Goal: Information Seeking & Learning: Check status

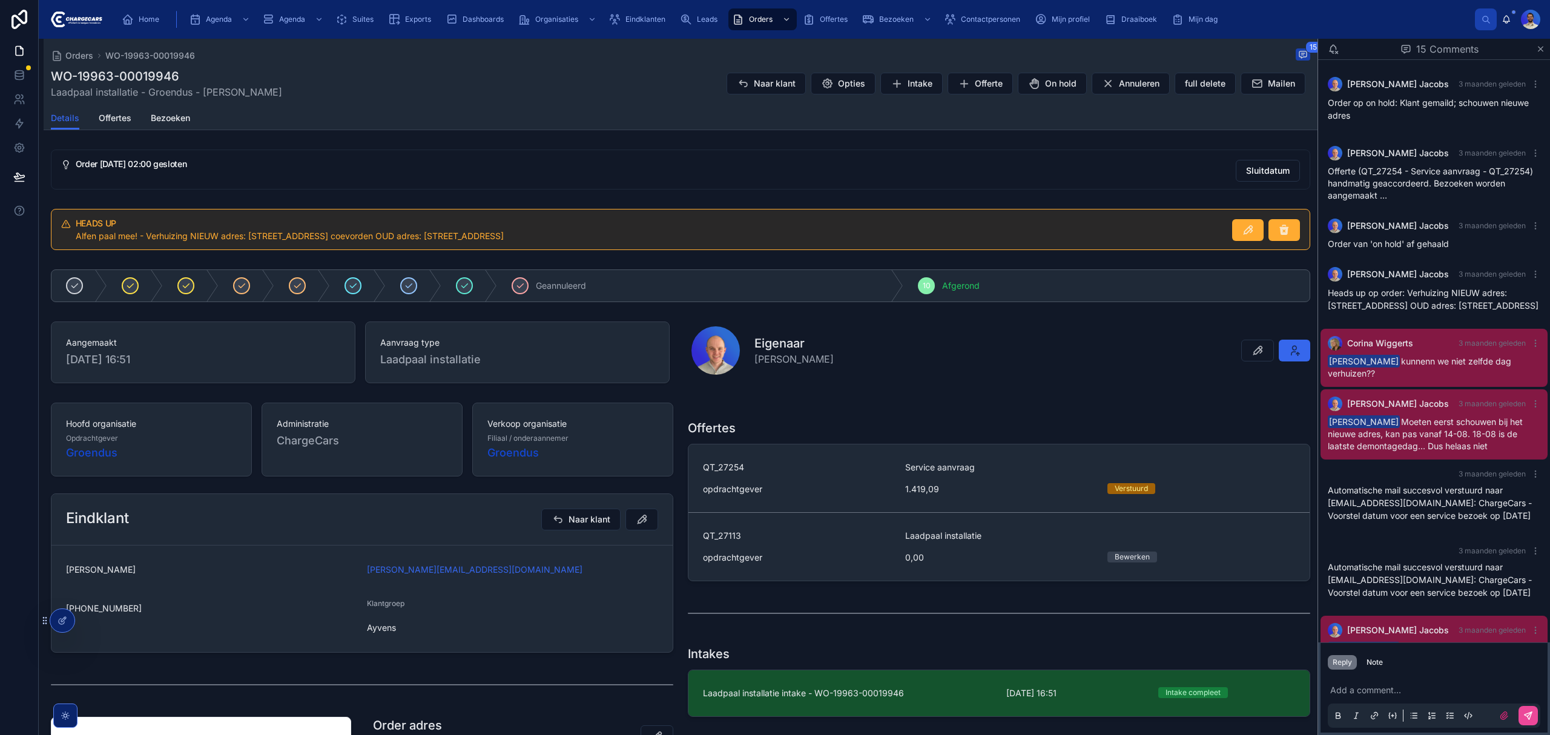
scroll to position [511, 0]
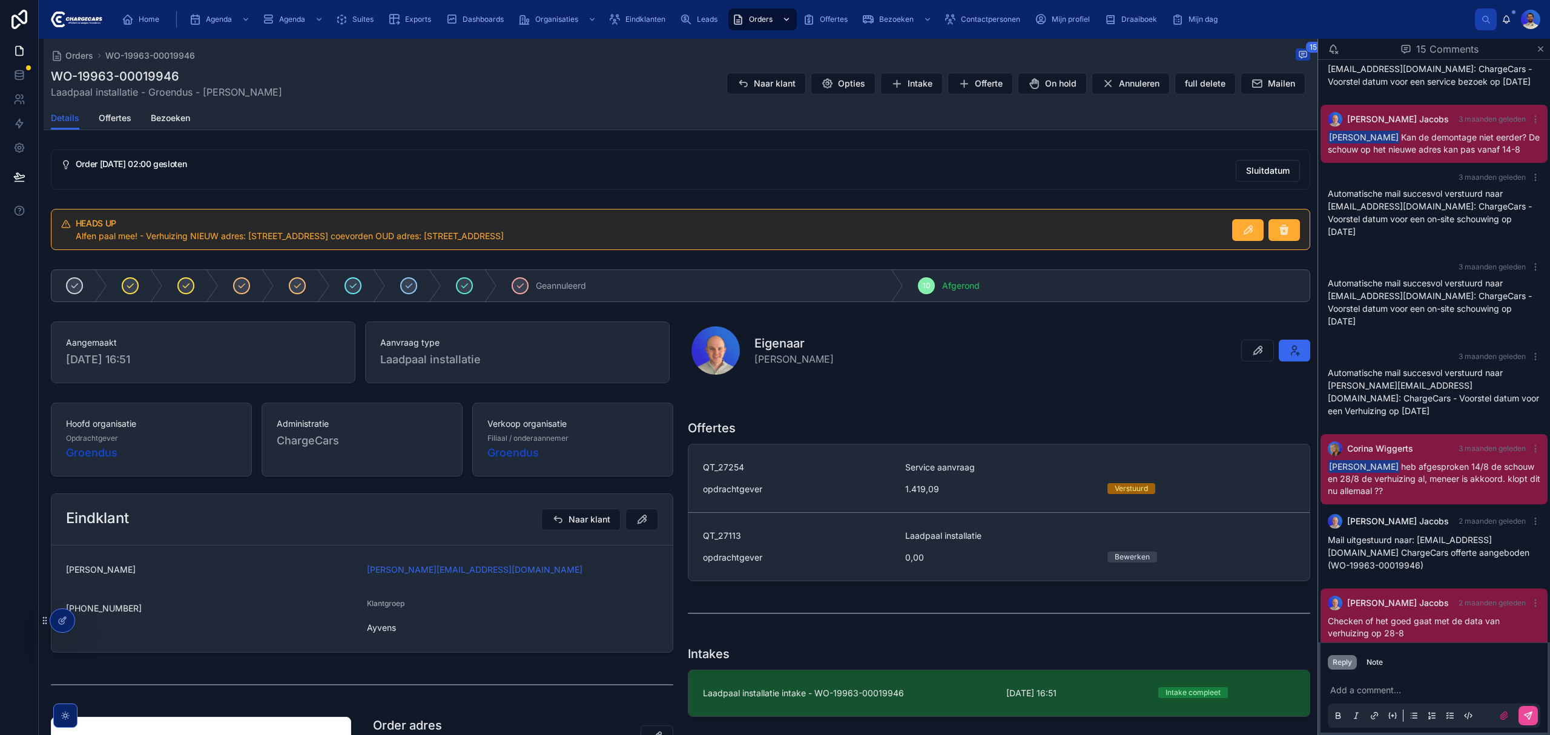
click at [767, 25] on div "Orders" at bounding box center [762, 19] width 61 height 19
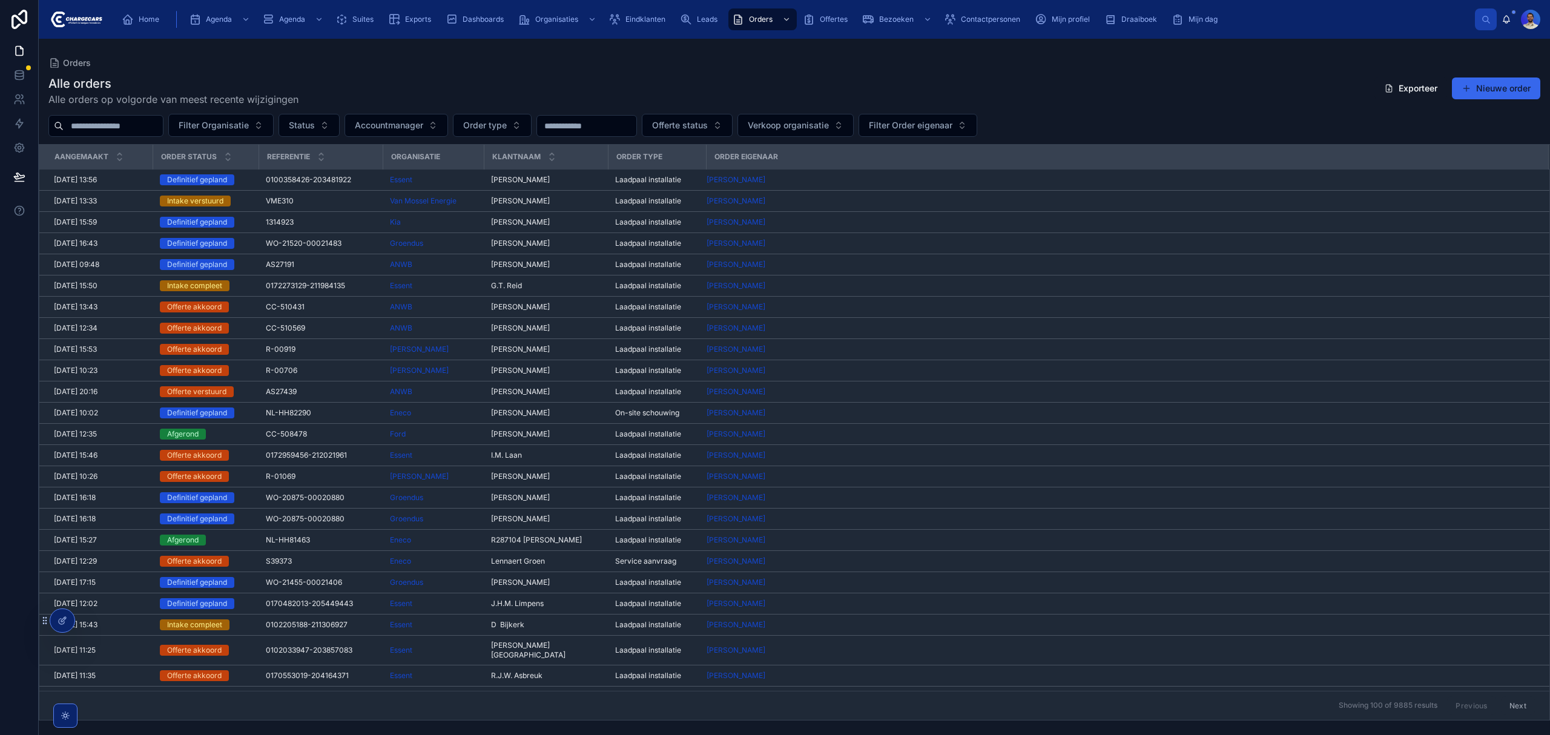
click at [134, 132] on input "text" at bounding box center [113, 125] width 99 height 17
type input "*****"
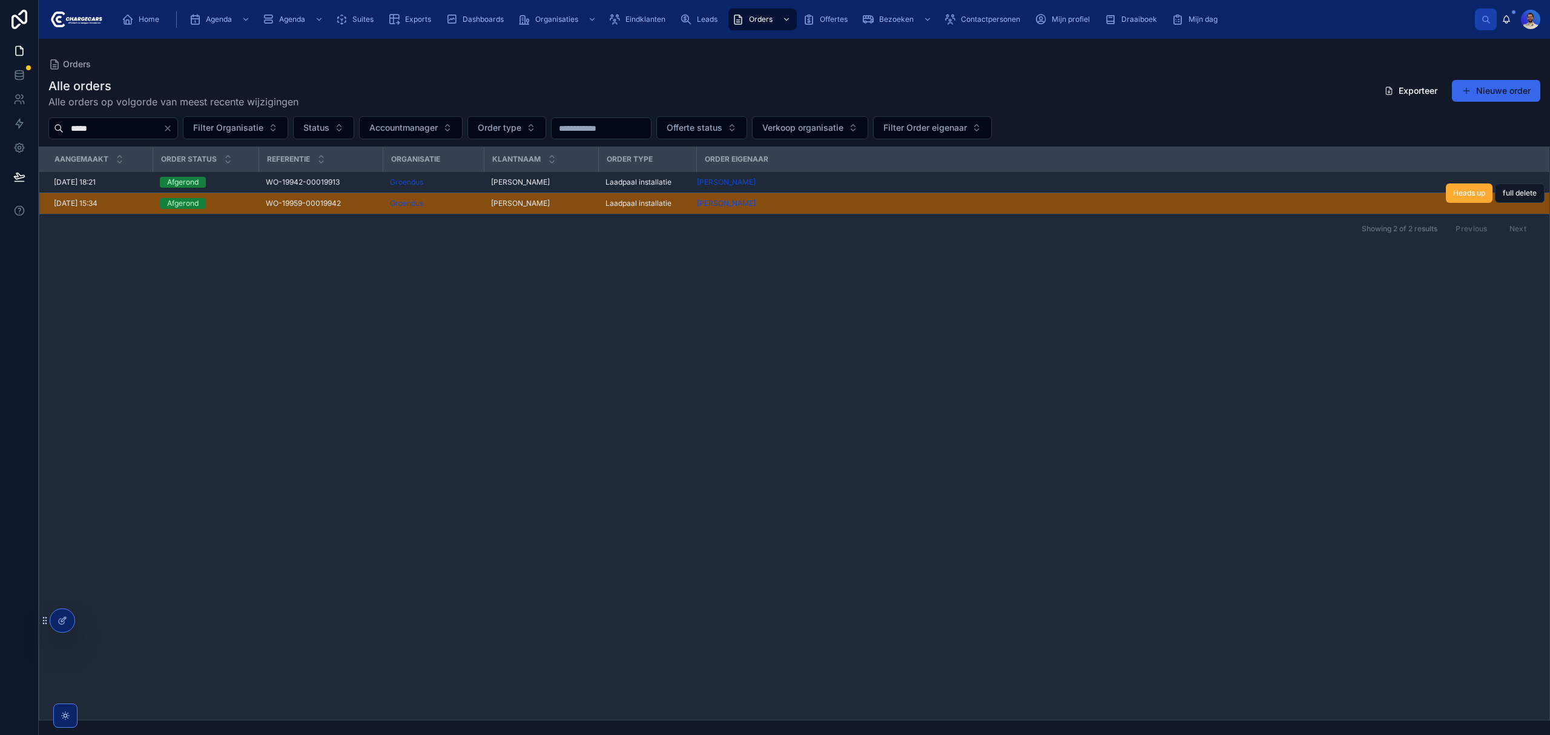
click at [320, 207] on span "WO-19959-00019942" at bounding box center [303, 204] width 75 height 10
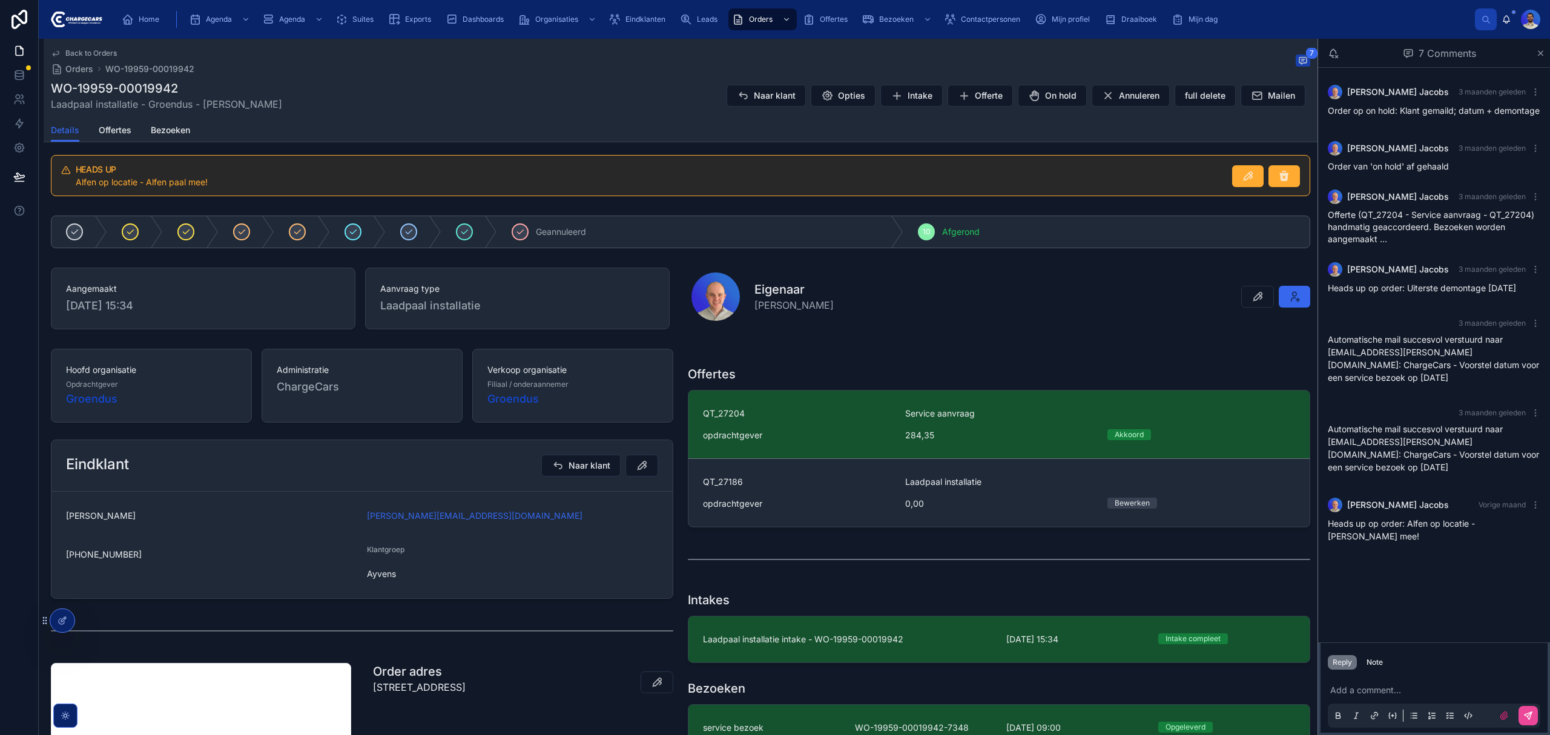
scroll to position [59, 0]
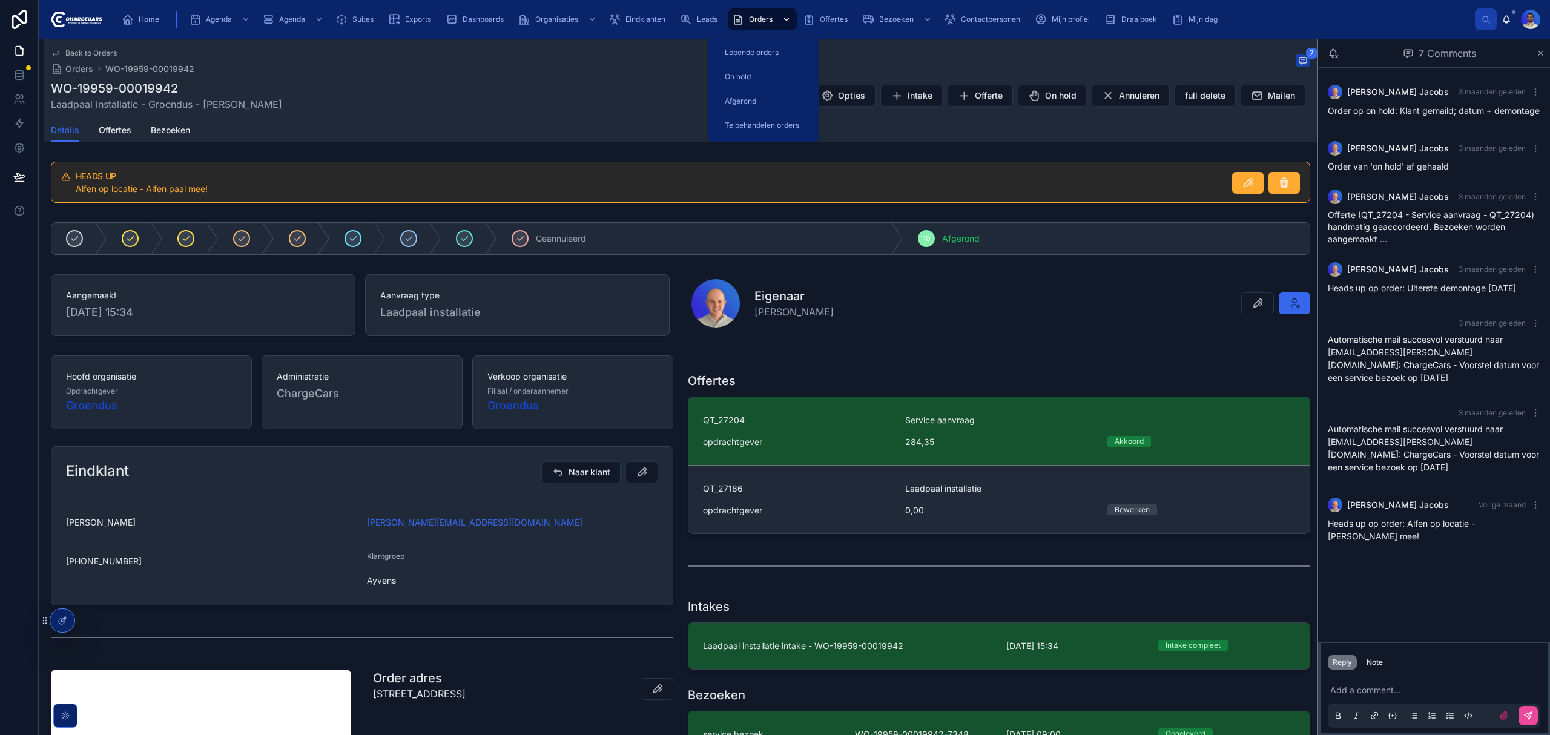
click at [756, 17] on span "Orders" at bounding box center [761, 20] width 24 height 10
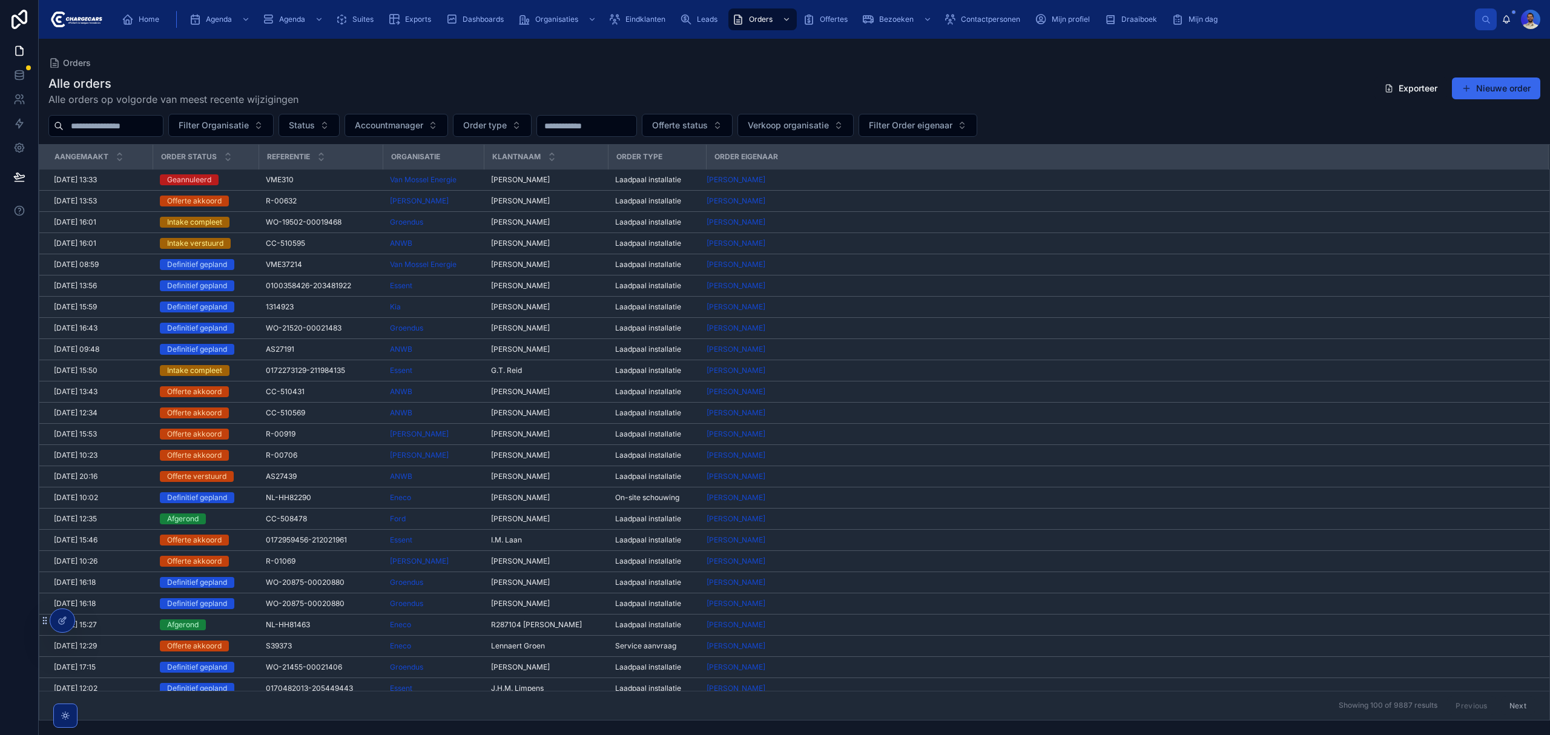
click at [151, 117] on input "text" at bounding box center [113, 125] width 99 height 17
type input "*****"
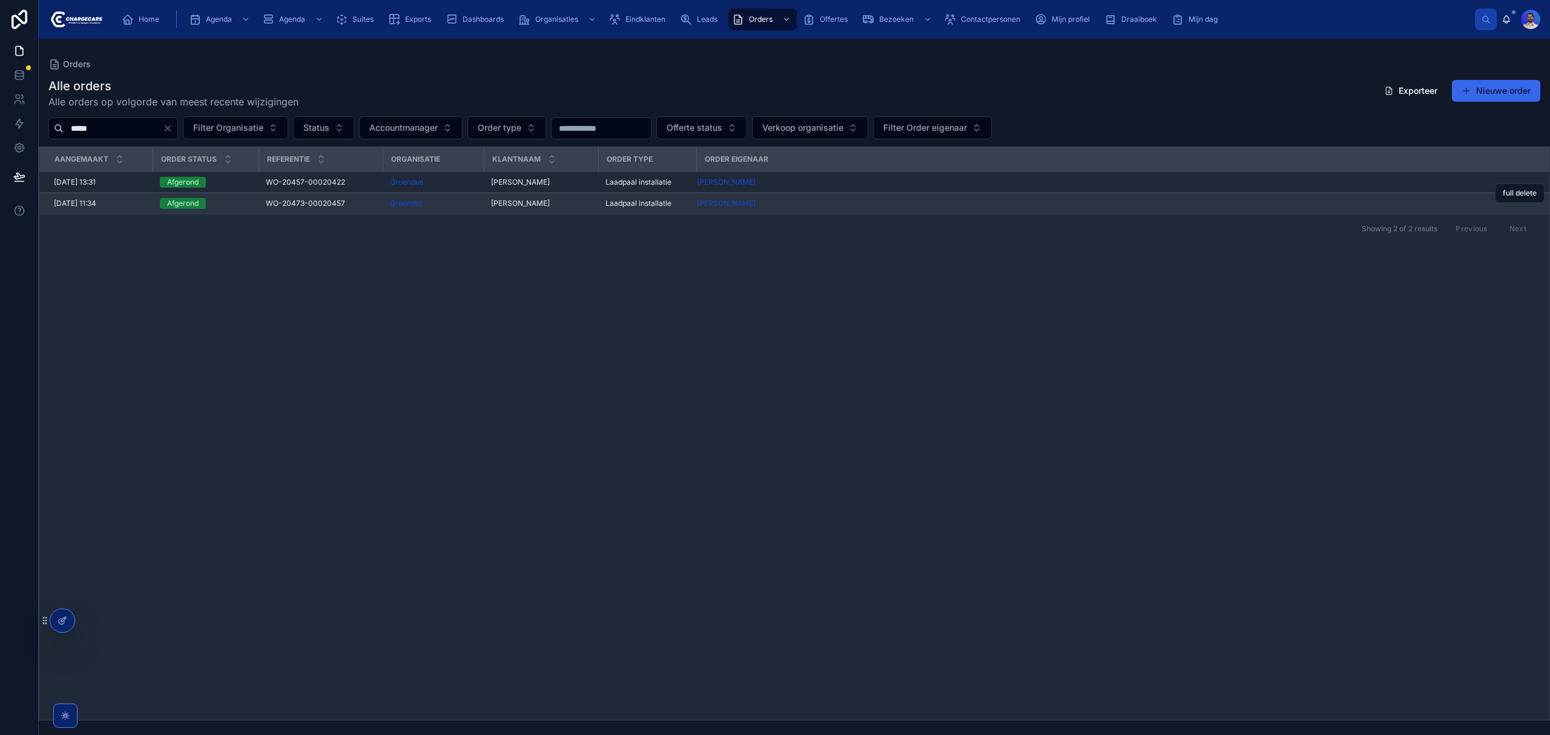
click at [319, 204] on span "WO-20473-00020457" at bounding box center [305, 204] width 79 height 10
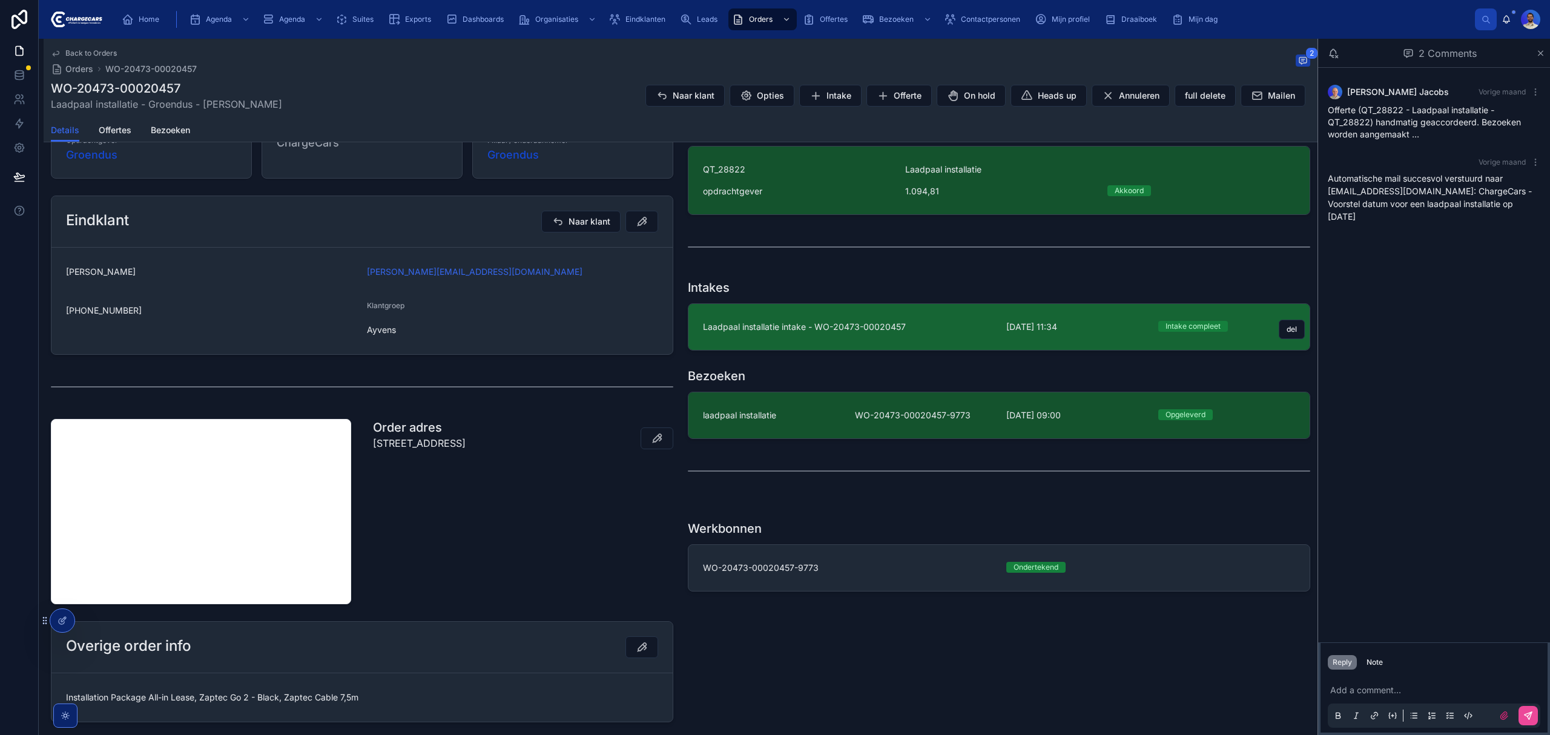
scroll to position [321, 0]
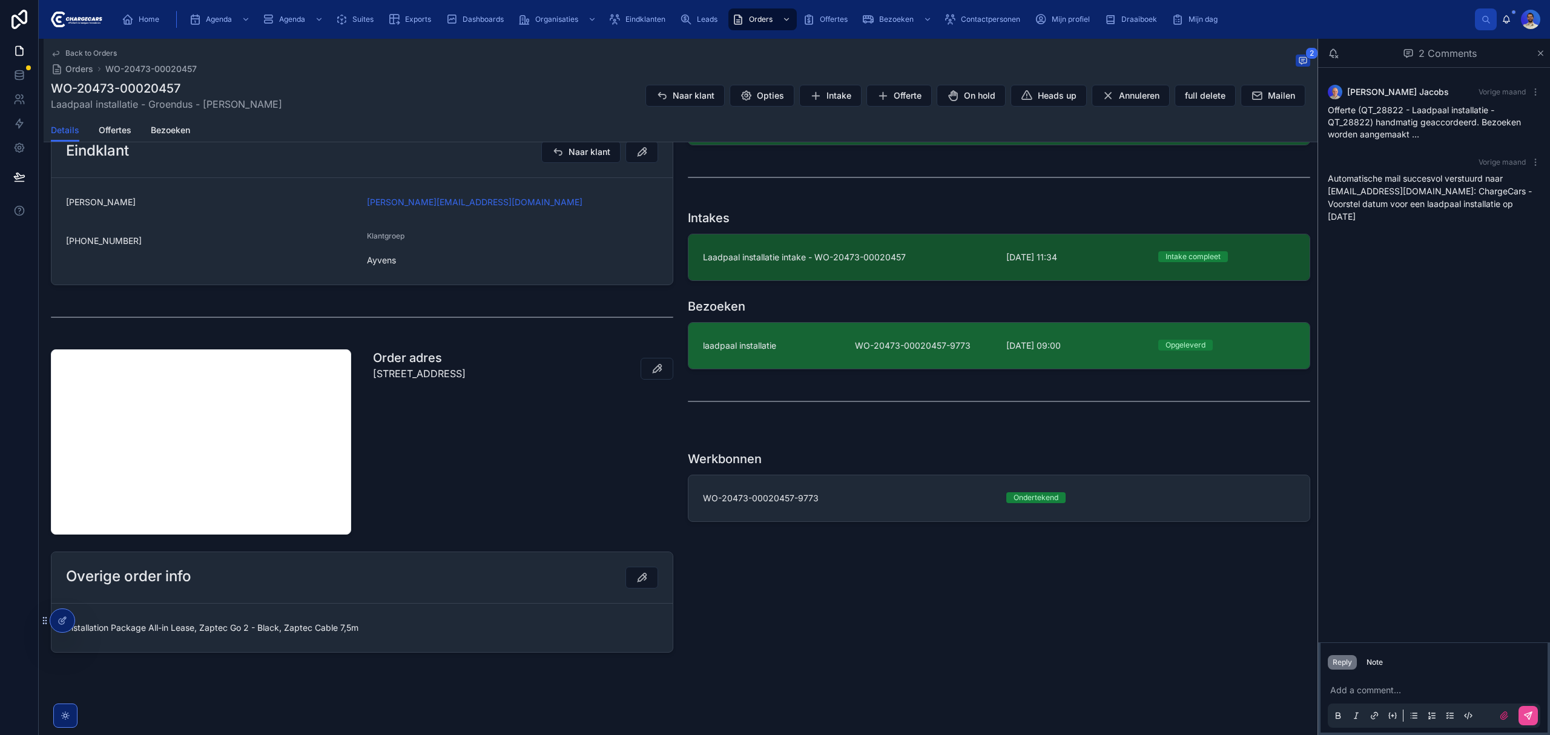
click at [779, 346] on div "laadpaal installatie" at bounding box center [771, 346] width 137 height 12
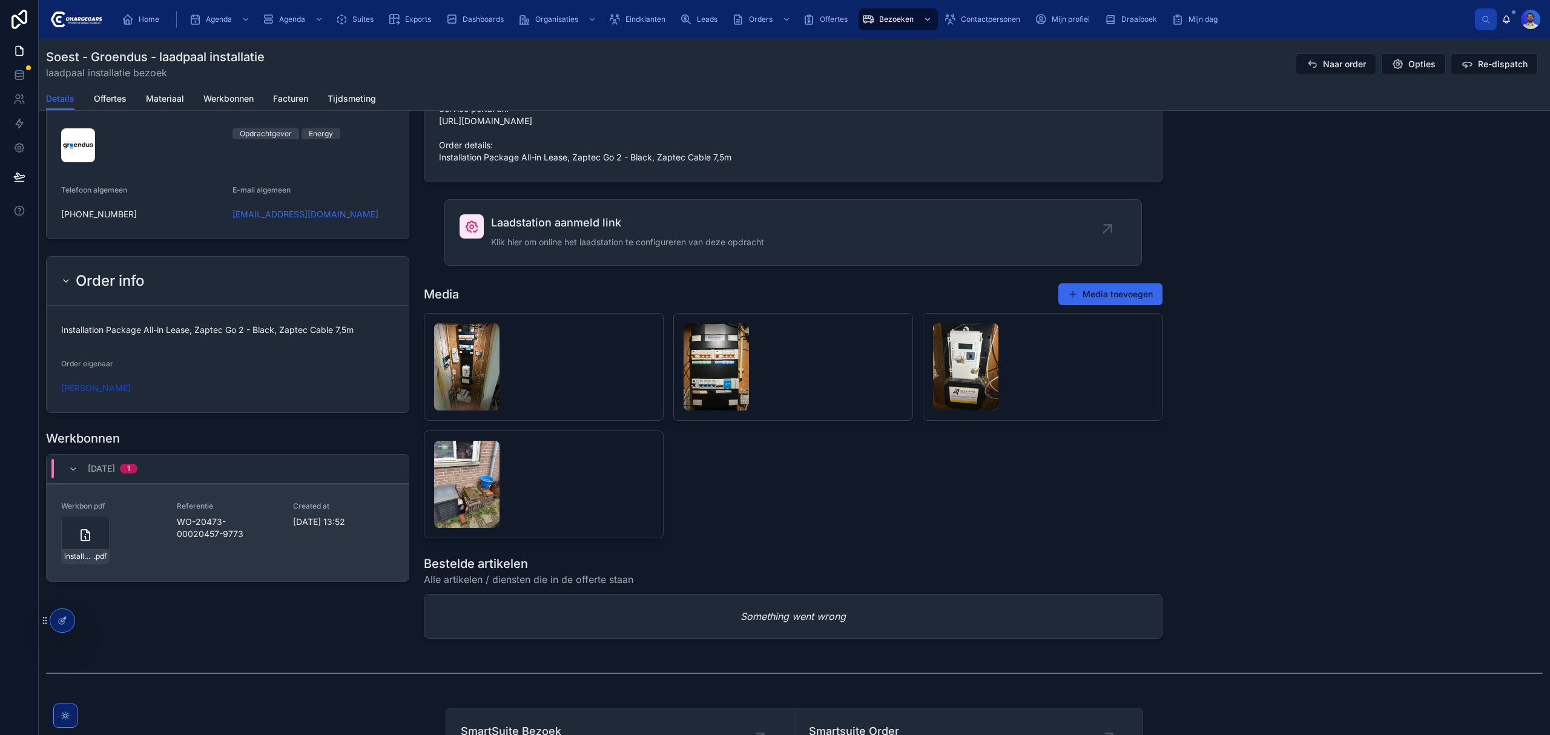
scroll to position [1050, 0]
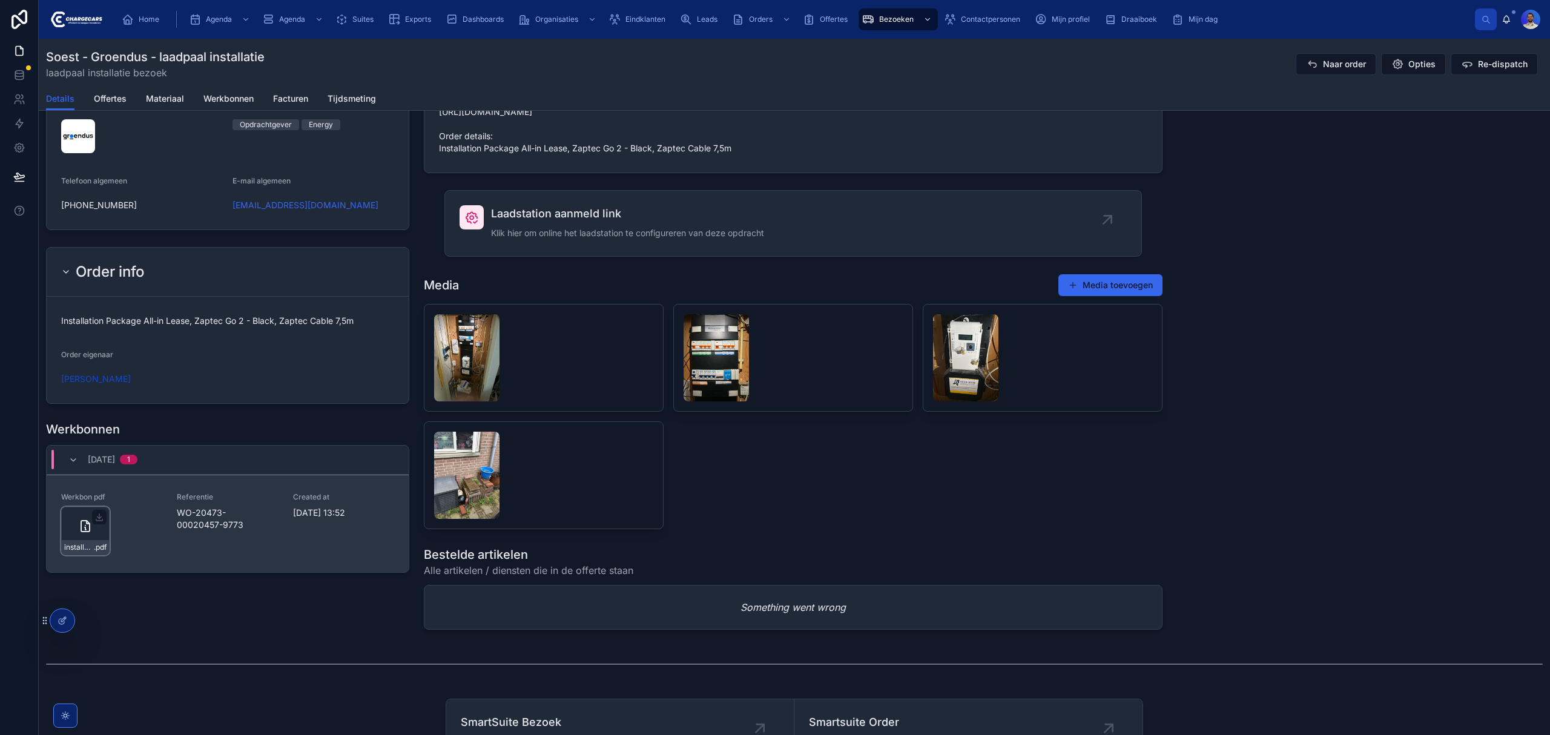
click at [81, 532] on icon at bounding box center [85, 526] width 8 height 11
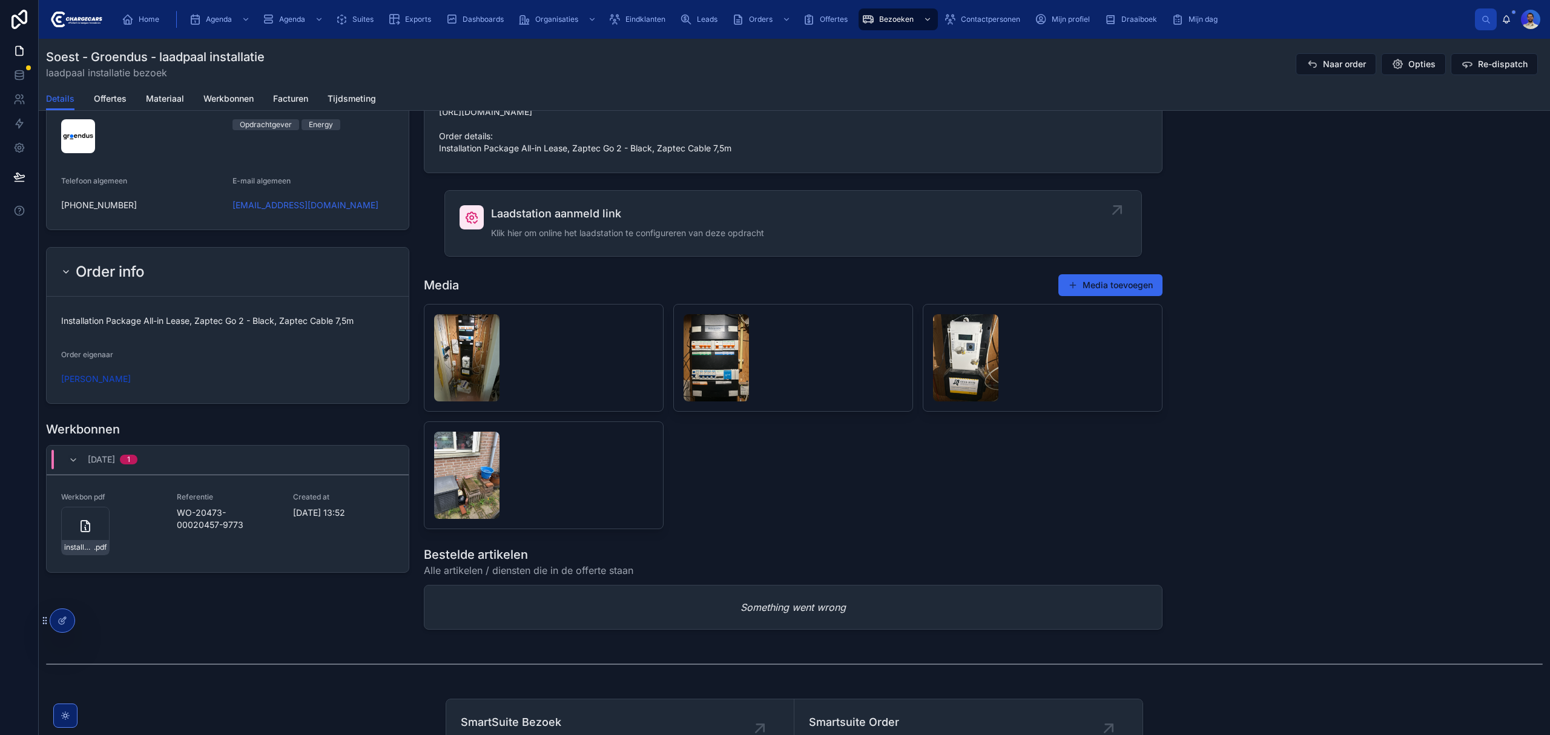
click at [538, 242] on div "Laadstation aanmeld link Klik hier om online het laadstation te configureren va…" at bounding box center [627, 223] width 273 height 36
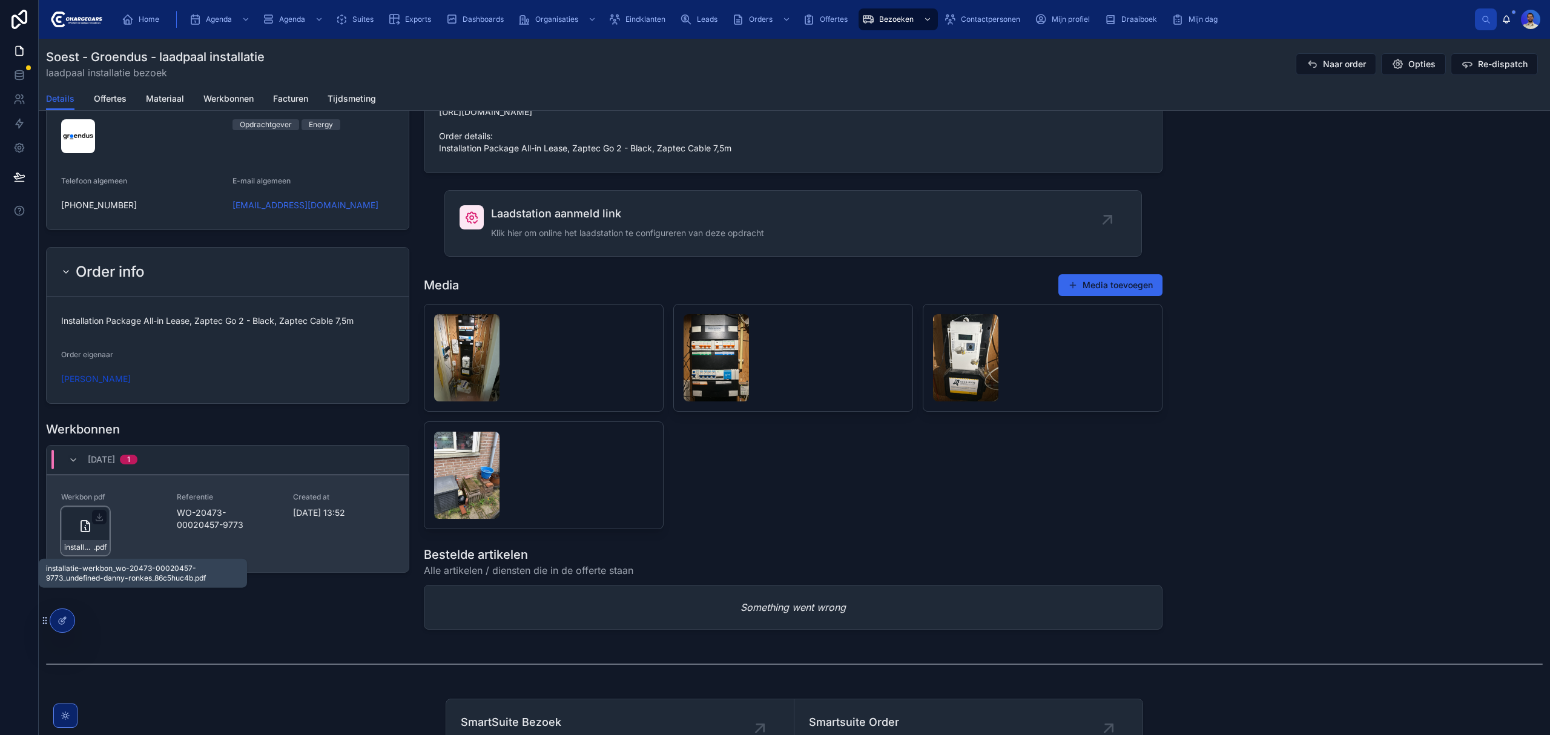
click at [90, 548] on span "installatie-werkbon_wo-20473-00020457-9773_undefined-danny-ronkes_86c5huc4b" at bounding box center [79, 548] width 30 height 10
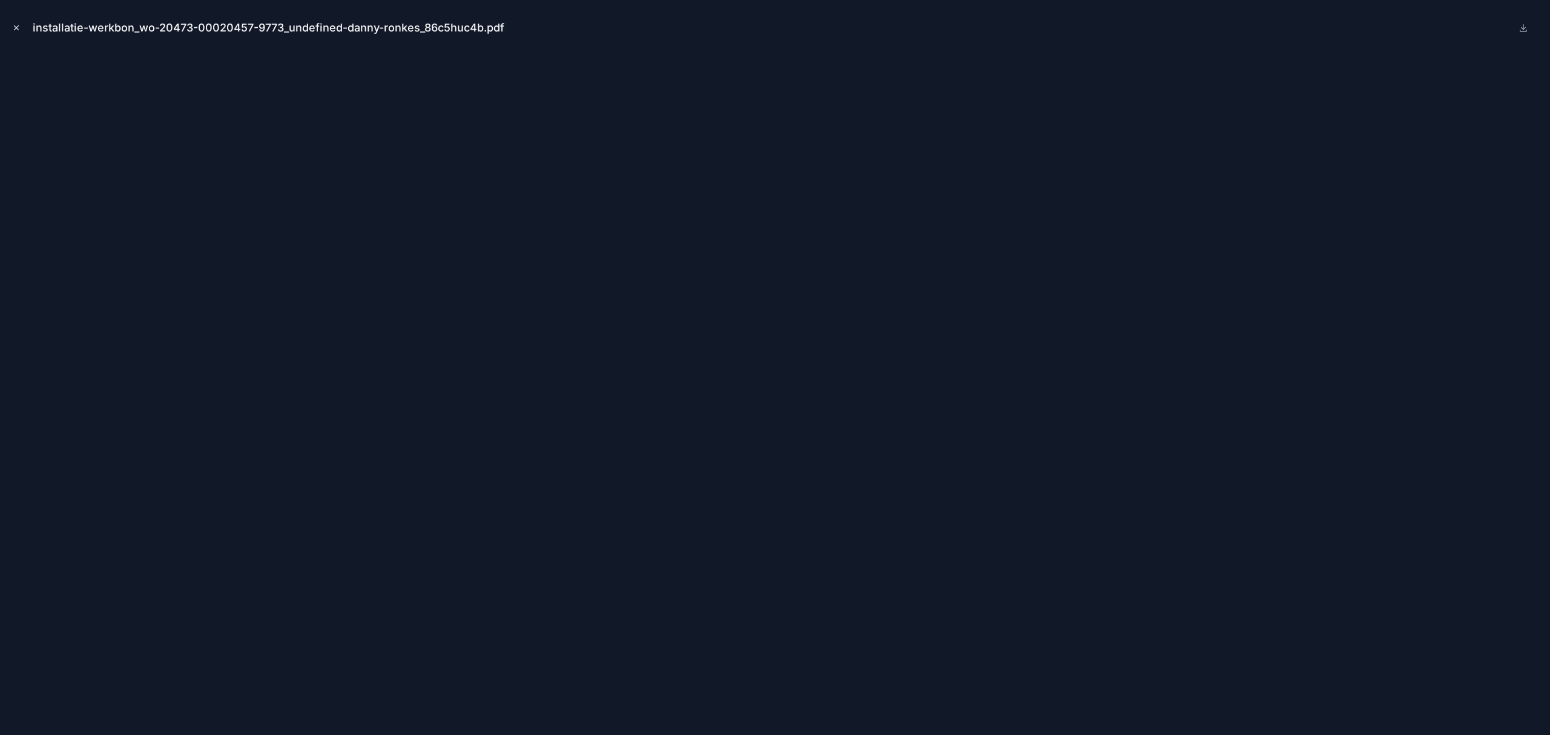
click at [18, 22] on button "Close modal" at bounding box center [16, 27] width 13 height 13
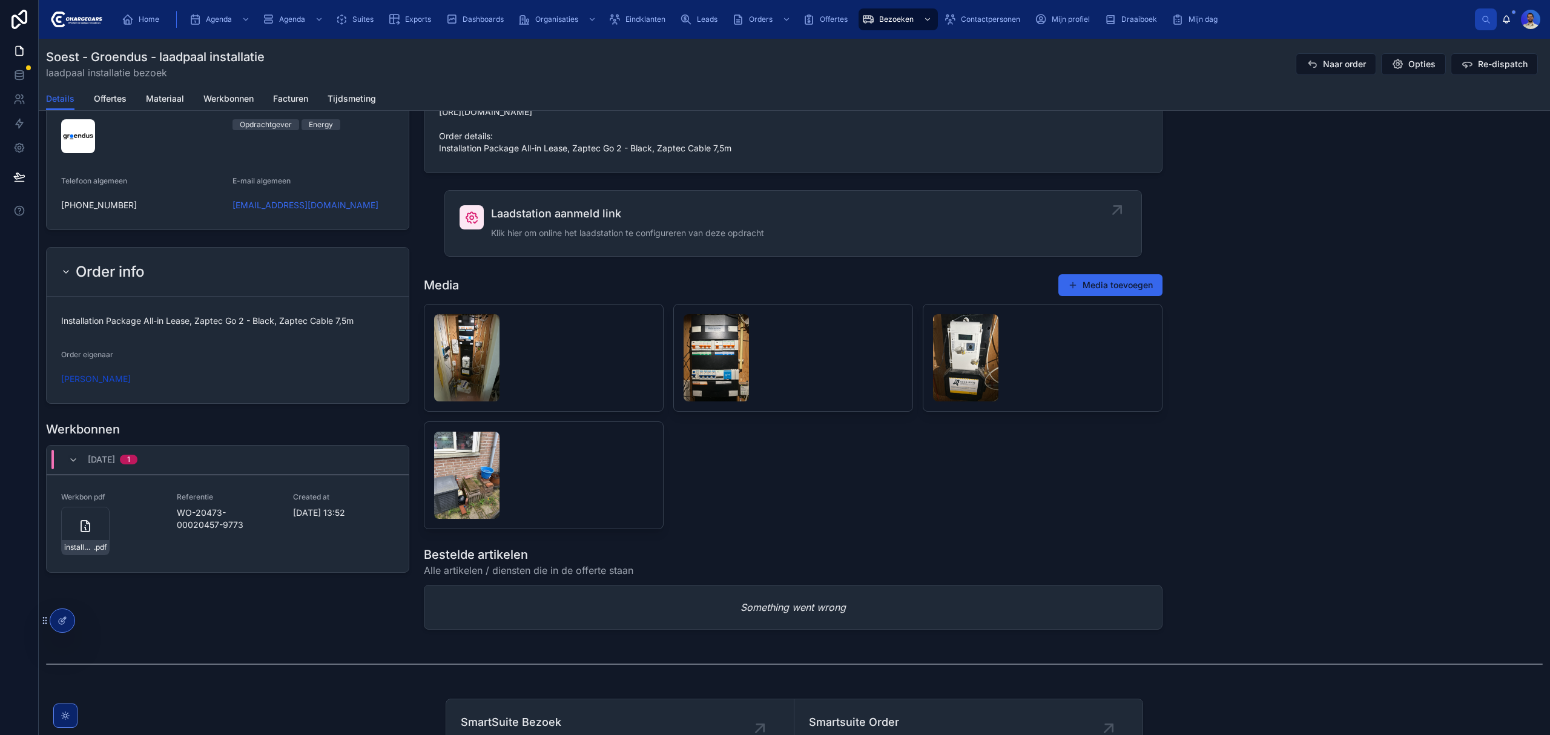
click at [520, 222] on span "Laadstation aanmeld link" at bounding box center [627, 213] width 273 height 17
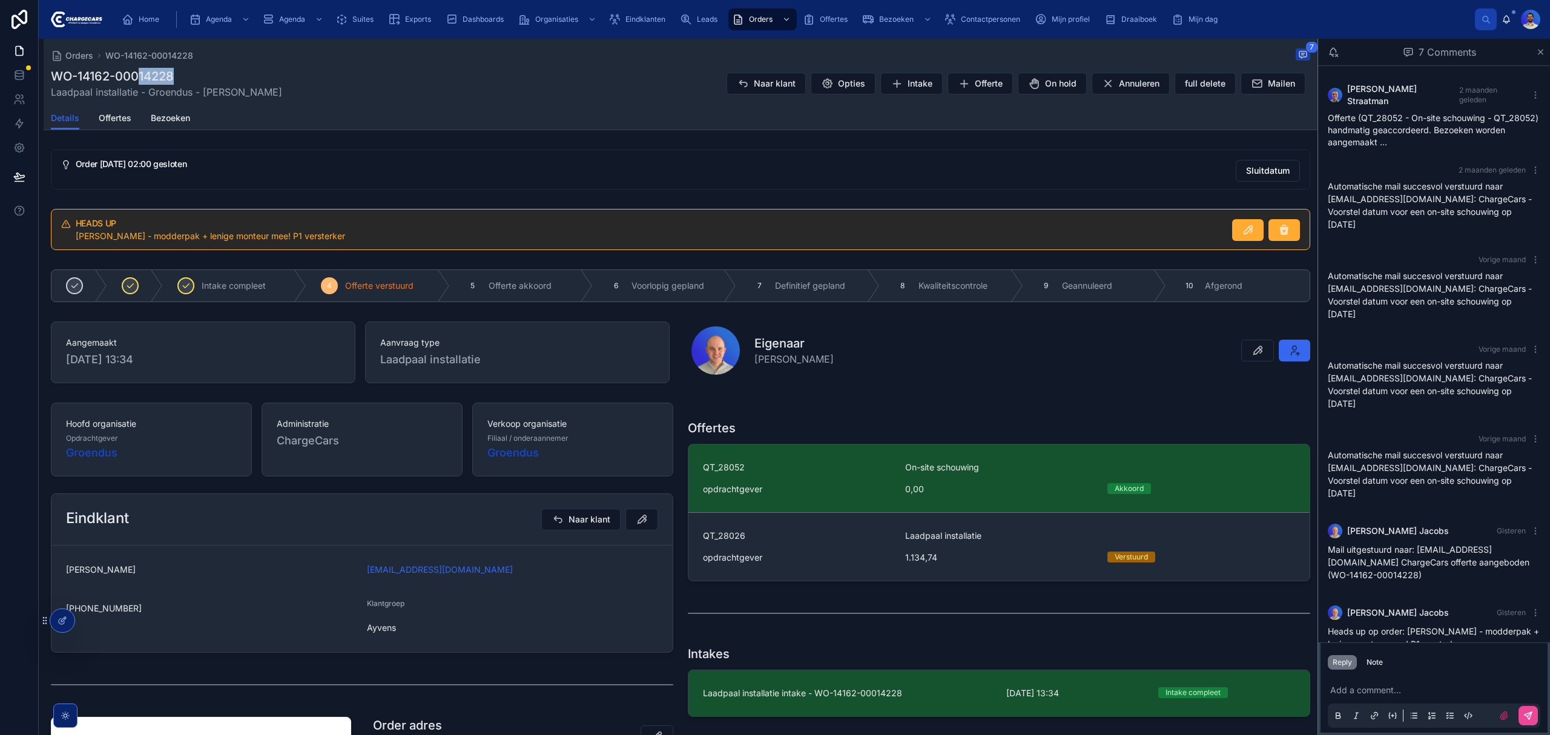
drag, startPoint x: 138, startPoint y: 79, endPoint x: 202, endPoint y: 80, distance: 63.6
click at [202, 80] on h1 "WO-14162-00014228" at bounding box center [166, 76] width 231 height 17
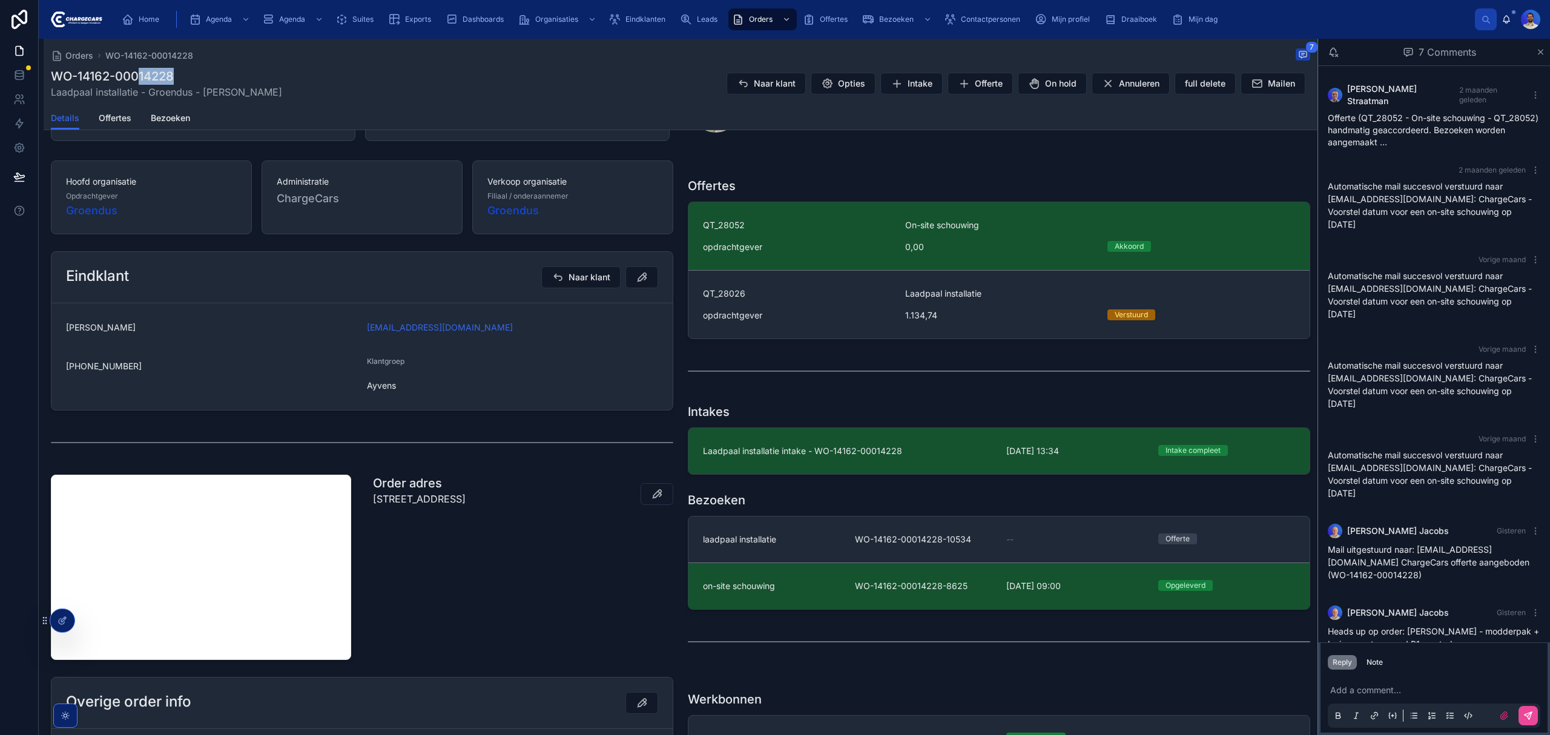
scroll to position [161, 0]
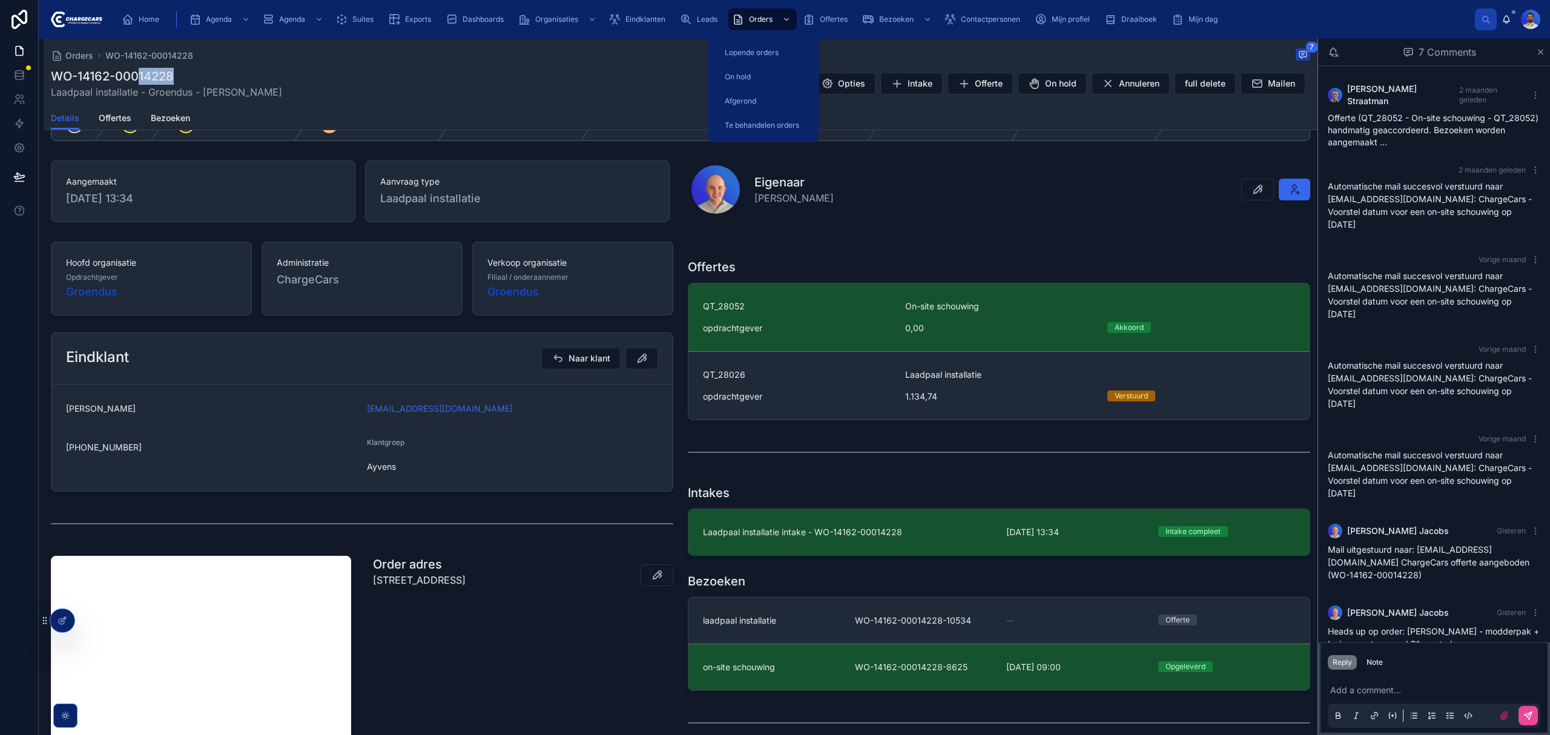
drag, startPoint x: 747, startPoint y: 17, endPoint x: 736, endPoint y: 30, distance: 17.2
click at [747, 17] on div "Orders" at bounding box center [762, 19] width 61 height 19
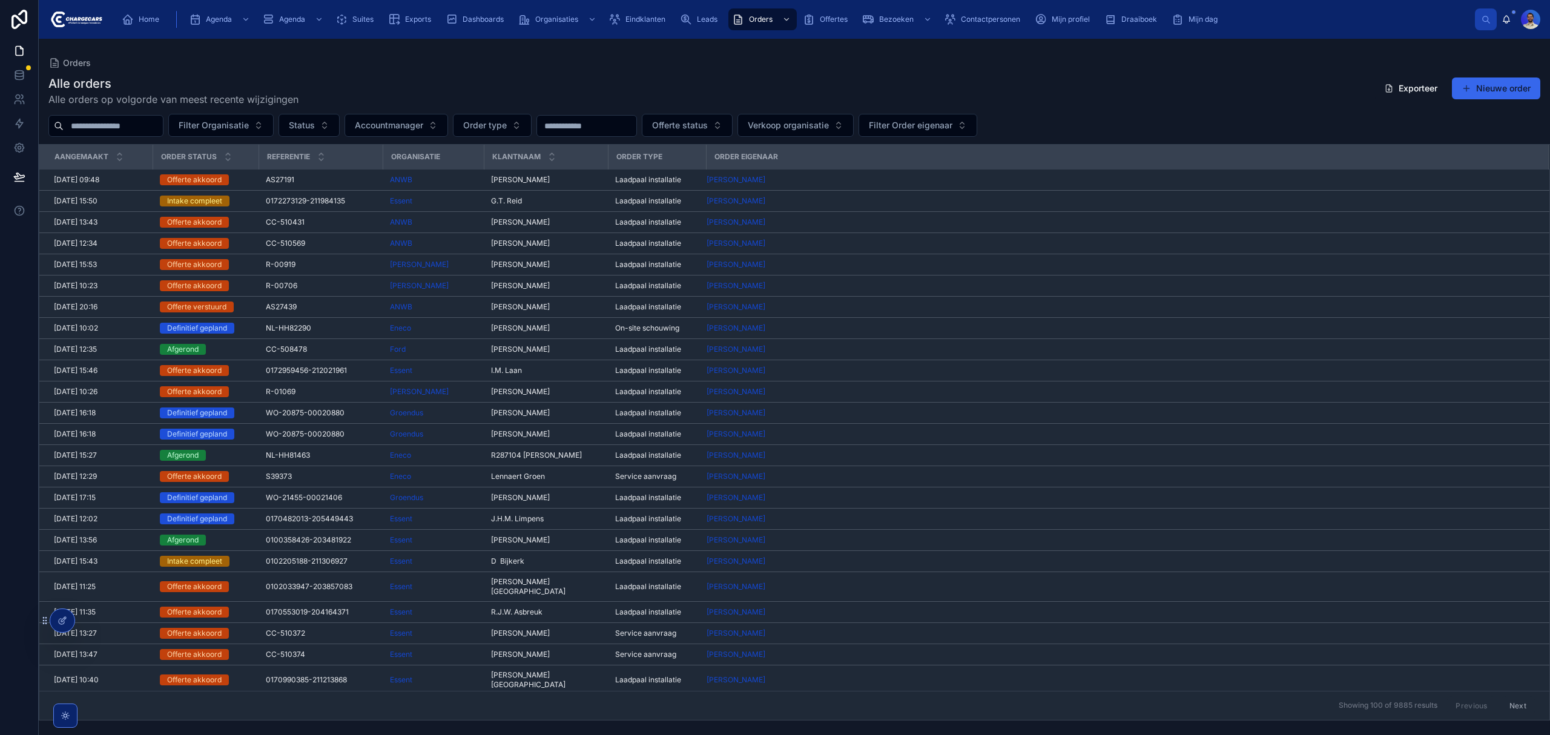
click at [121, 125] on input "text" at bounding box center [113, 125] width 99 height 17
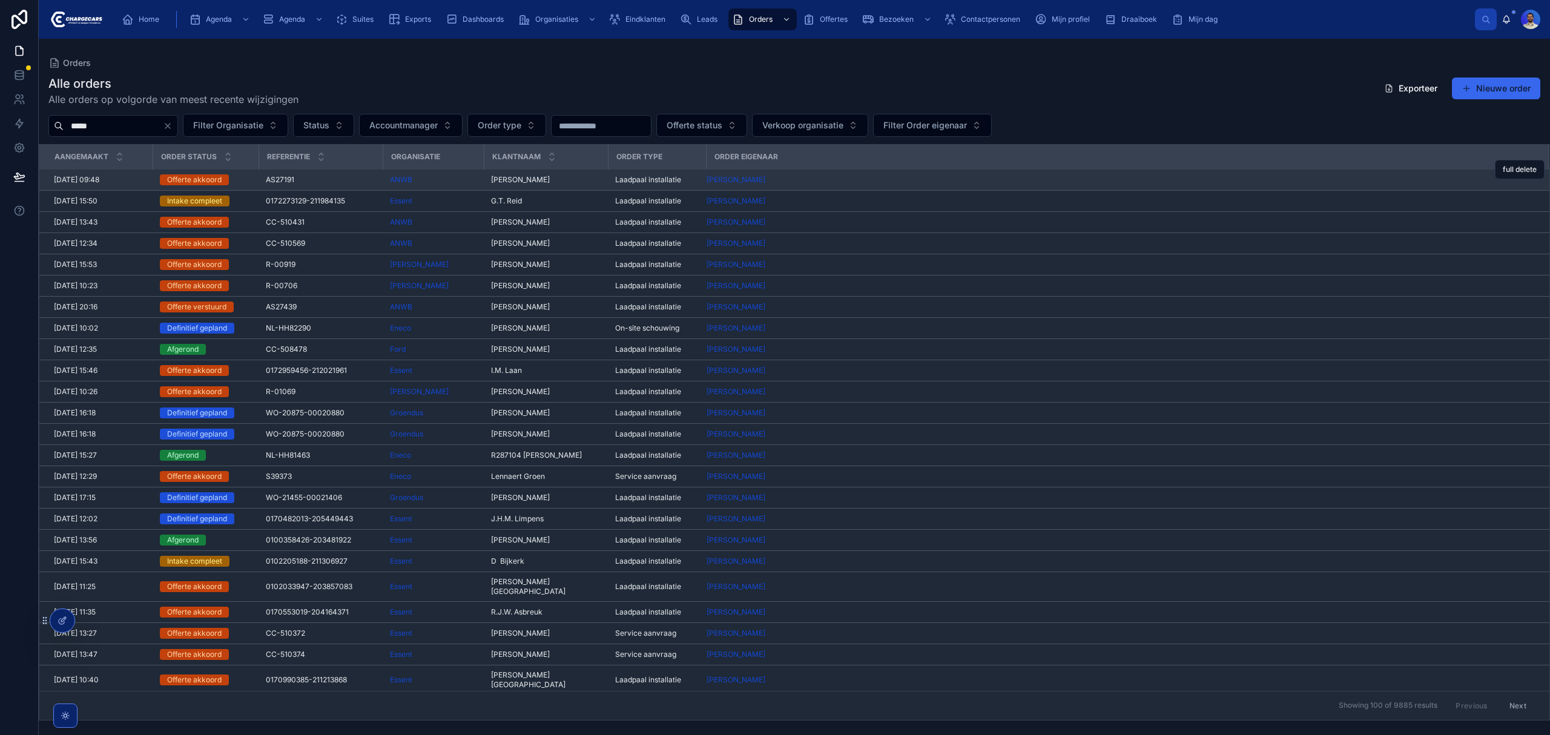
type input "*****"
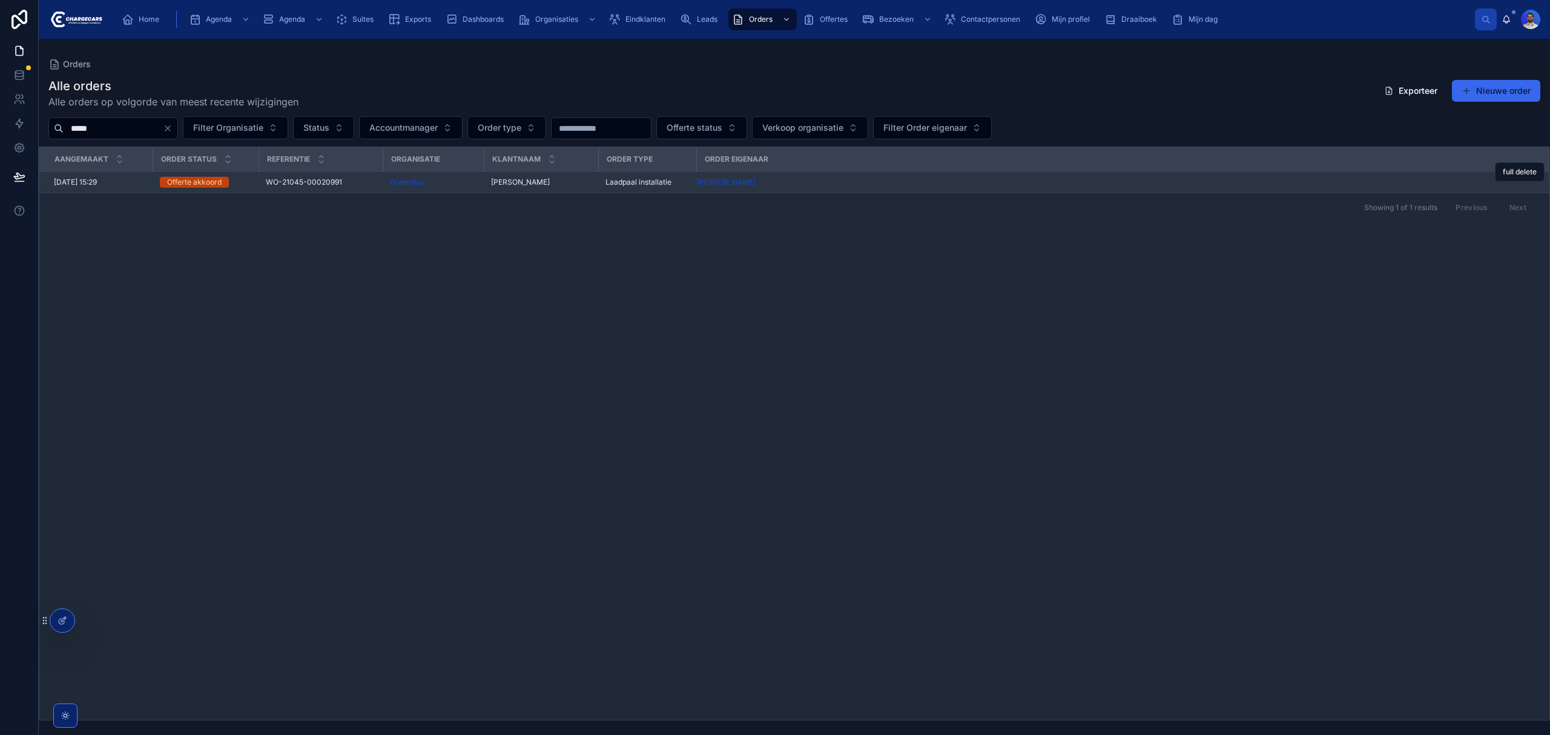
click at [871, 175] on td "[PERSON_NAME]" at bounding box center [1122, 182] width 852 height 21
click at [796, 187] on div "[PERSON_NAME]" at bounding box center [1115, 182] width 837 height 10
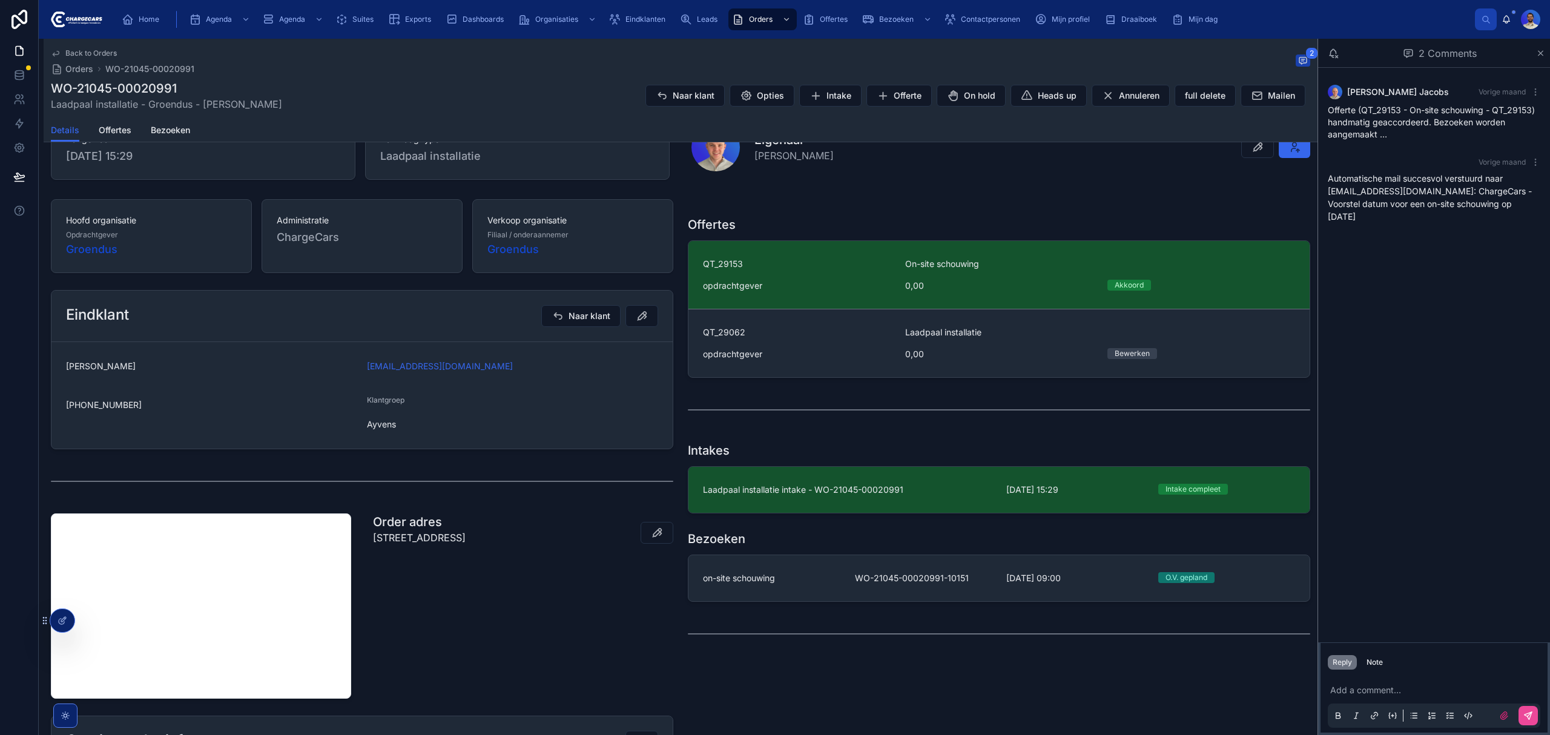
scroll to position [161, 0]
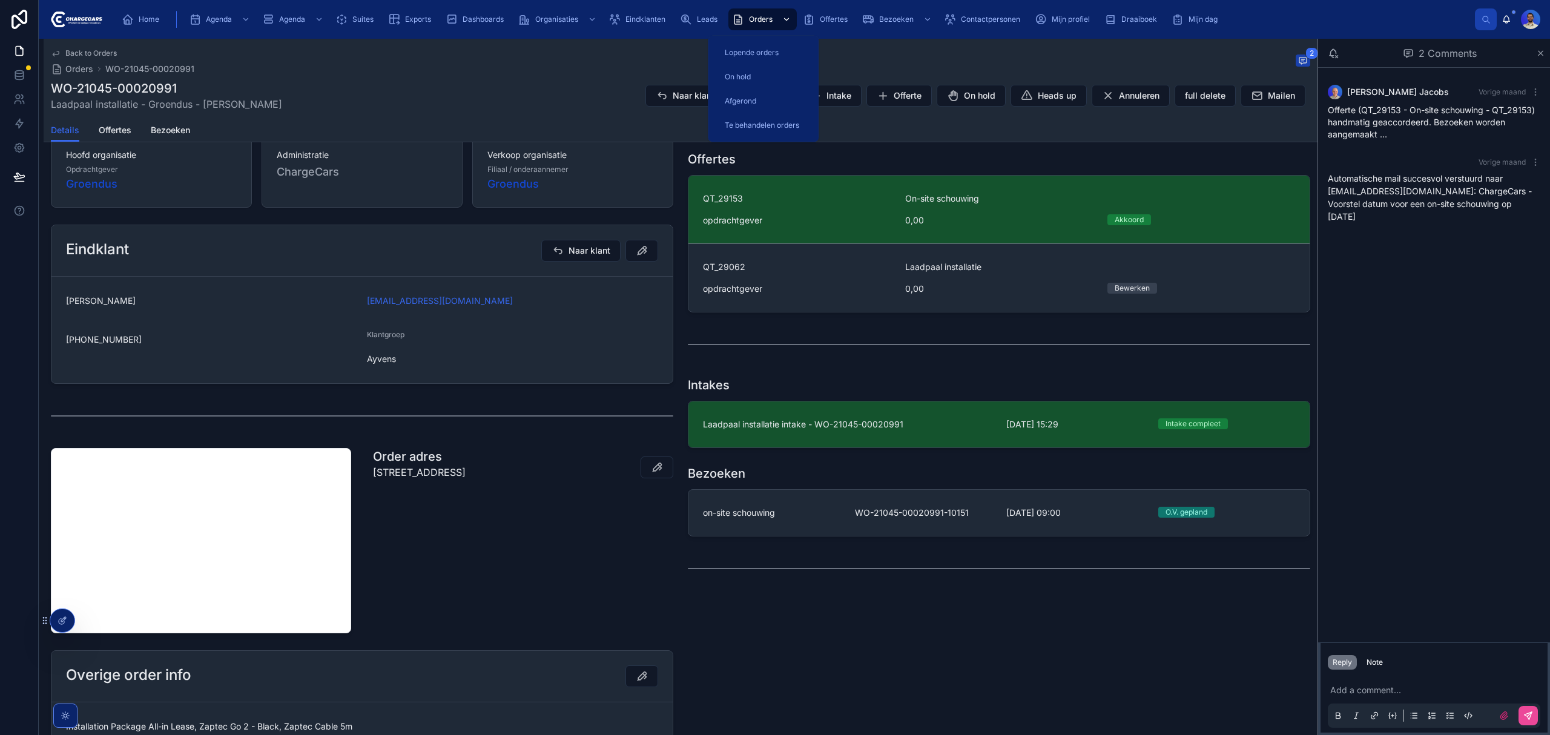
click at [747, 10] on div "Orders" at bounding box center [762, 19] width 61 height 19
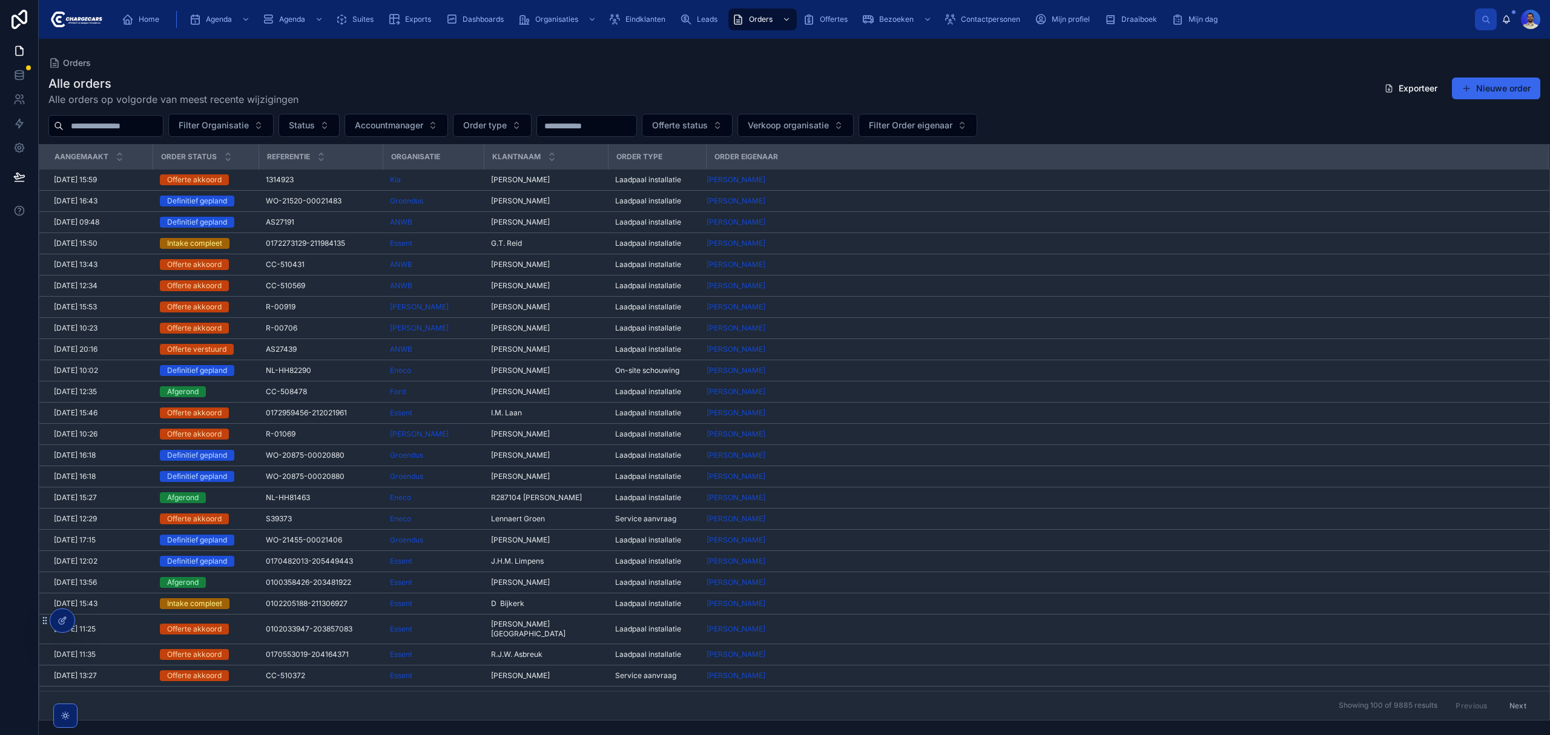
click at [103, 126] on input "text" at bounding box center [113, 125] width 99 height 17
drag, startPoint x: 764, startPoint y: 24, endPoint x: 38, endPoint y: 136, distance: 735.3
click at [764, 24] on div "Orders" at bounding box center [762, 19] width 61 height 19
click at [105, 122] on input "text" at bounding box center [113, 125] width 99 height 17
type input "*****"
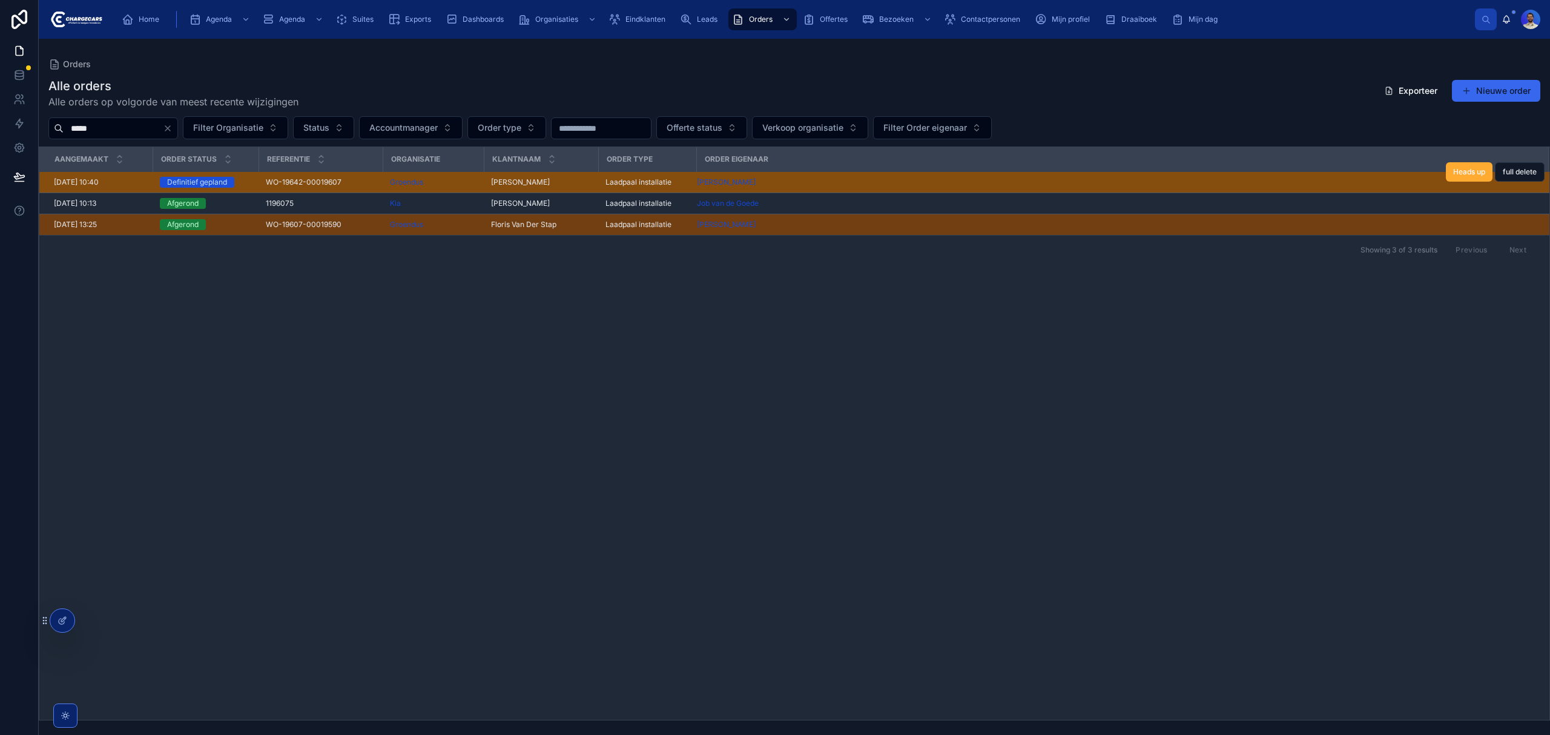
click at [331, 179] on span "WO-19642-00019607" at bounding box center [304, 182] width 76 height 10
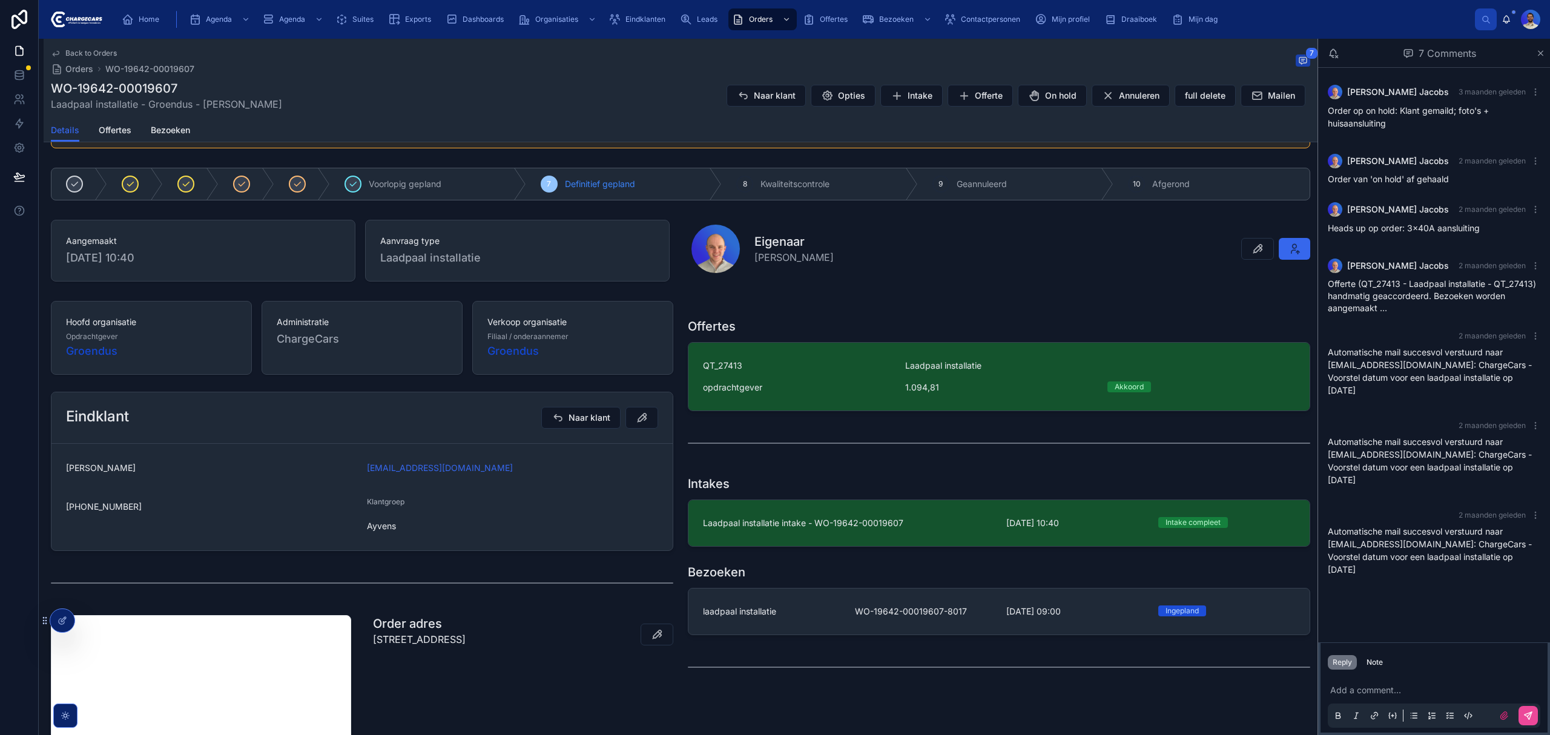
scroll to position [81, 0]
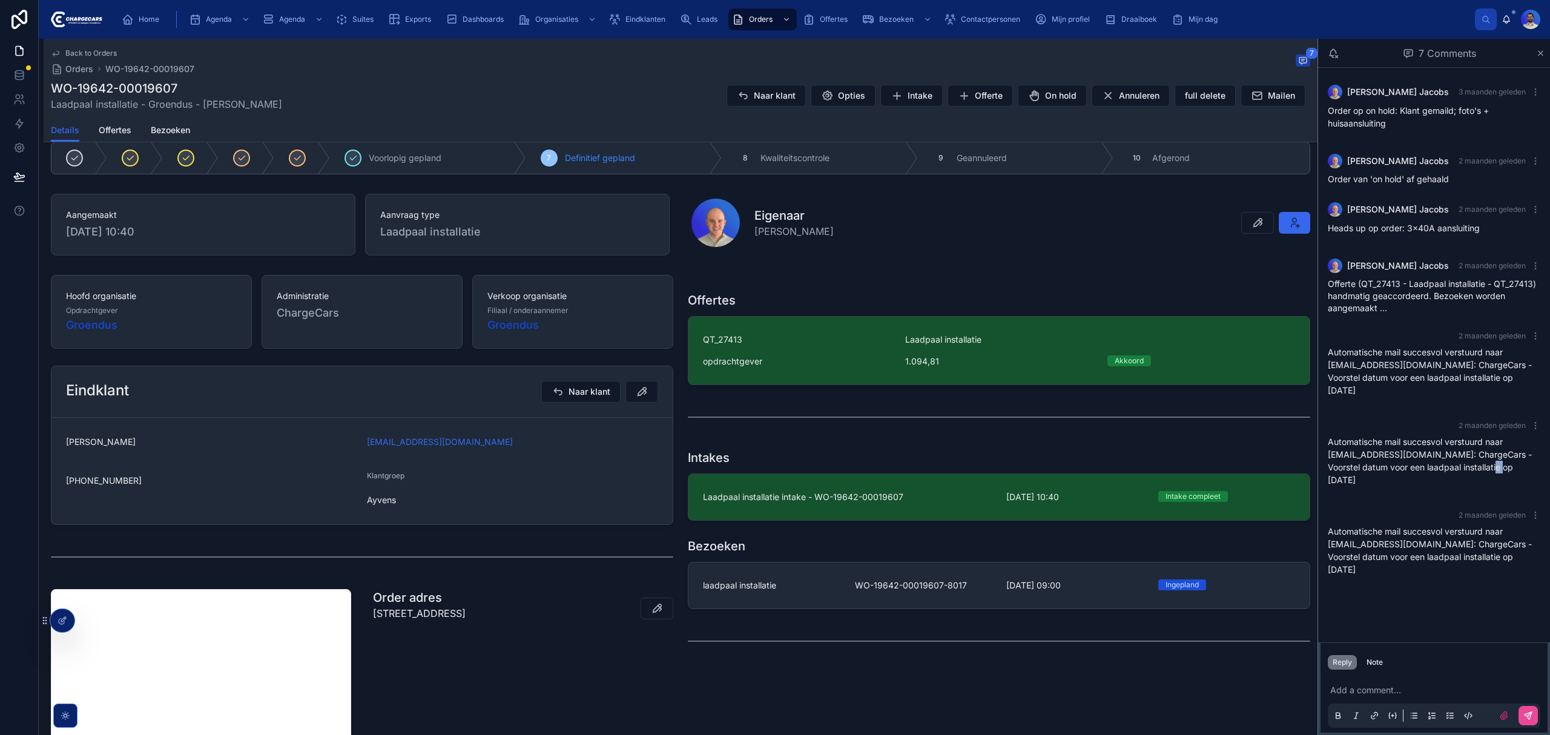
drag, startPoint x: 1516, startPoint y: 458, endPoint x: 1478, endPoint y: 451, distance: 39.0
click at [1478, 451] on p "Automatische mail succesvol verstuurd naar djnbres@gmail.com: ChargeCars - Voor…" at bounding box center [1434, 460] width 213 height 51
drag, startPoint x: 1452, startPoint y: 534, endPoint x: 1501, endPoint y: 534, distance: 48.5
click at [1501, 534] on p "Automatische mail succesvol verstuurd naar djnbres@gmail.com: ChargeCars - Voor…" at bounding box center [1434, 550] width 213 height 51
click at [1502, 534] on p "Automatische mail succesvol verstuurd naar djnbres@gmail.com: ChargeCars - Voor…" at bounding box center [1434, 550] width 213 height 51
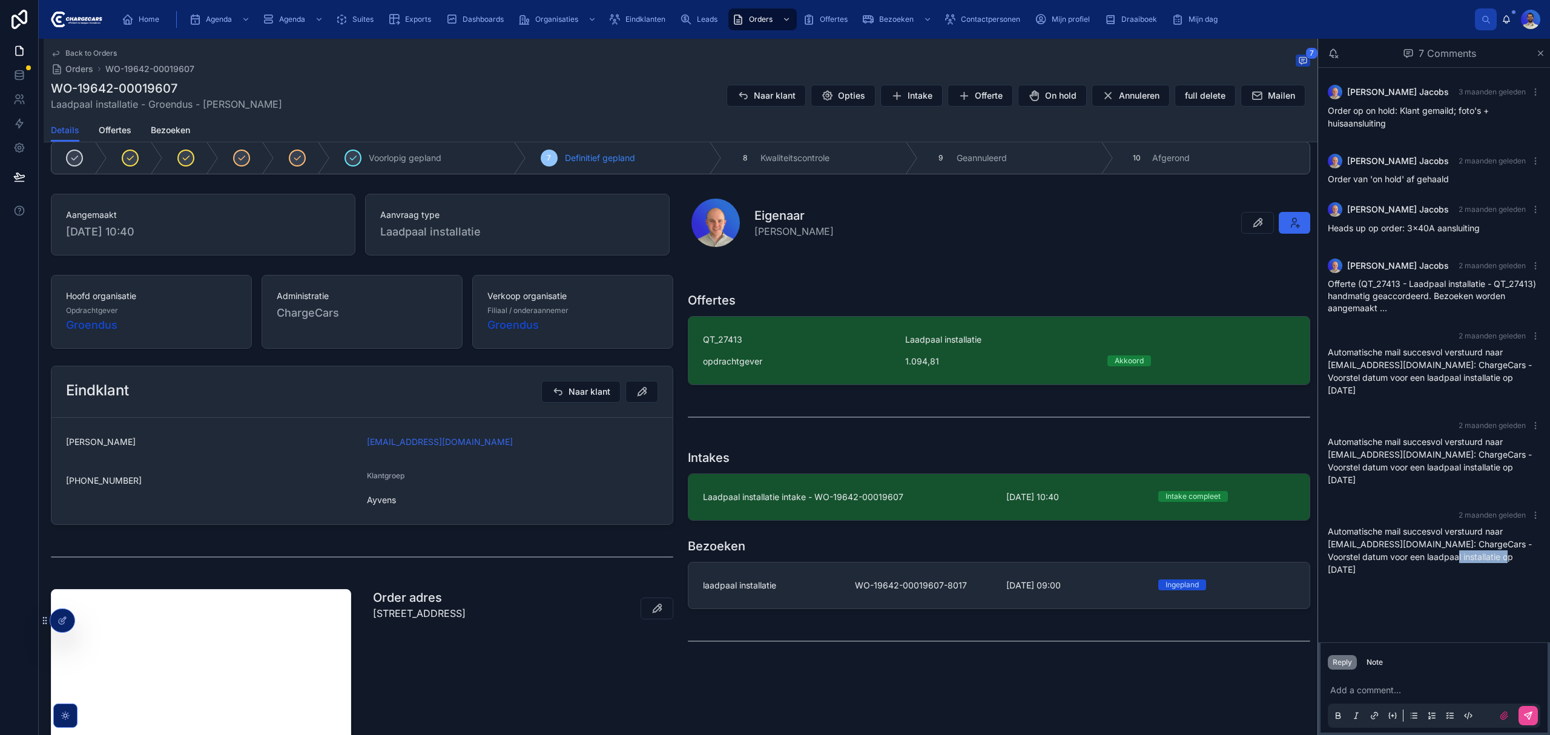
drag, startPoint x: 1512, startPoint y: 531, endPoint x: 1433, endPoint y: 532, distance: 78.7
click at [1433, 532] on p "Automatische mail succesvol verstuurd naar djnbres@gmail.com: ChargeCars - Voor…" at bounding box center [1434, 550] width 213 height 51
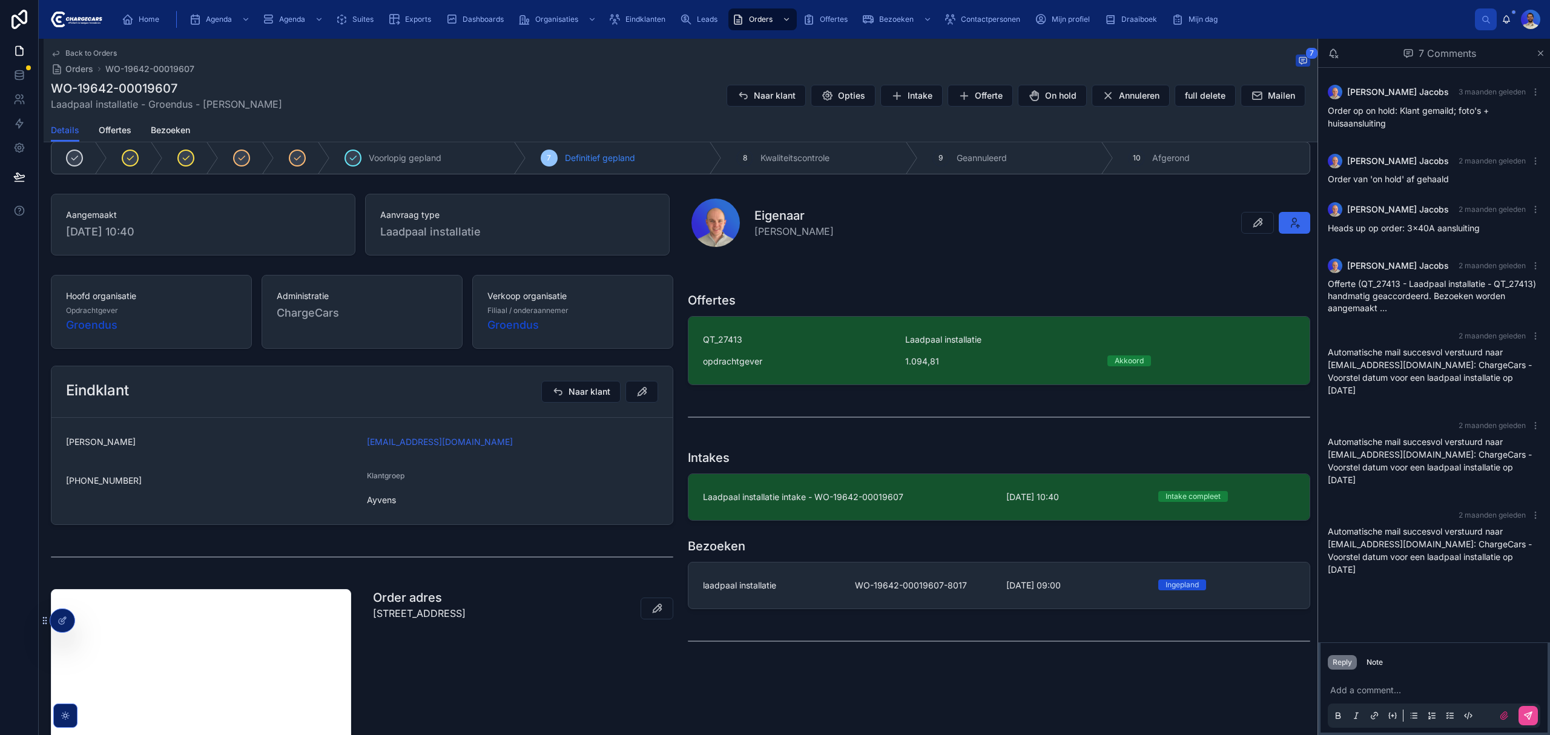
click at [1440, 459] on p "Automatische mail succesvol verstuurd naar djnbres@gmail.com: ChargeCars - Voor…" at bounding box center [1434, 460] width 213 height 51
click at [767, 12] on div "Orders" at bounding box center [762, 19] width 61 height 19
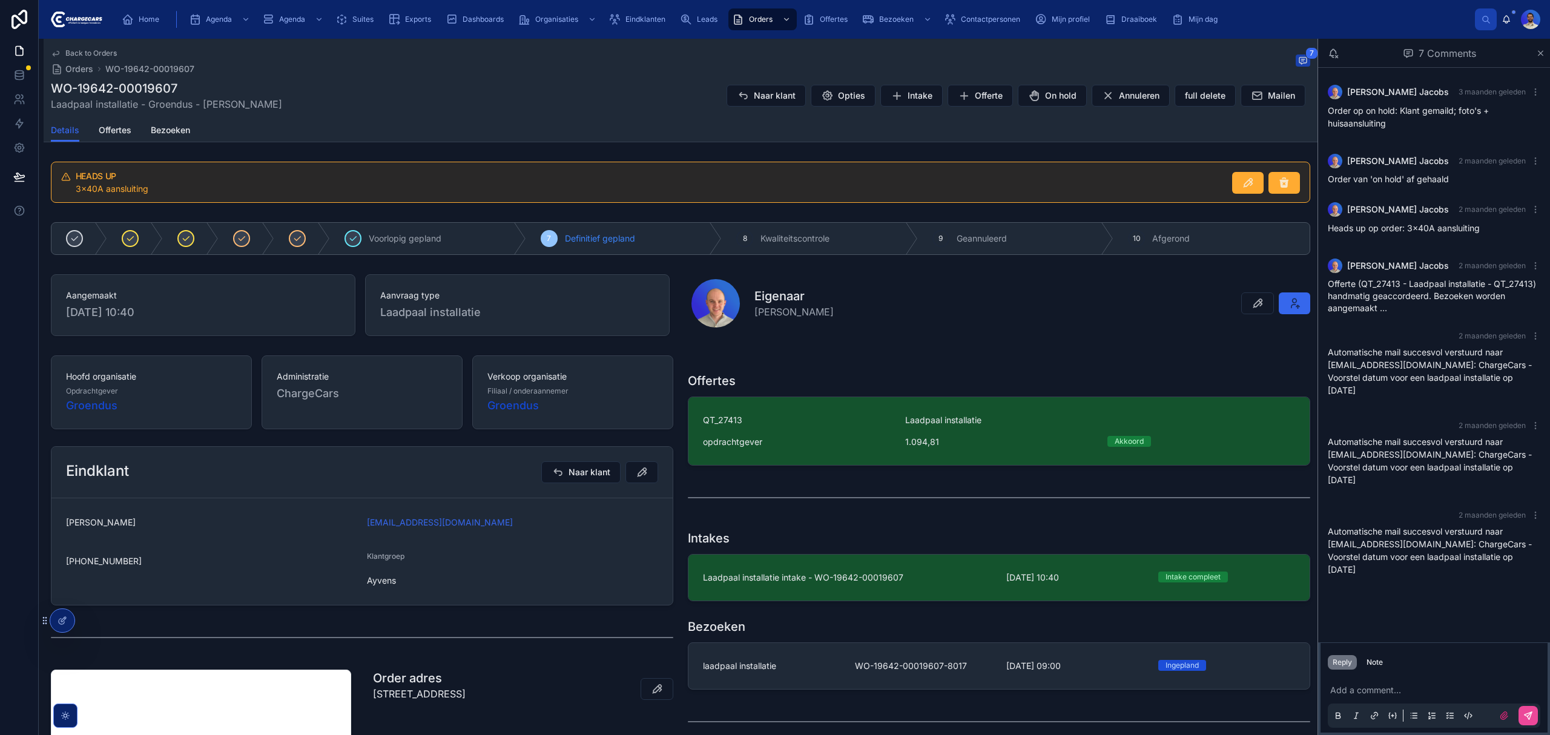
click at [1352, 525] on p "Automatische mail succesvol verstuurd naar djnbres@gmail.com: ChargeCars - Voor…" at bounding box center [1434, 550] width 213 height 51
click at [1404, 525] on p "Automatische mail succesvol verstuurd naar djnbres@gmail.com: ChargeCars - Voor…" at bounding box center [1434, 550] width 213 height 51
click at [1406, 525] on p "Automatische mail succesvol verstuurd naar djnbres@gmail.com: ChargeCars - Voor…" at bounding box center [1434, 550] width 213 height 51
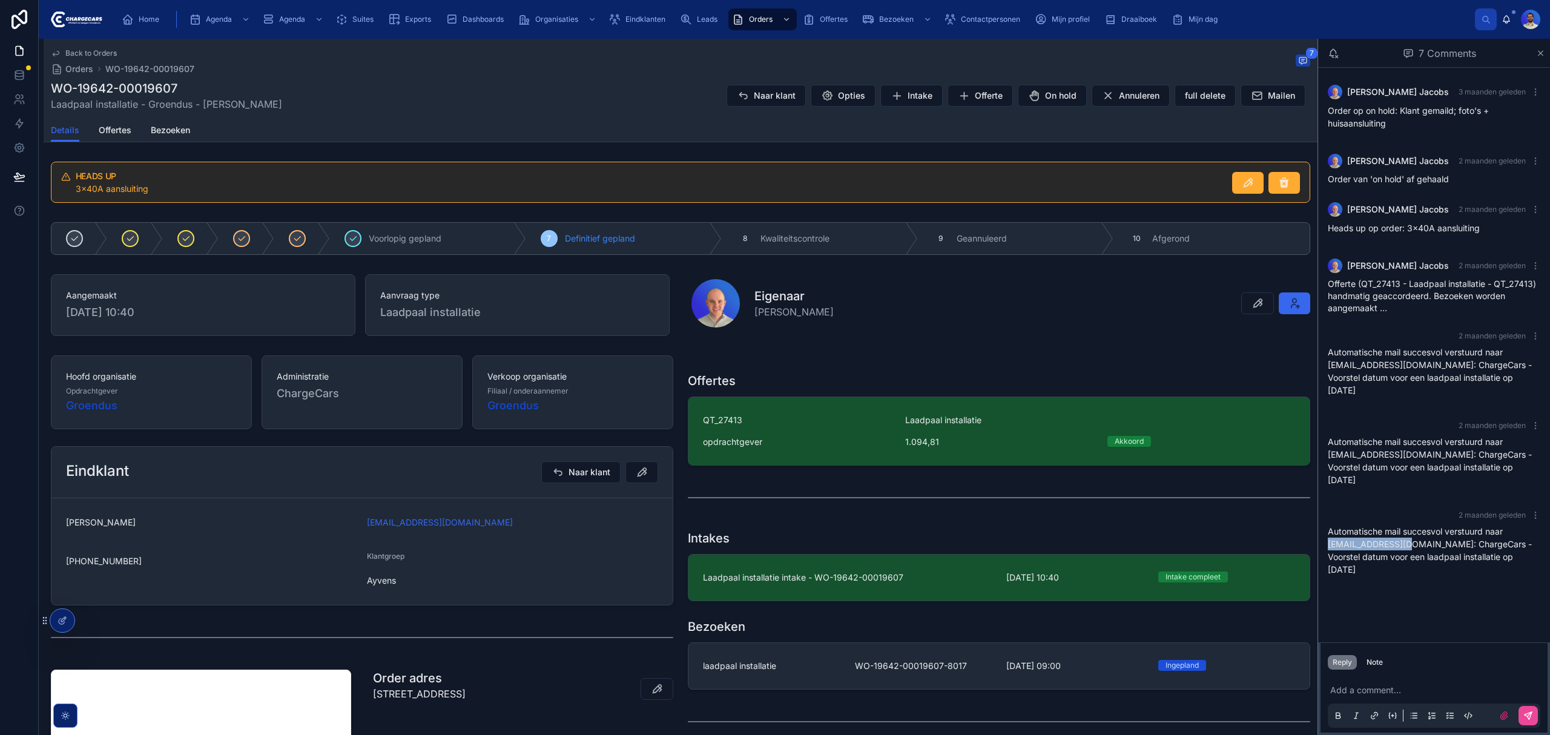
drag, startPoint x: 1406, startPoint y: 519, endPoint x: 1324, endPoint y: 516, distance: 82.4
click at [1324, 516] on div "2 maanden geleden Automatische mail succesvol verstuurd naar djnbres@gmail.com:…" at bounding box center [1434, 546] width 227 height 87
copy p "djnbres@gmail.com"
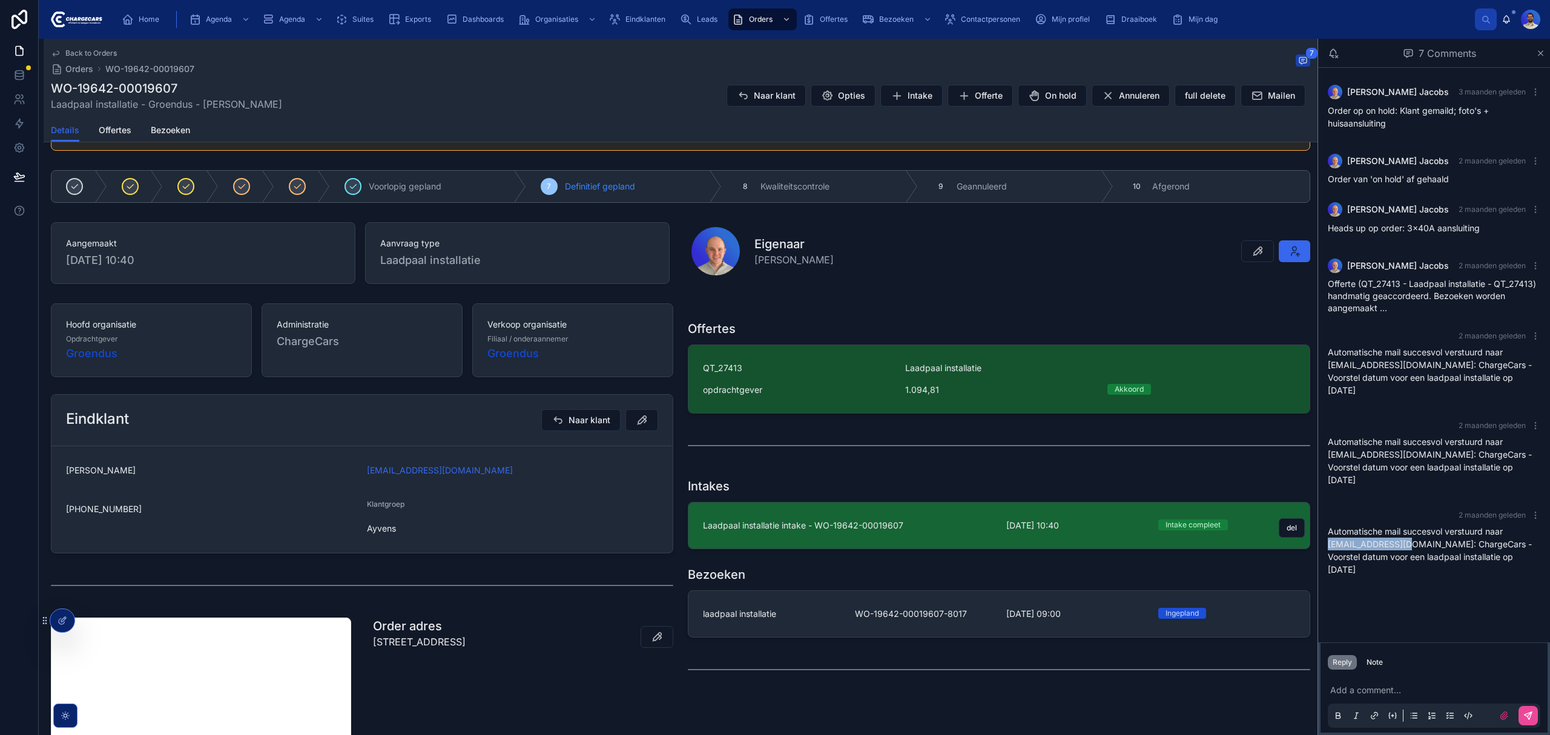
scroll to position [81, 0]
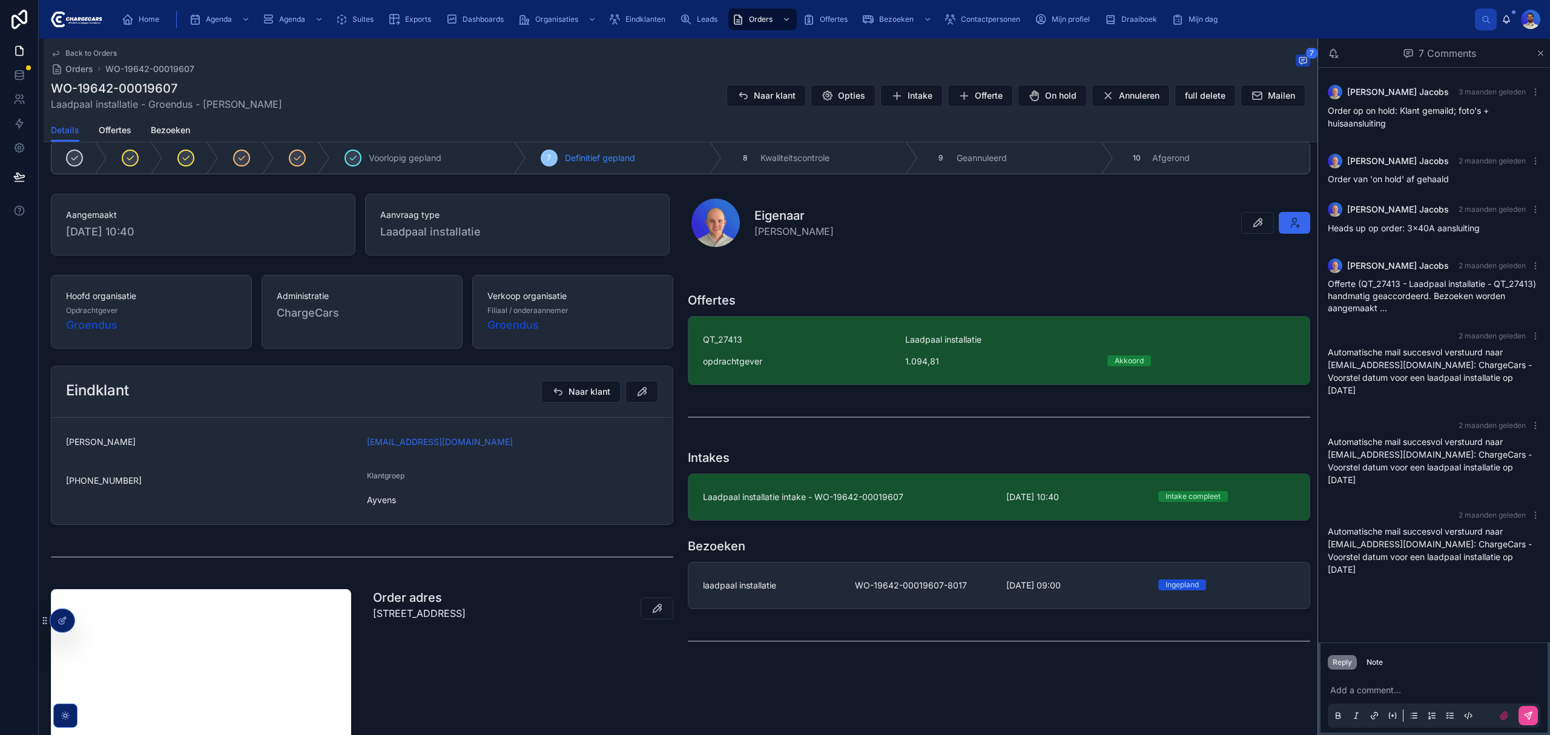
click at [879, 536] on div "Bezoeken laadpaal installatie WO-19642-00019607-8017 6-10-2025 09:00 Ingepland" at bounding box center [999, 573] width 637 height 81
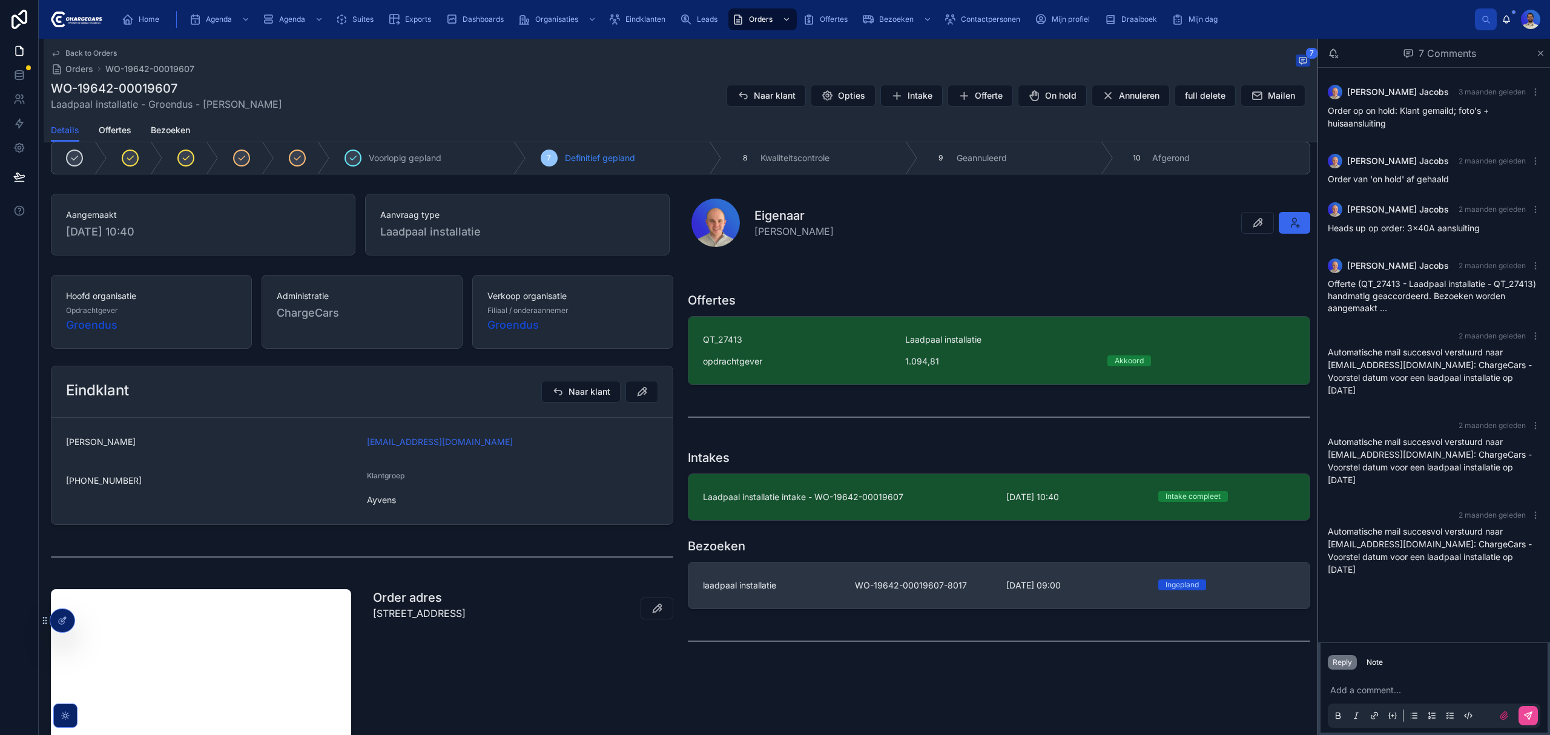
click at [865, 601] on link "laadpaal installatie WO-19642-00019607-8017 6-10-2025 09:00 Ingepland" at bounding box center [999, 586] width 621 height 46
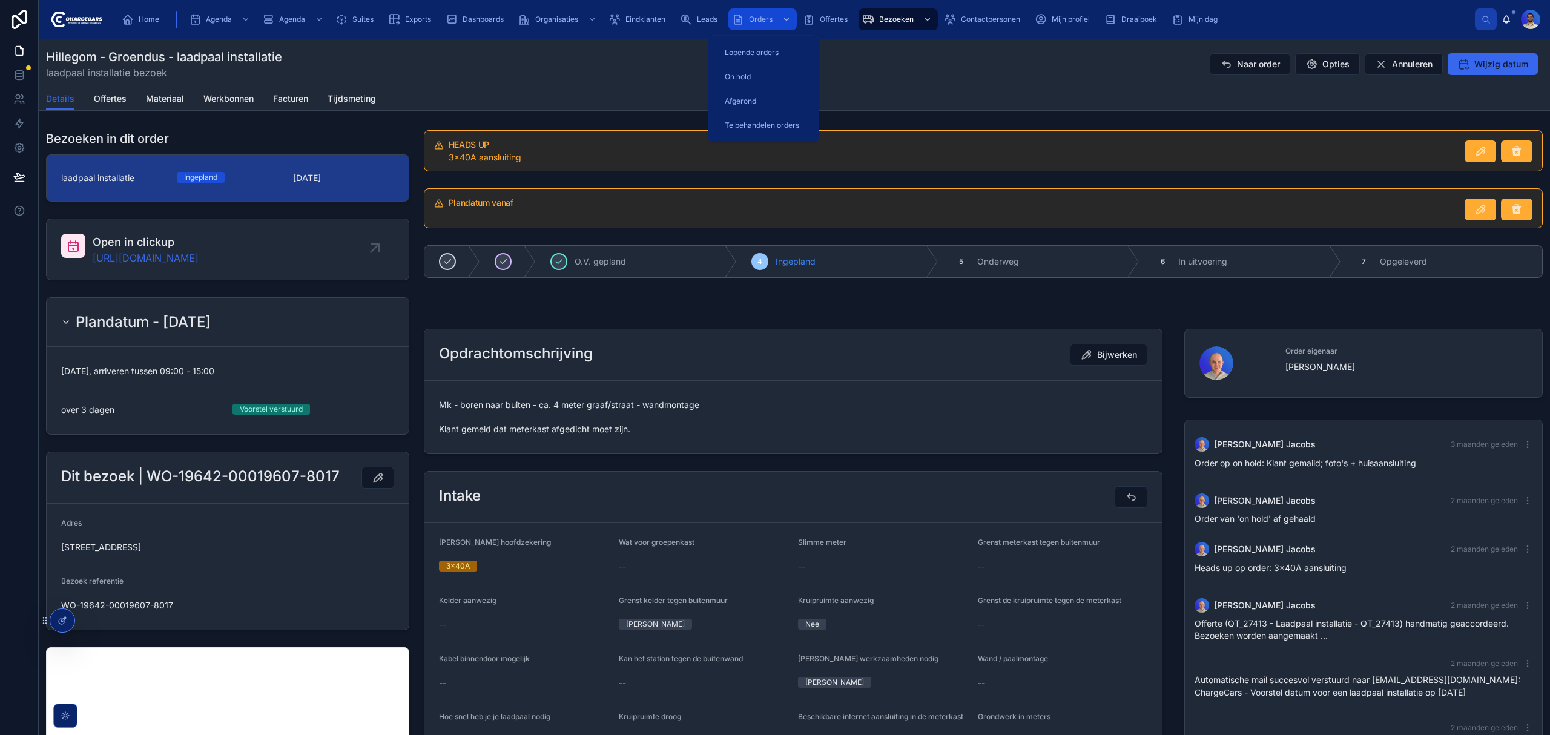
click at [757, 27] on div "Orders" at bounding box center [762, 19] width 61 height 19
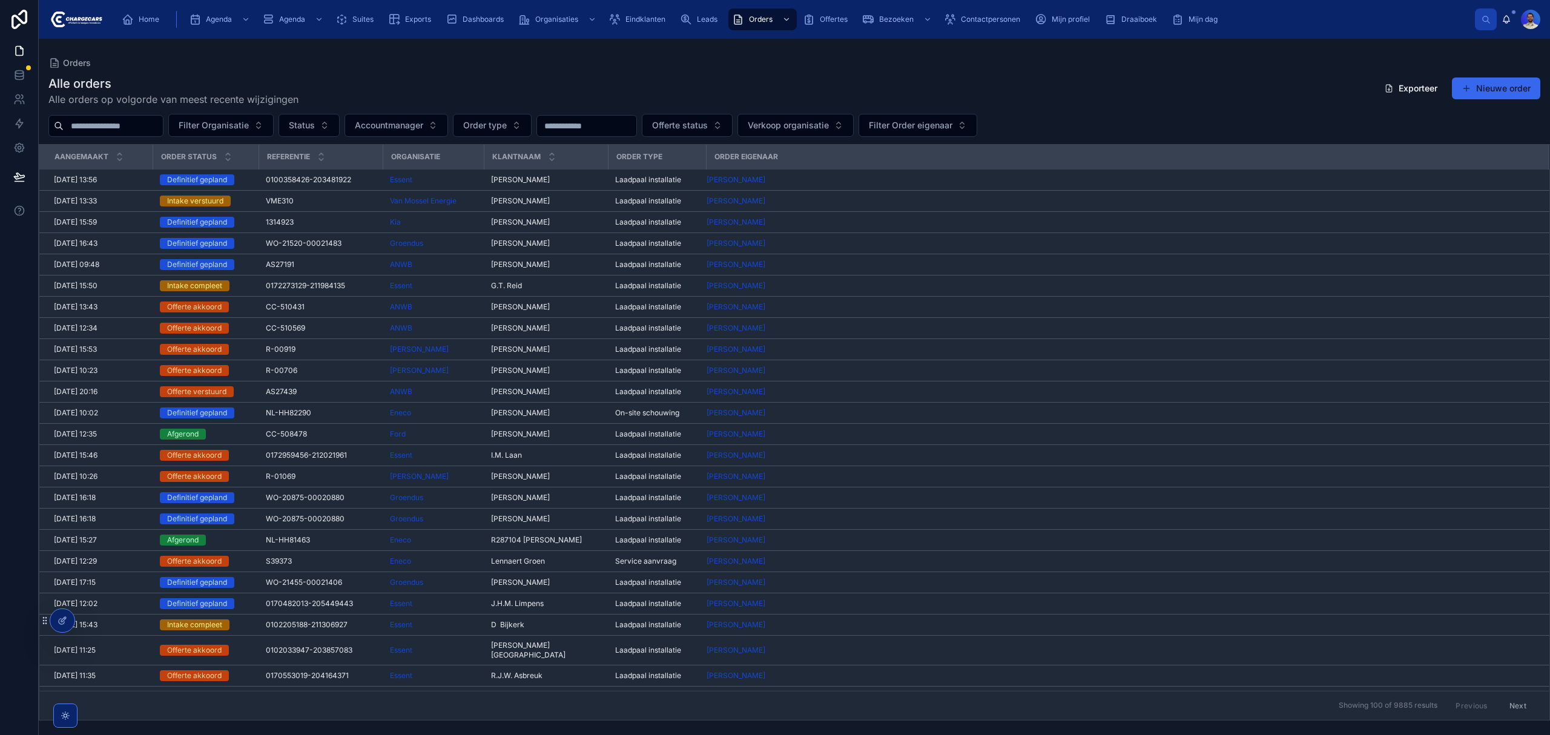
click at [94, 122] on input "text" at bounding box center [113, 125] width 99 height 17
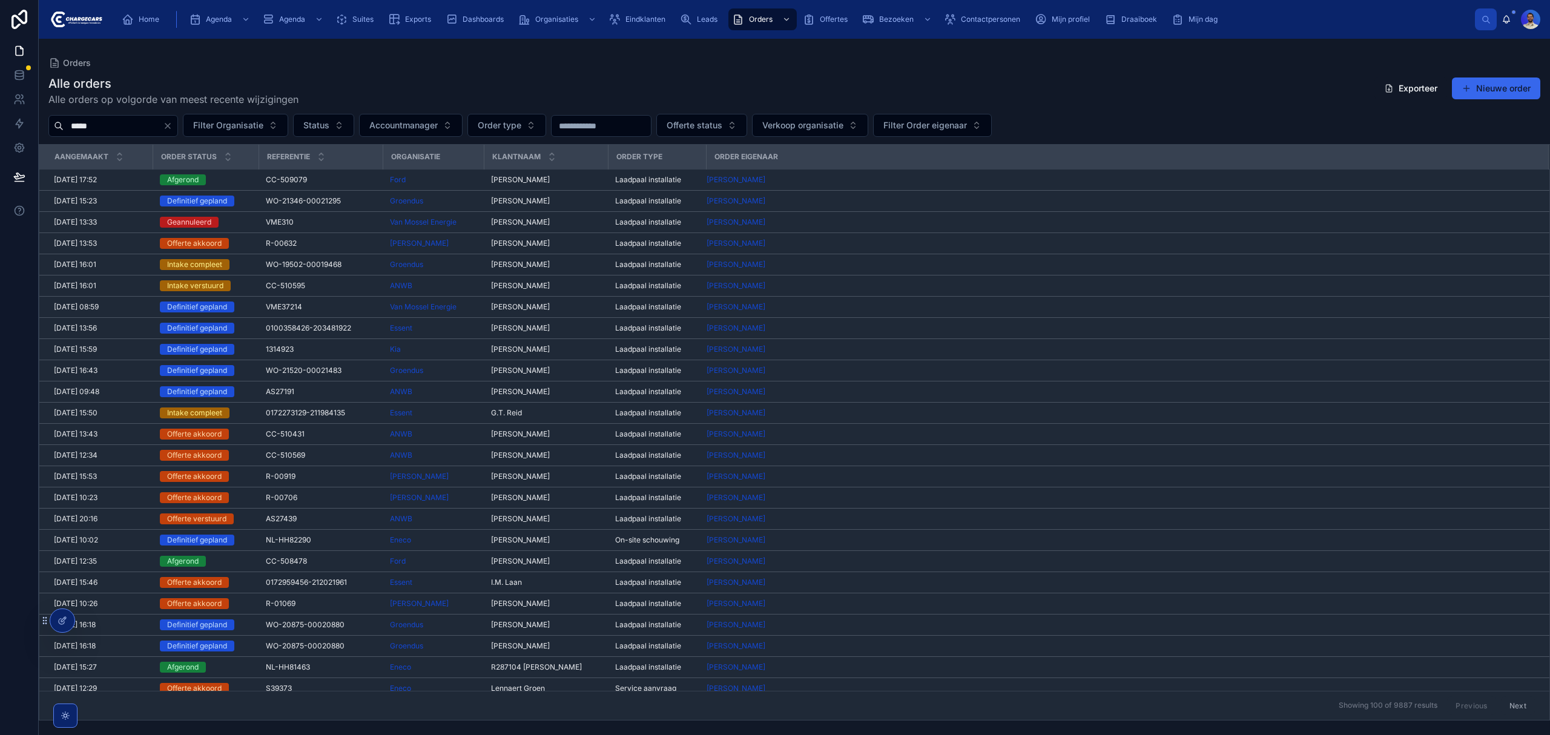
type input "*****"
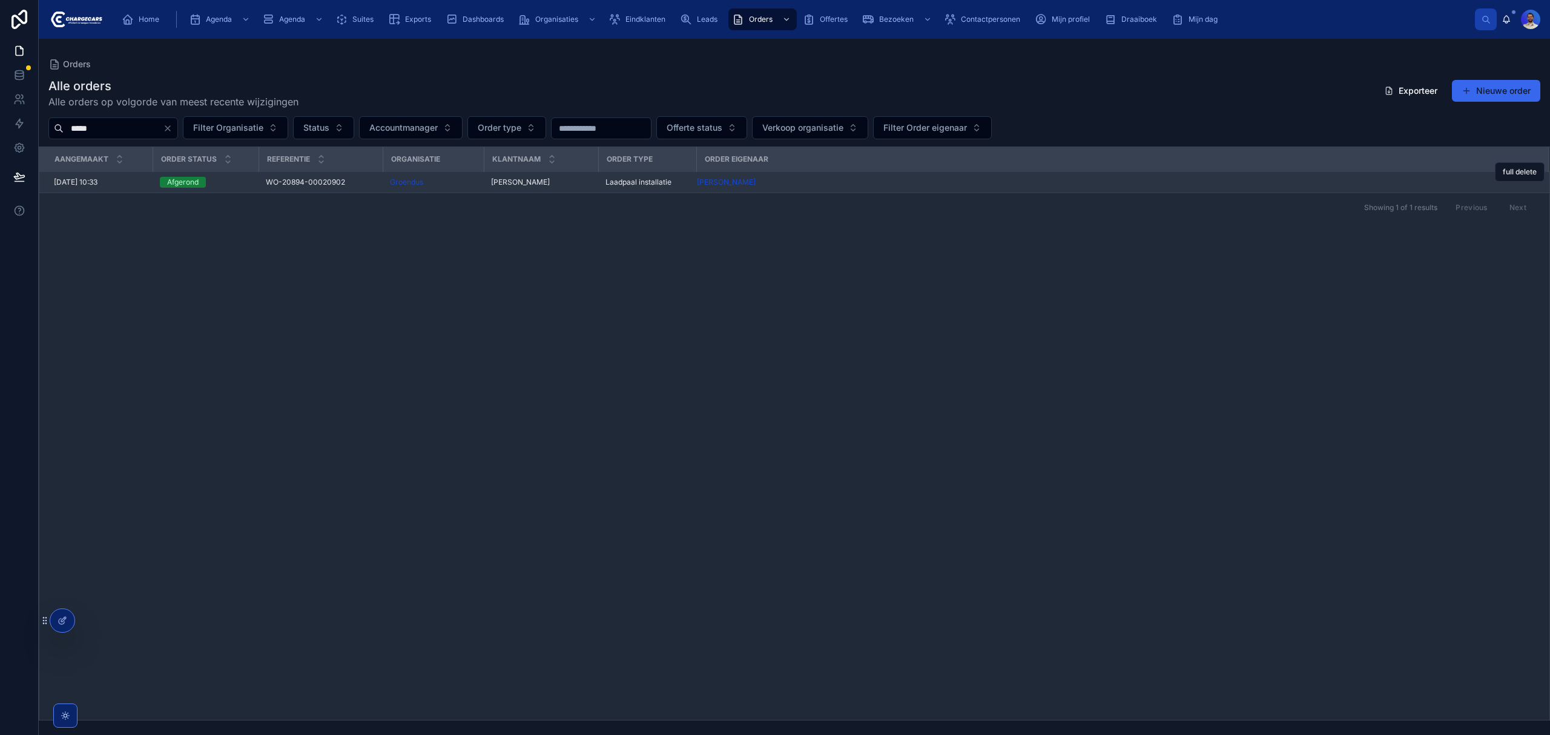
click at [351, 185] on div "WO-20894-00020902 WO-20894-00020902" at bounding box center [321, 182] width 110 height 10
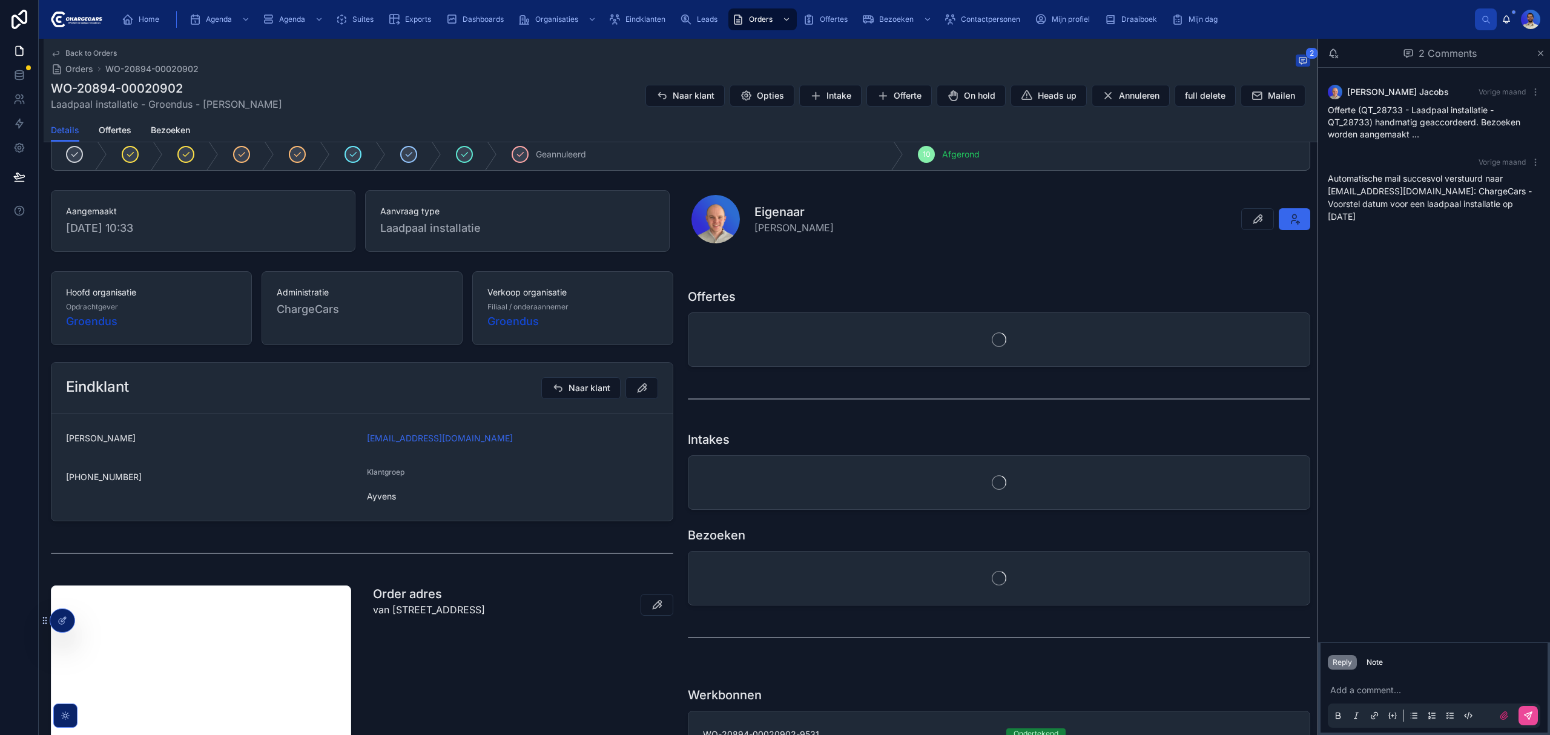
scroll to position [242, 0]
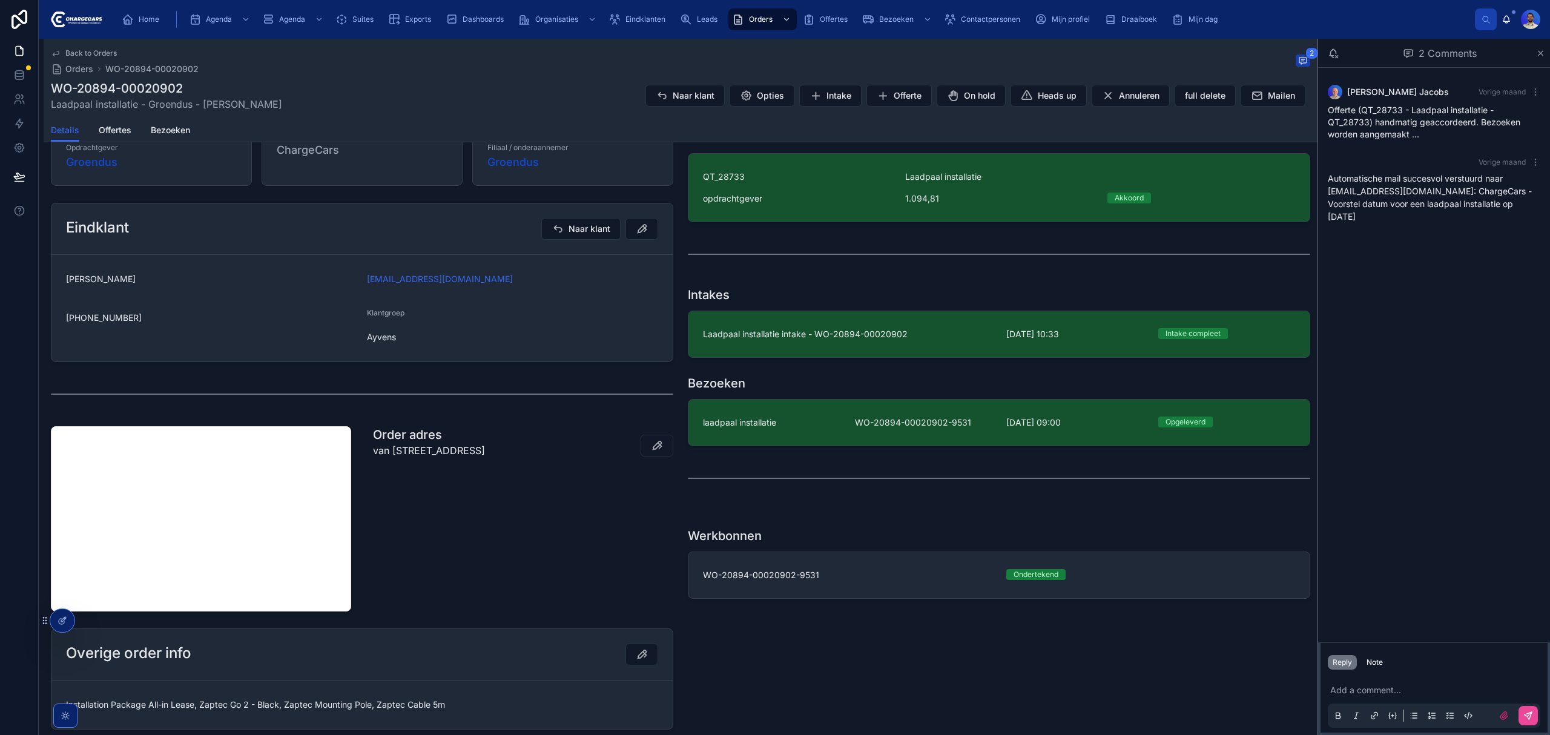
click at [776, 434] on link "laadpaal installatie WO-20894-00020902-9531 29-9-2025 09:00 Opgeleverd" at bounding box center [999, 423] width 621 height 46
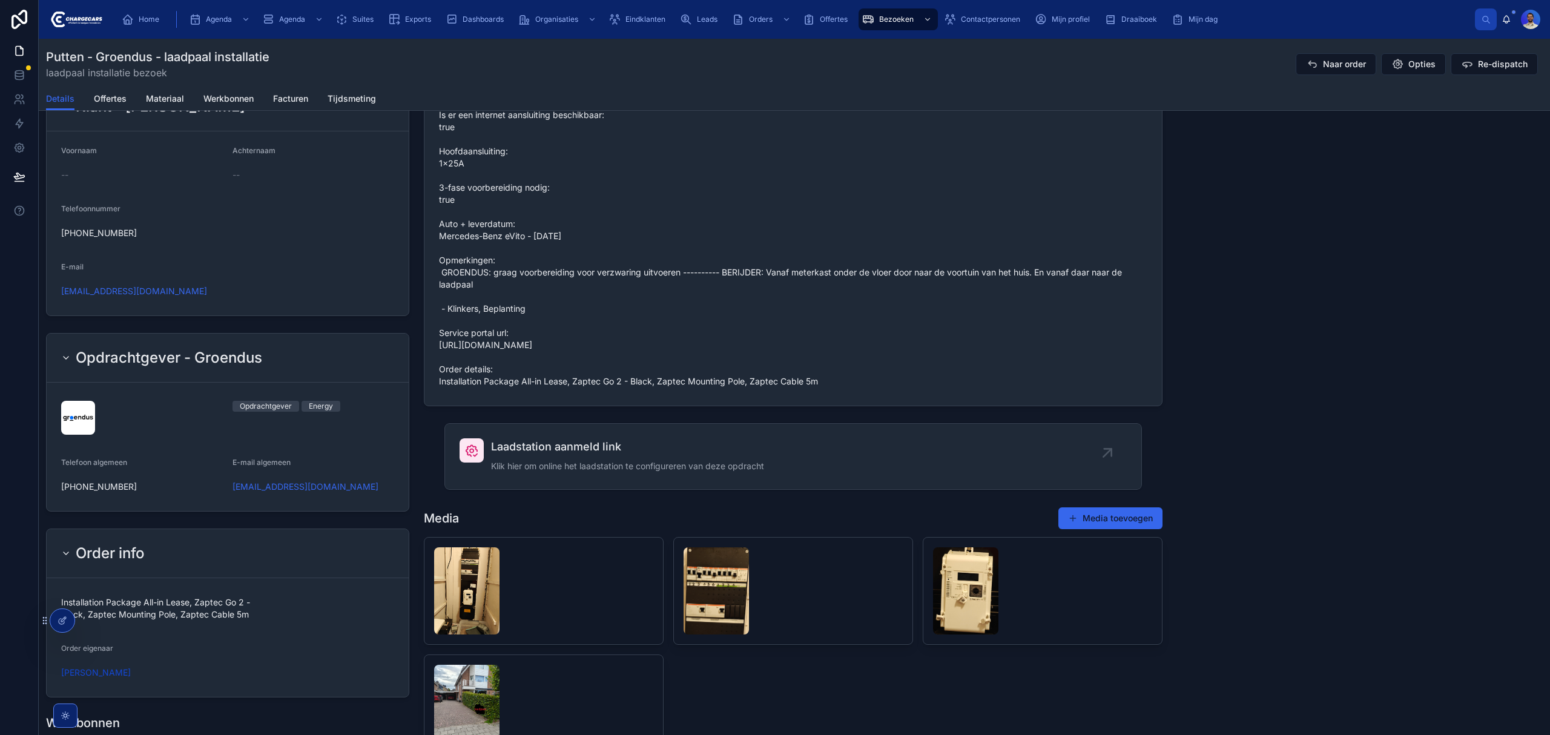
scroll to position [807, 0]
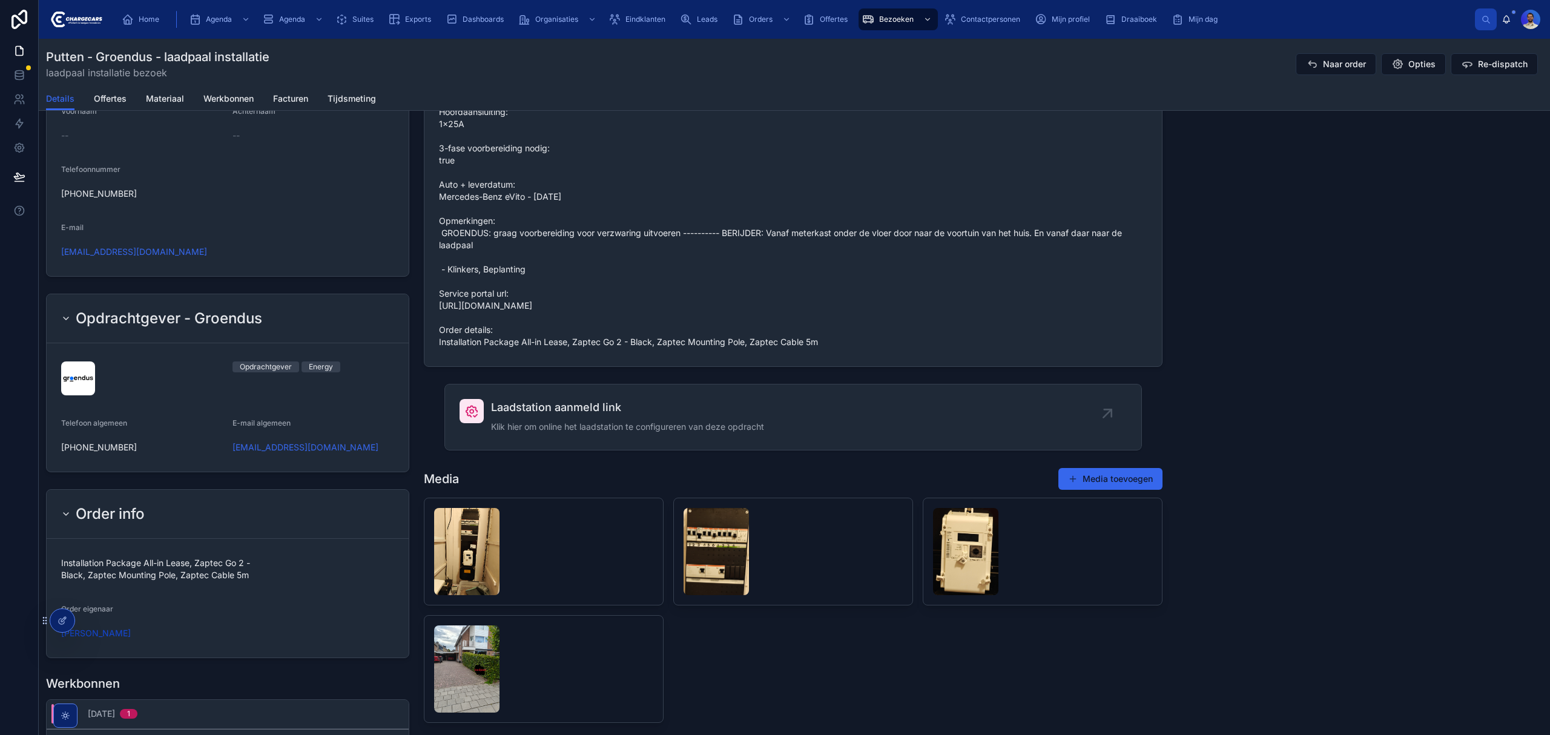
click at [686, 348] on span "Grondwerk: 11 - 15 meter Oud laadpunt (bij demontage): false Grenst meterkast t…" at bounding box center [793, 118] width 709 height 460
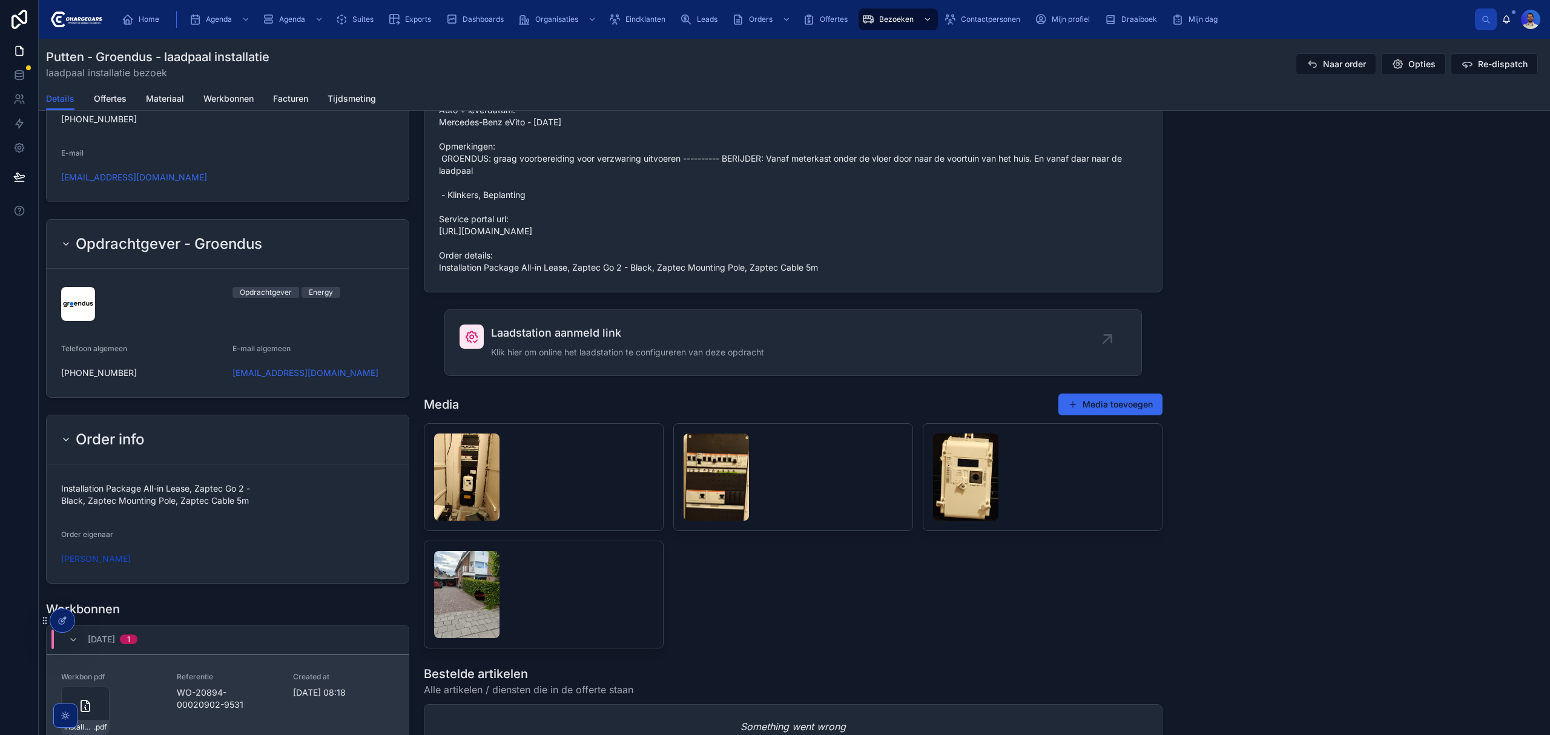
scroll to position [969, 0]
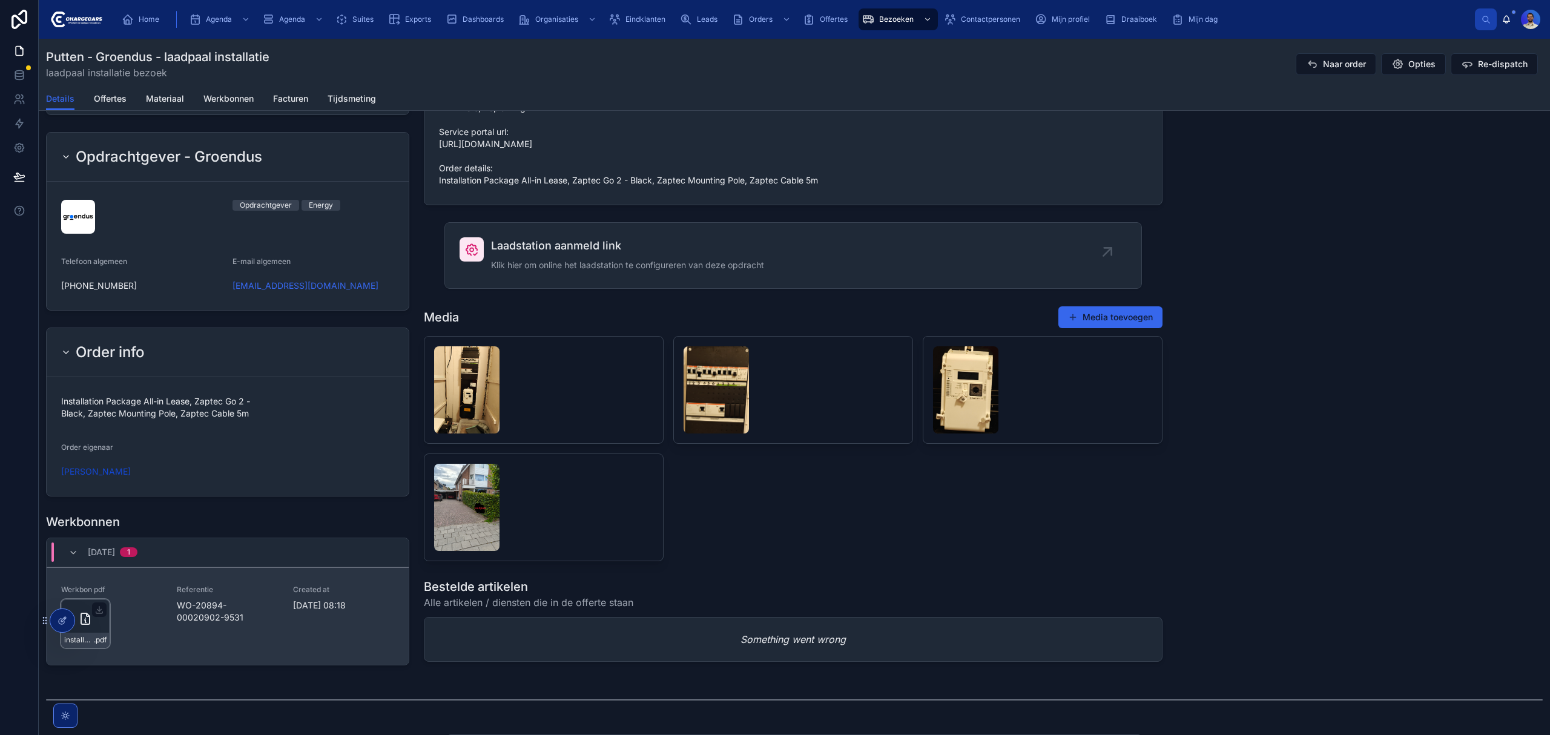
click at [102, 647] on div "installatie-werkbon_wo-20894-00020902-9531_undefined-jacco-van-unen_86c5f6xxb .…" at bounding box center [85, 640] width 47 height 15
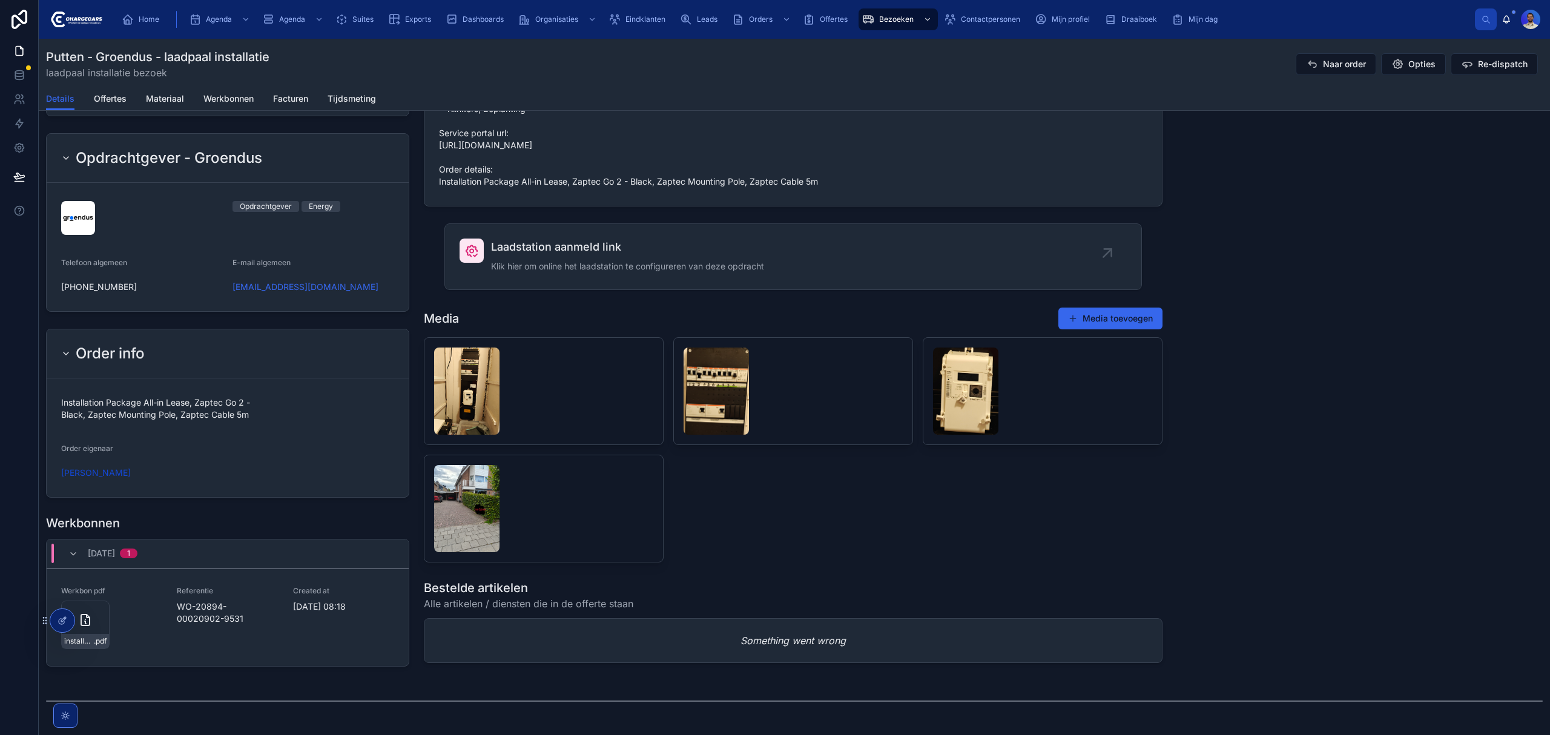
scroll to position [969, 0]
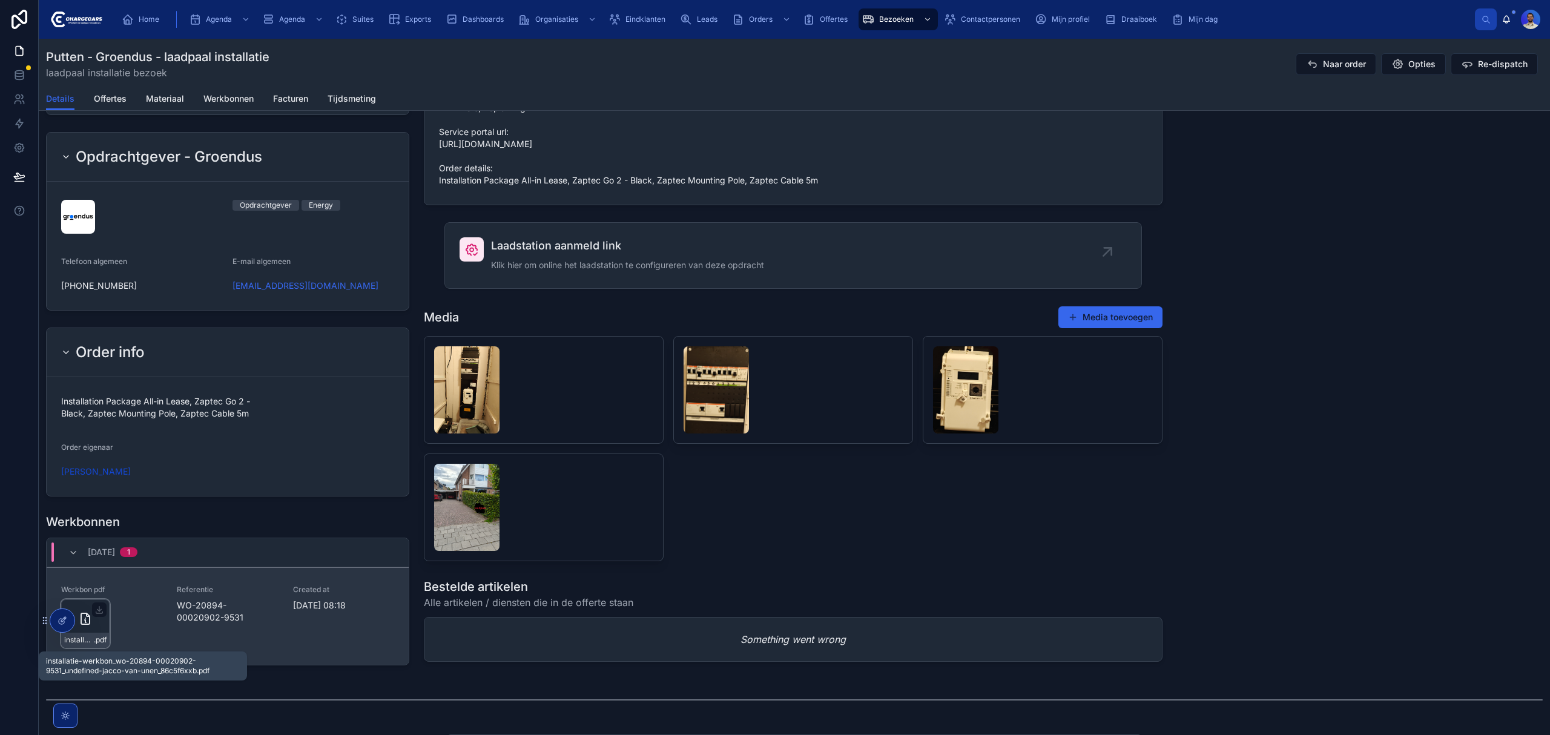
click at [87, 643] on span "installatie-werkbon_wo-20894-00020902-9531_undefined-jacco-van-unen_86c5f6xxb" at bounding box center [79, 640] width 30 height 10
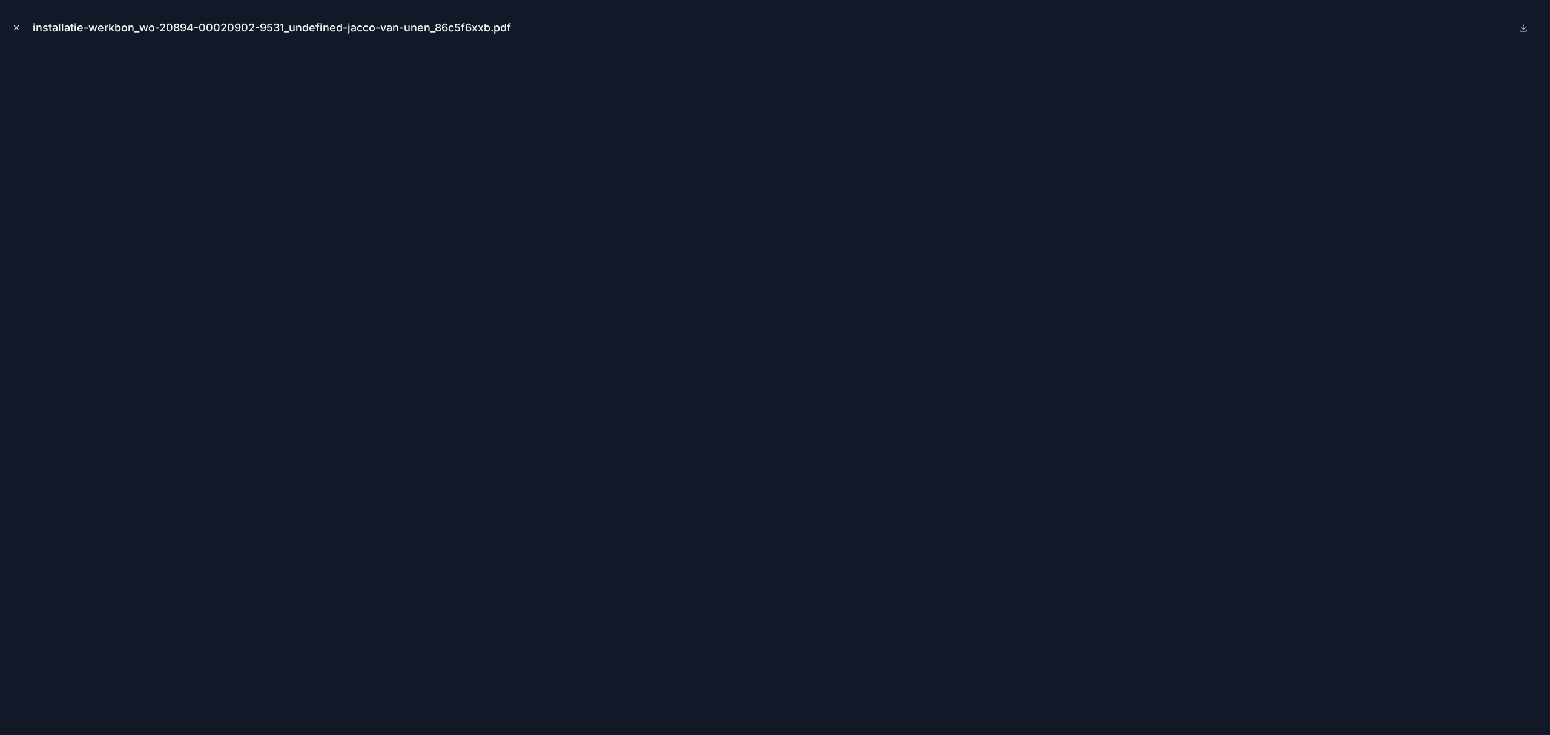
click at [22, 29] on button "Close modal" at bounding box center [16, 27] width 13 height 13
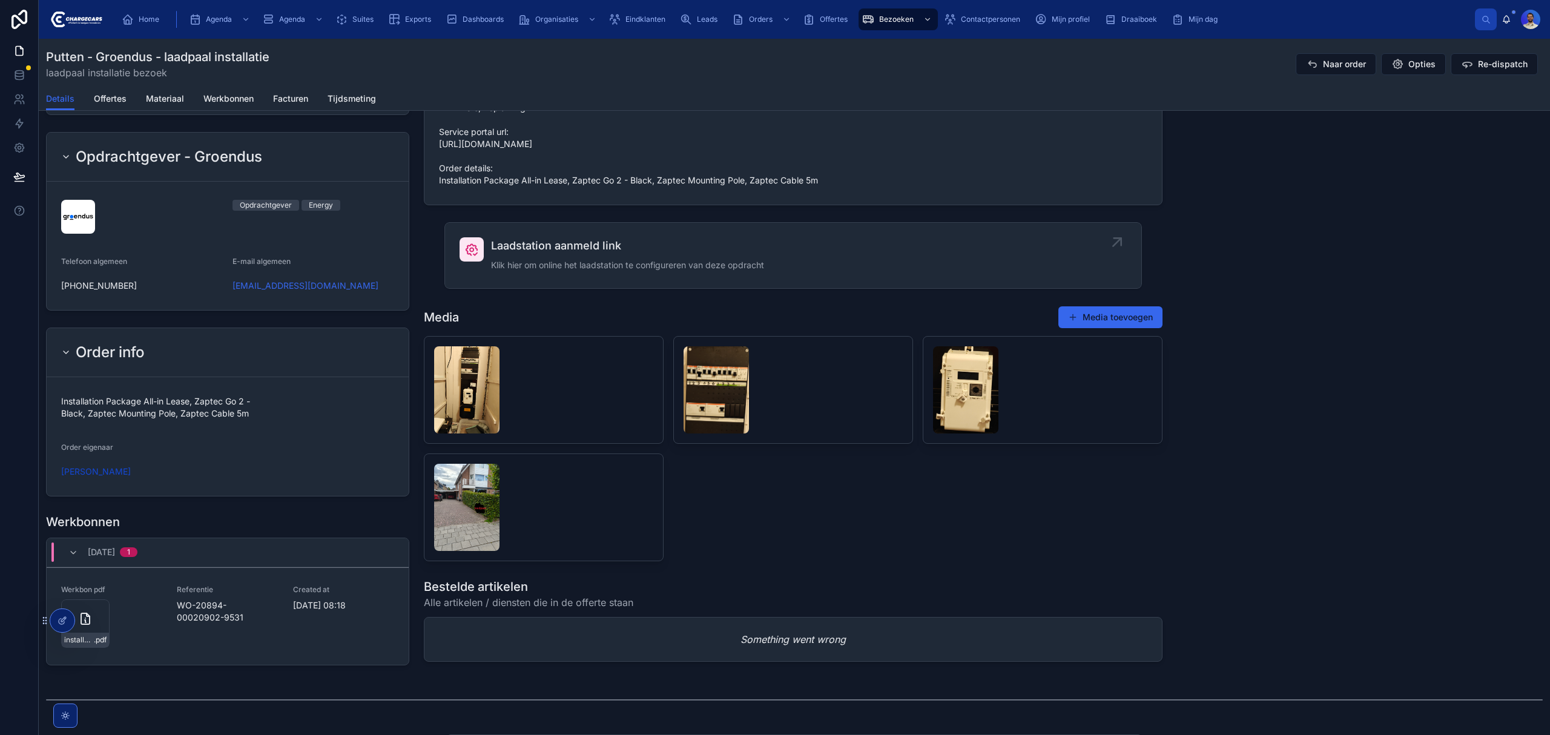
click at [509, 254] on span "Laadstation aanmeld link" at bounding box center [627, 245] width 273 height 17
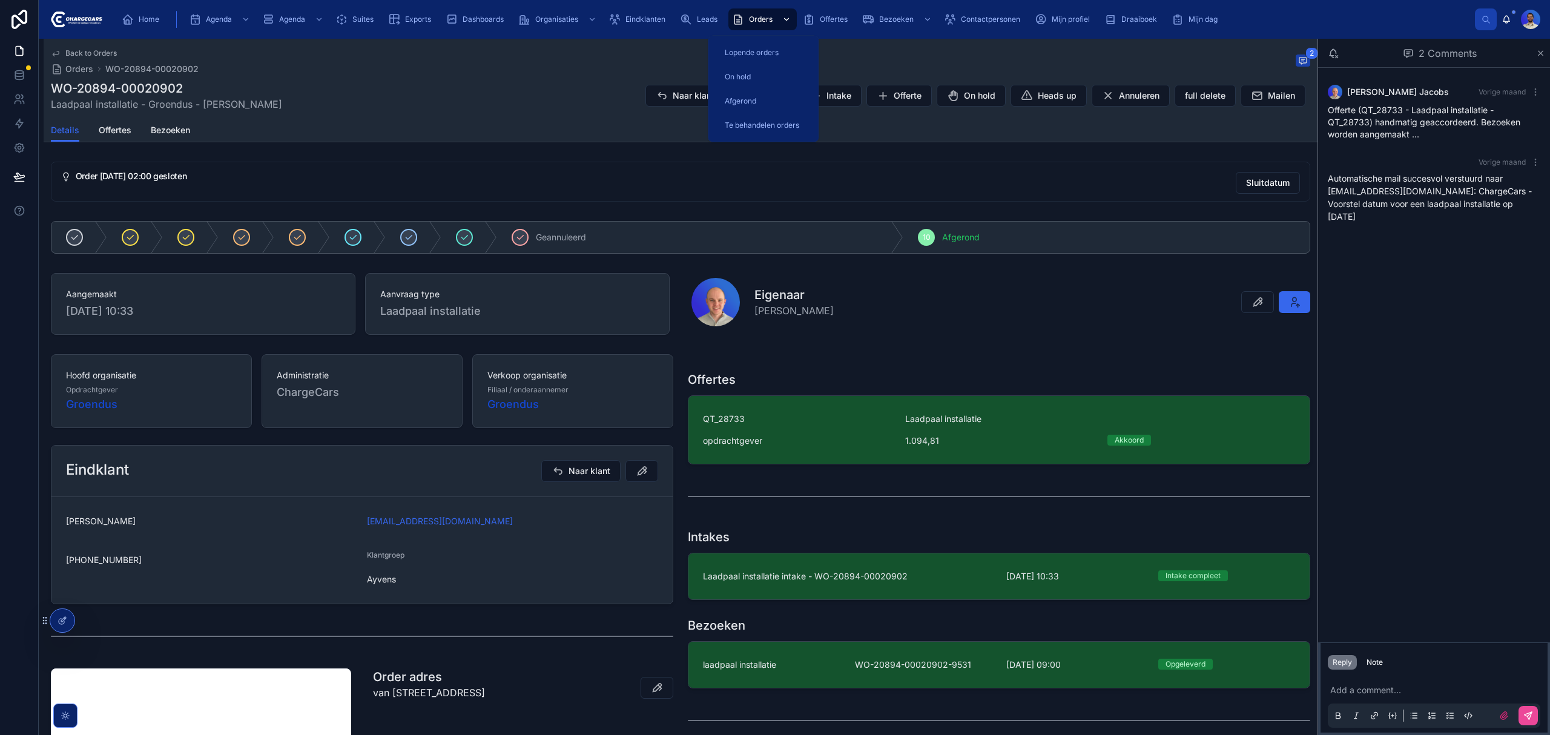
click at [763, 23] on span "Orders" at bounding box center [761, 20] width 24 height 10
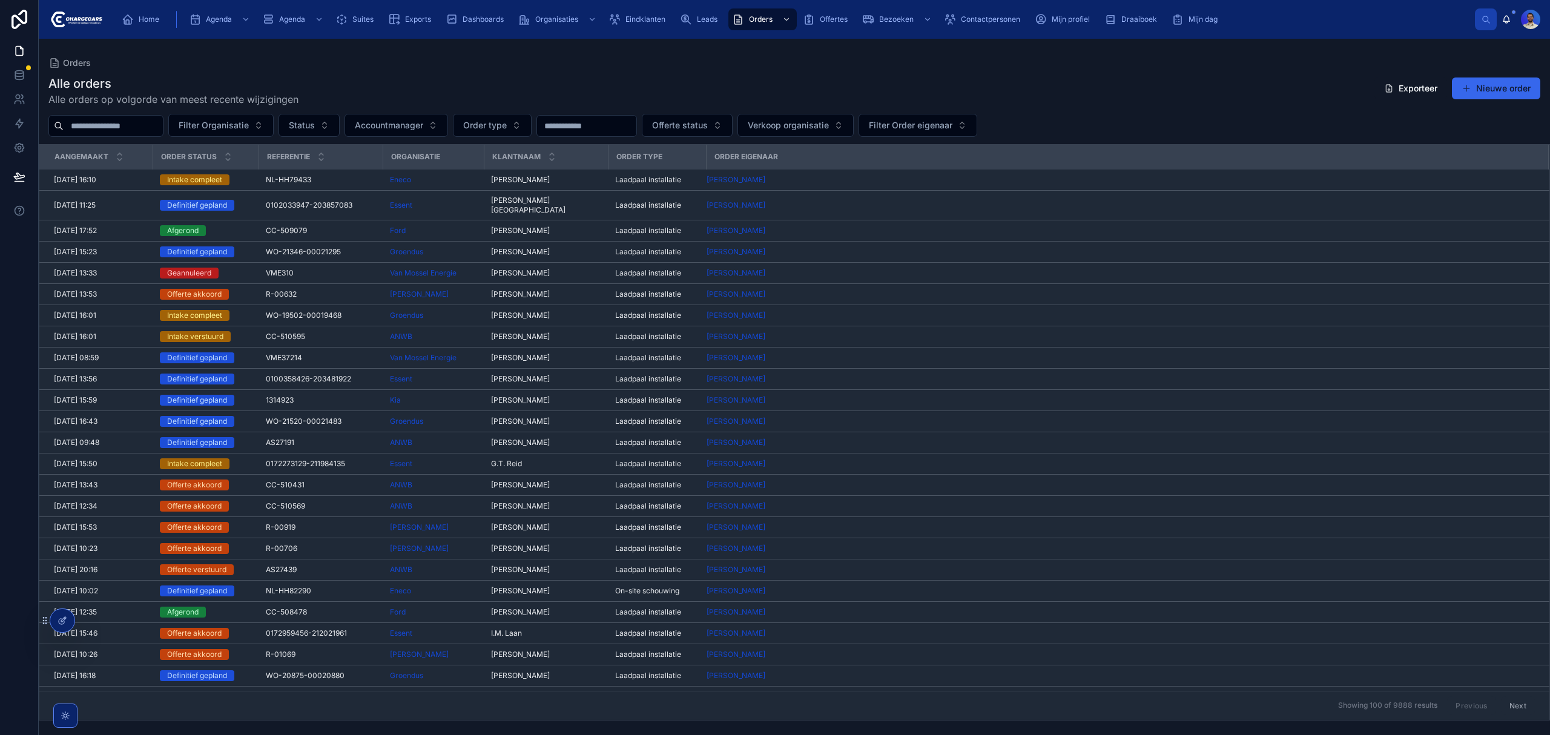
click at [111, 122] on input "text" at bounding box center [113, 125] width 99 height 17
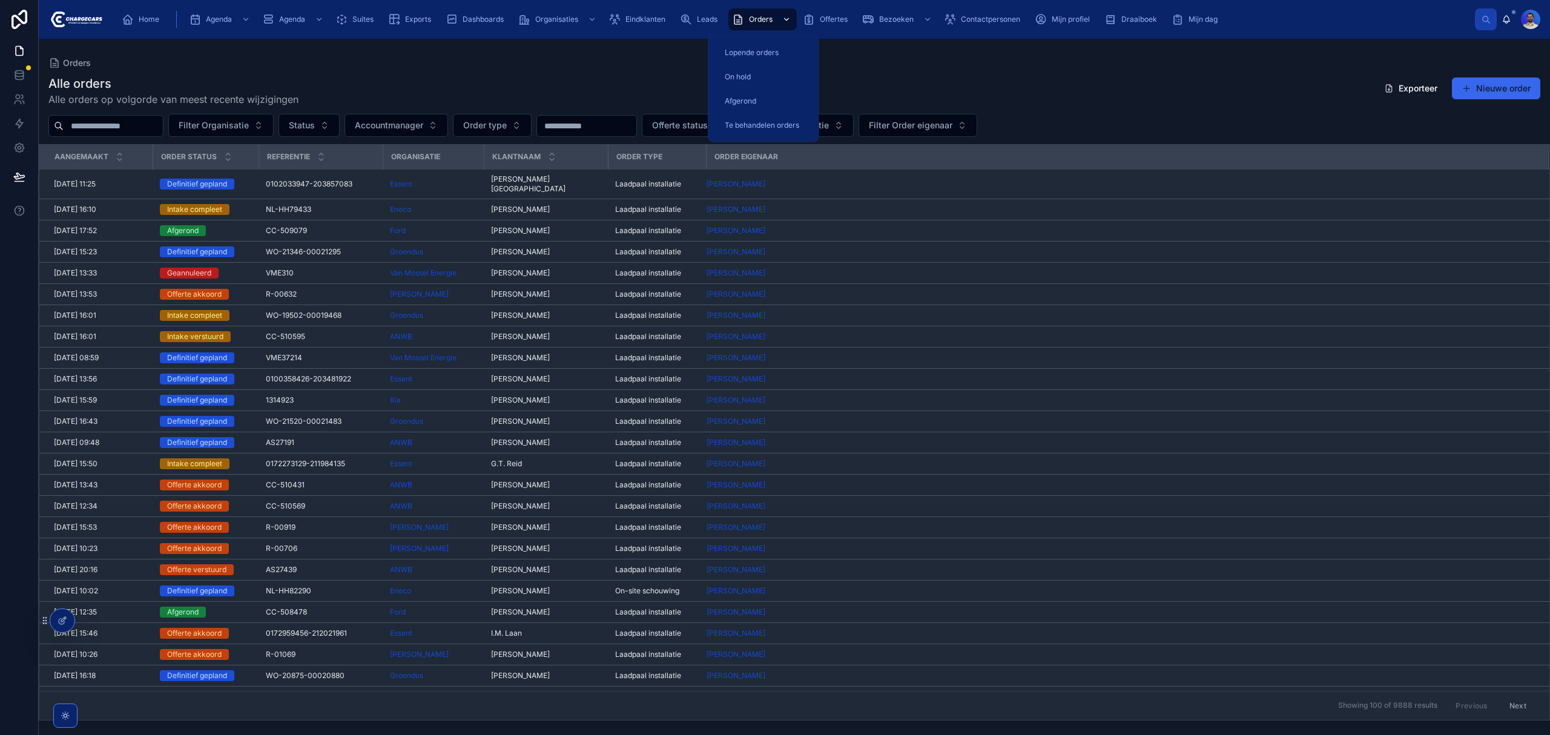
click at [770, 18] on span "Orders" at bounding box center [761, 20] width 24 height 10
click at [93, 138] on div "Alle orders Alle orders op volgorde van meest recente wijzigingen Exporteer Nie…" at bounding box center [795, 394] width 1512 height 653
click at [105, 131] on input "text" at bounding box center [113, 125] width 99 height 17
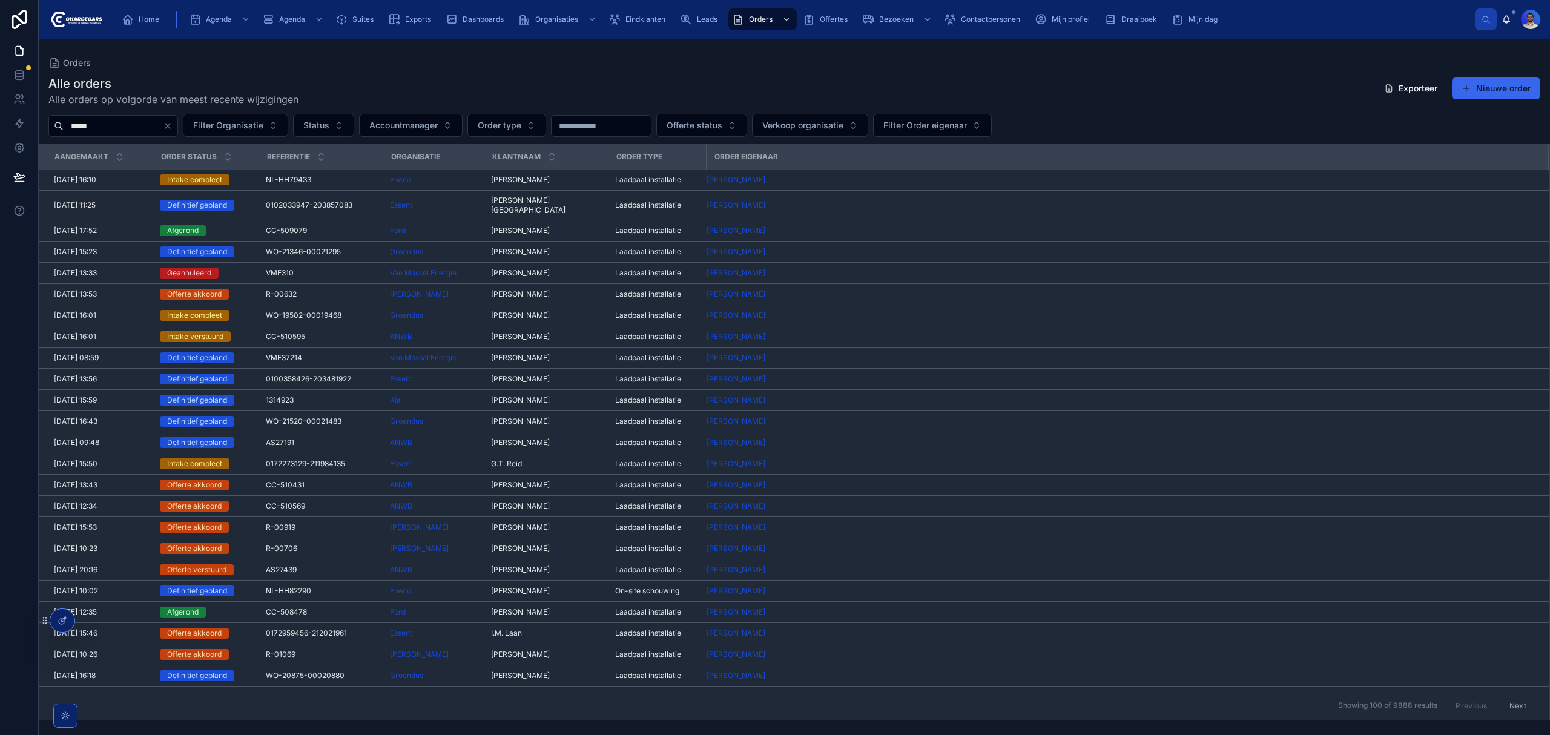
type input "*****"
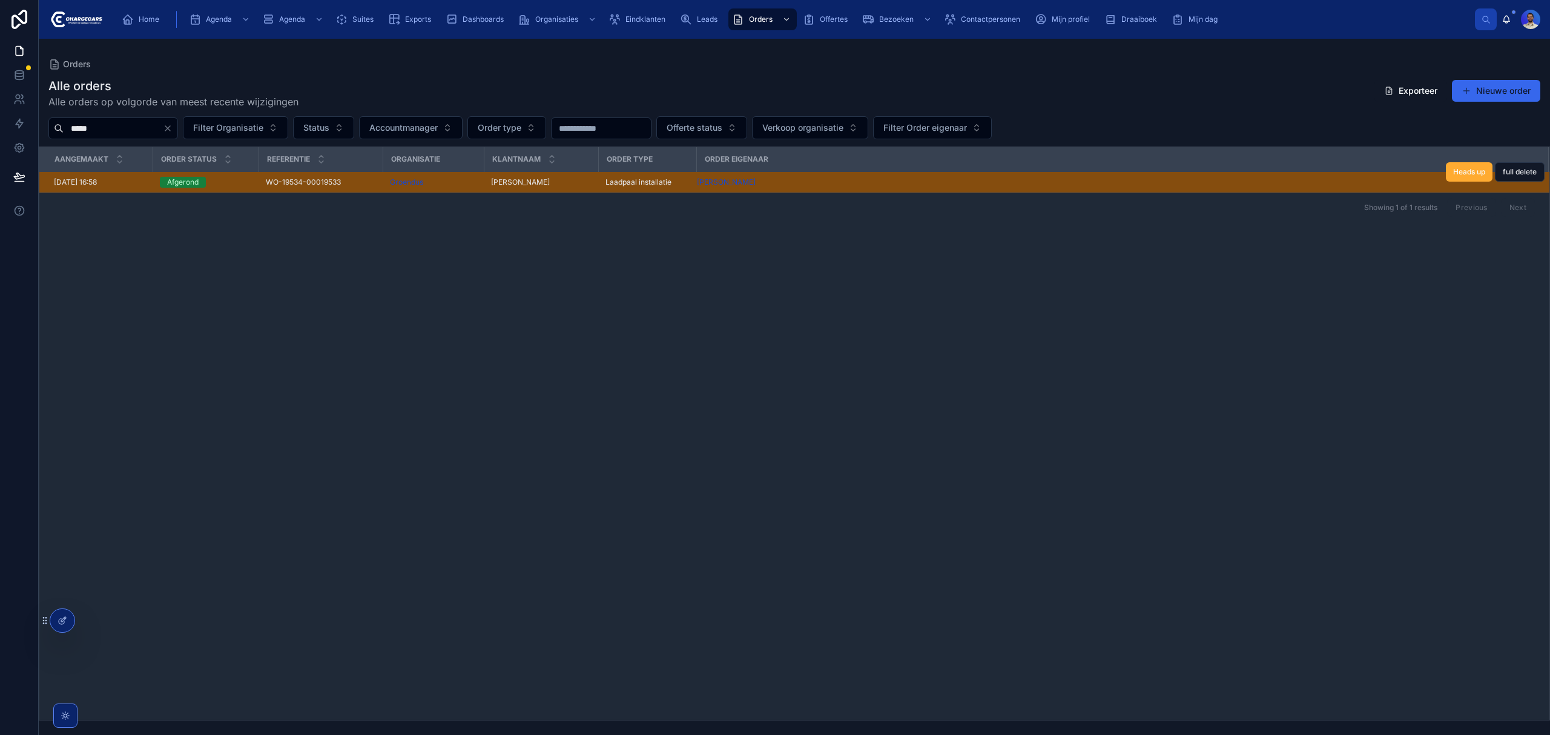
click at [529, 182] on span "Lenneke Speekenbrink" at bounding box center [520, 182] width 59 height 10
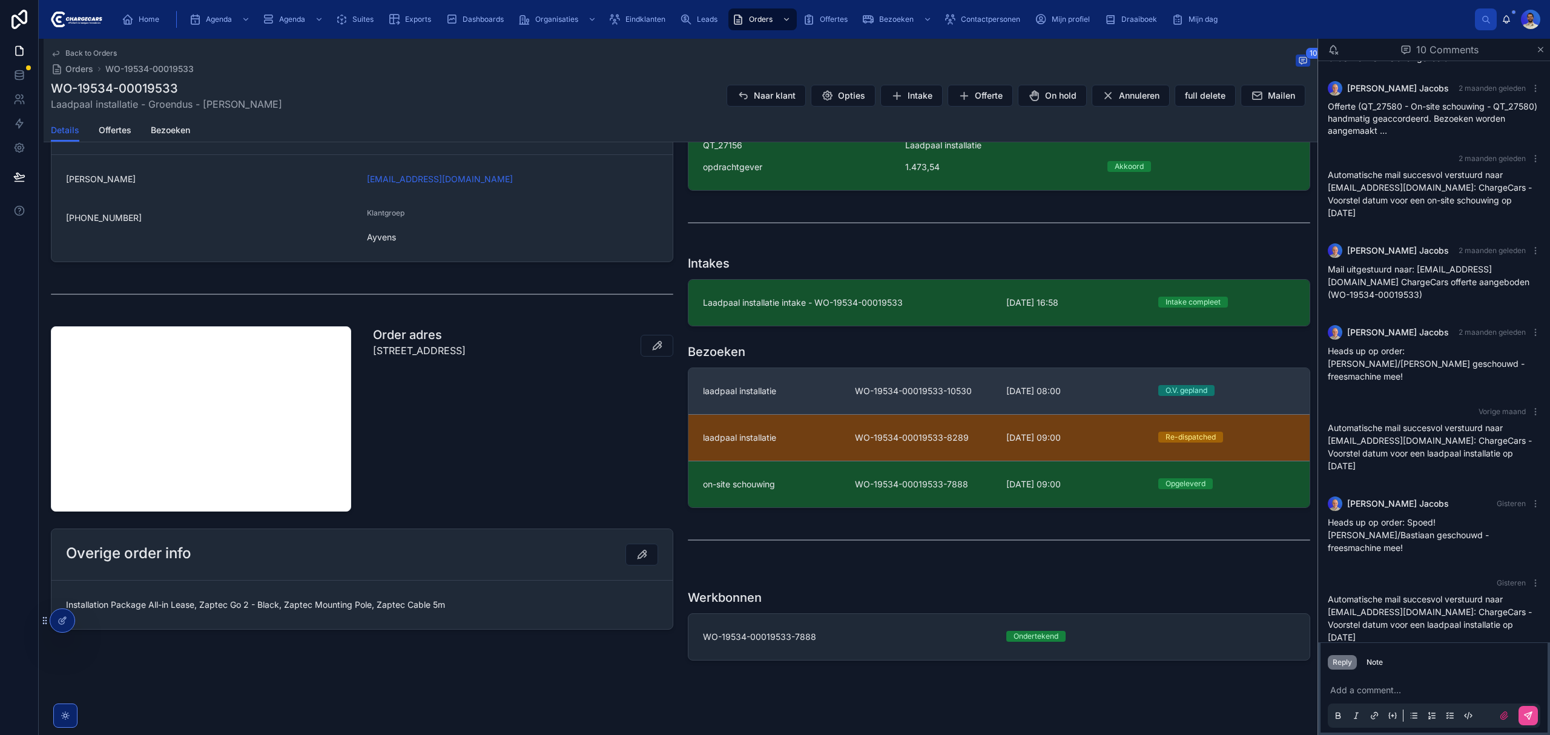
scroll to position [403, 0]
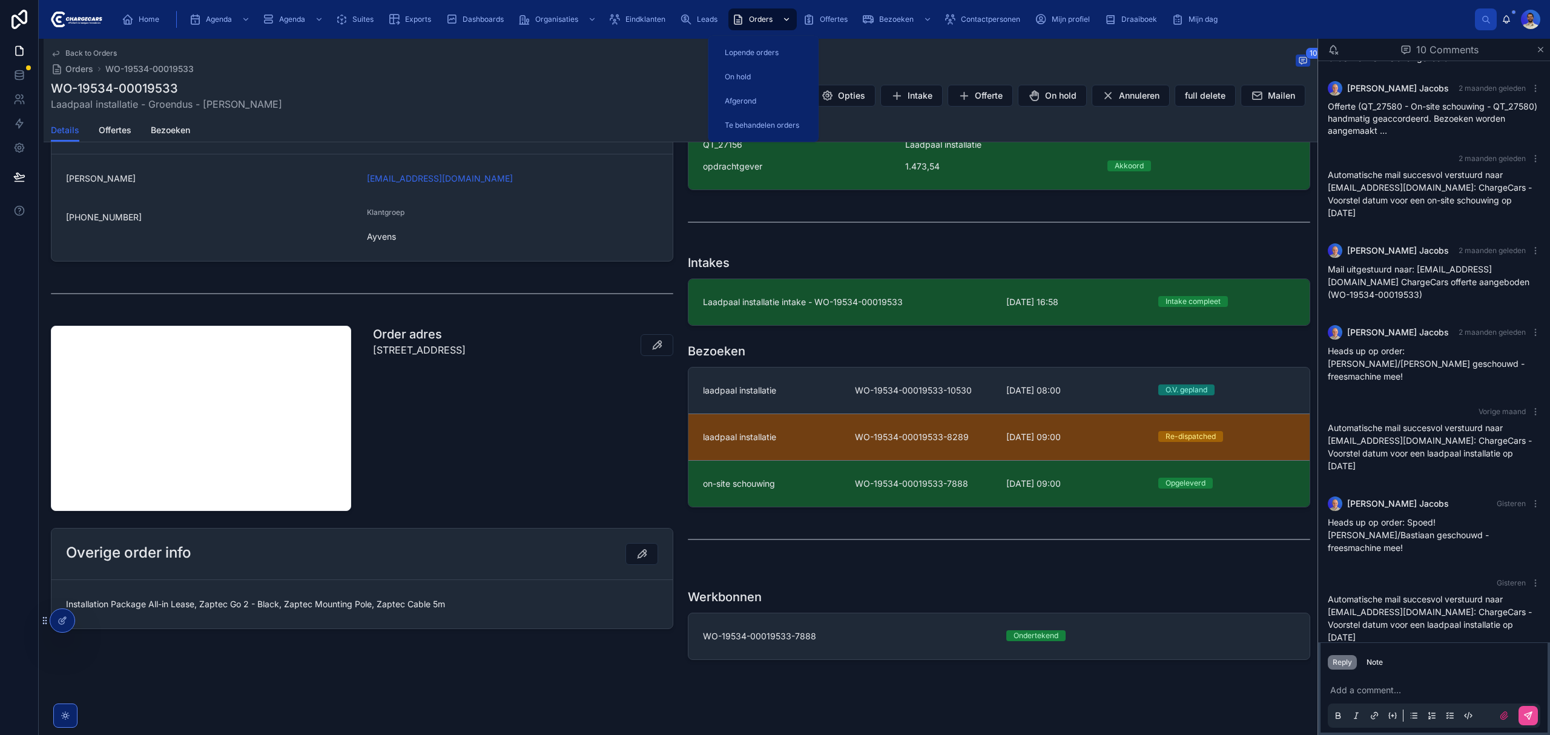
click at [752, 27] on div "Orders" at bounding box center [762, 19] width 61 height 19
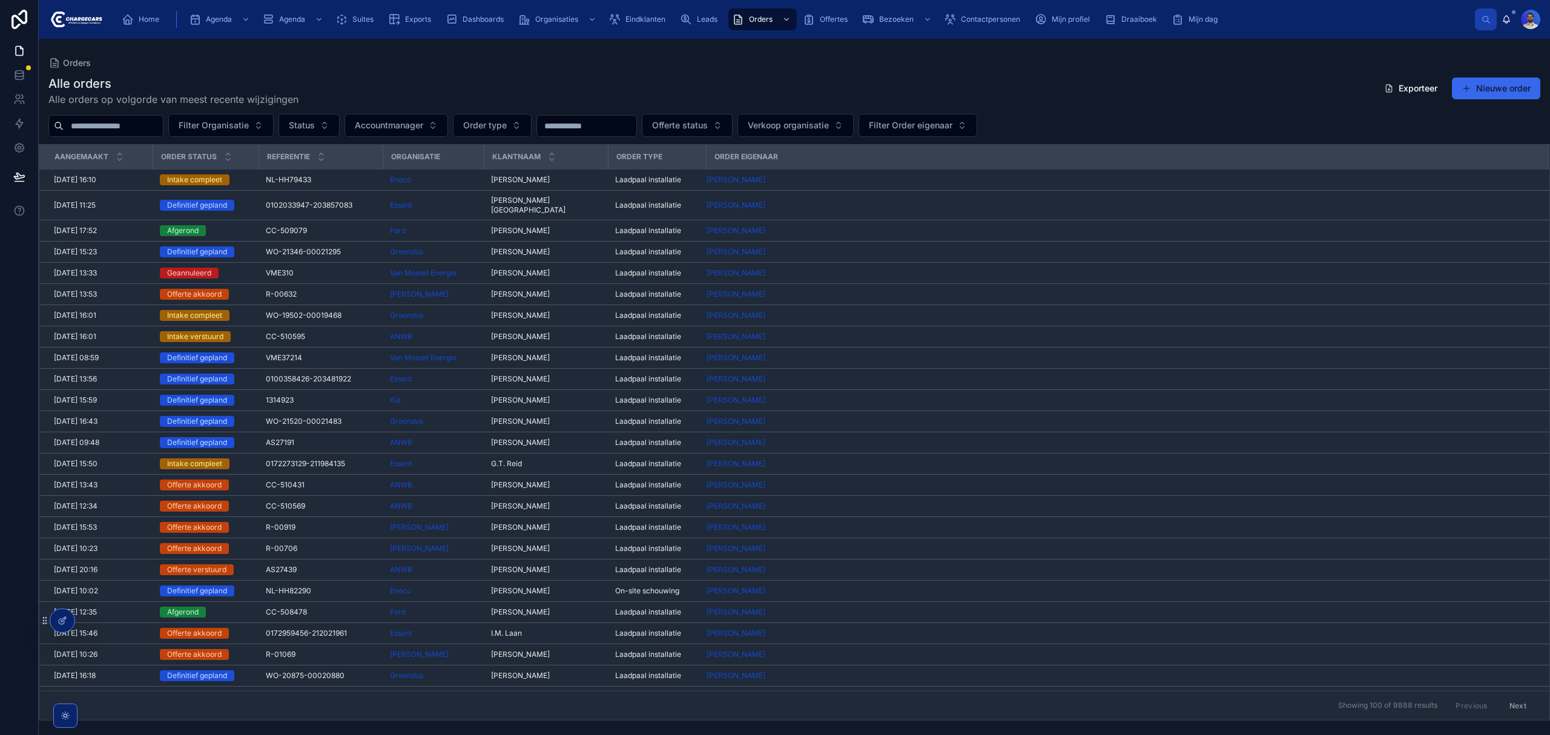
click at [111, 129] on input "text" at bounding box center [113, 125] width 99 height 17
type input "*****"
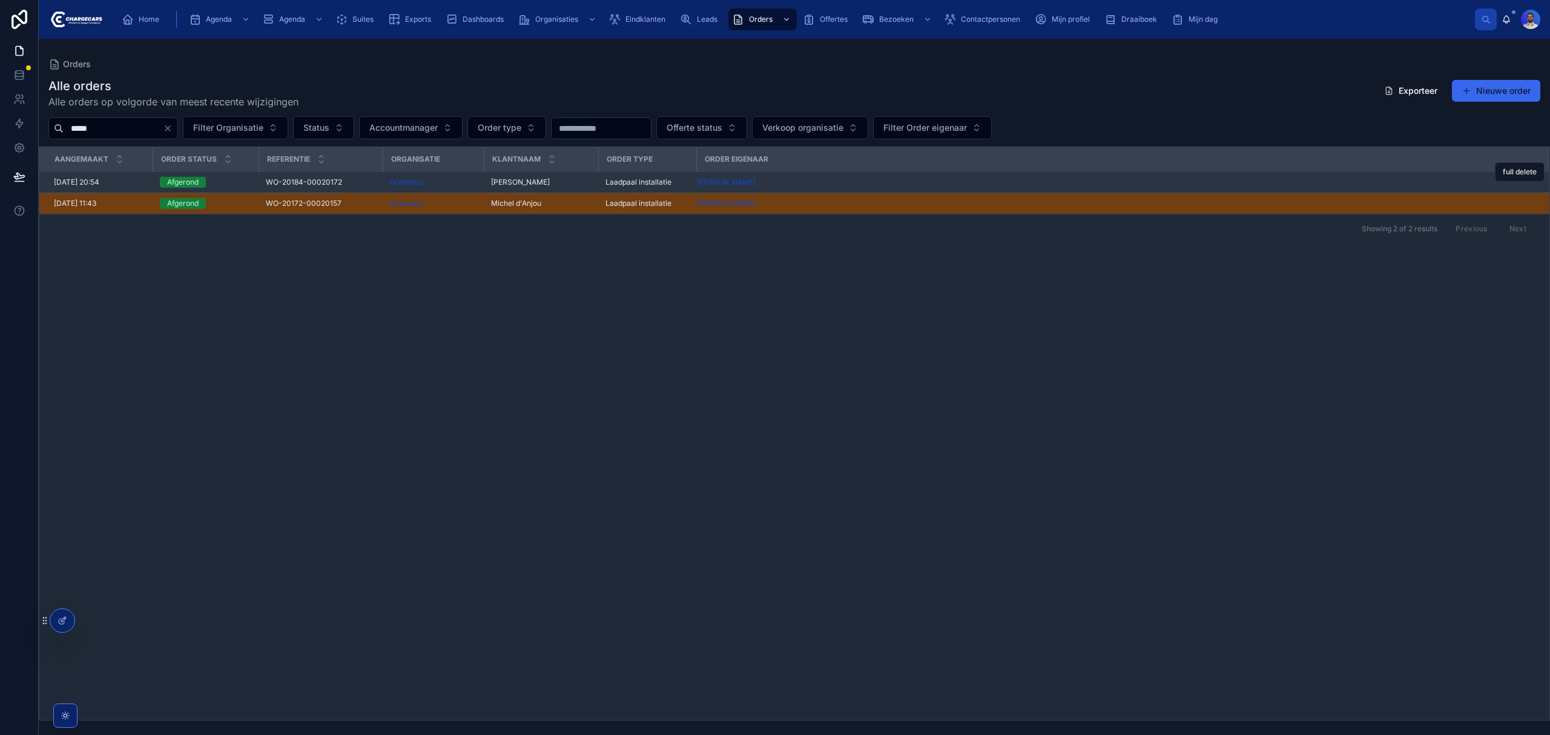
click at [306, 185] on span "WO-20184-00020172" at bounding box center [304, 182] width 76 height 10
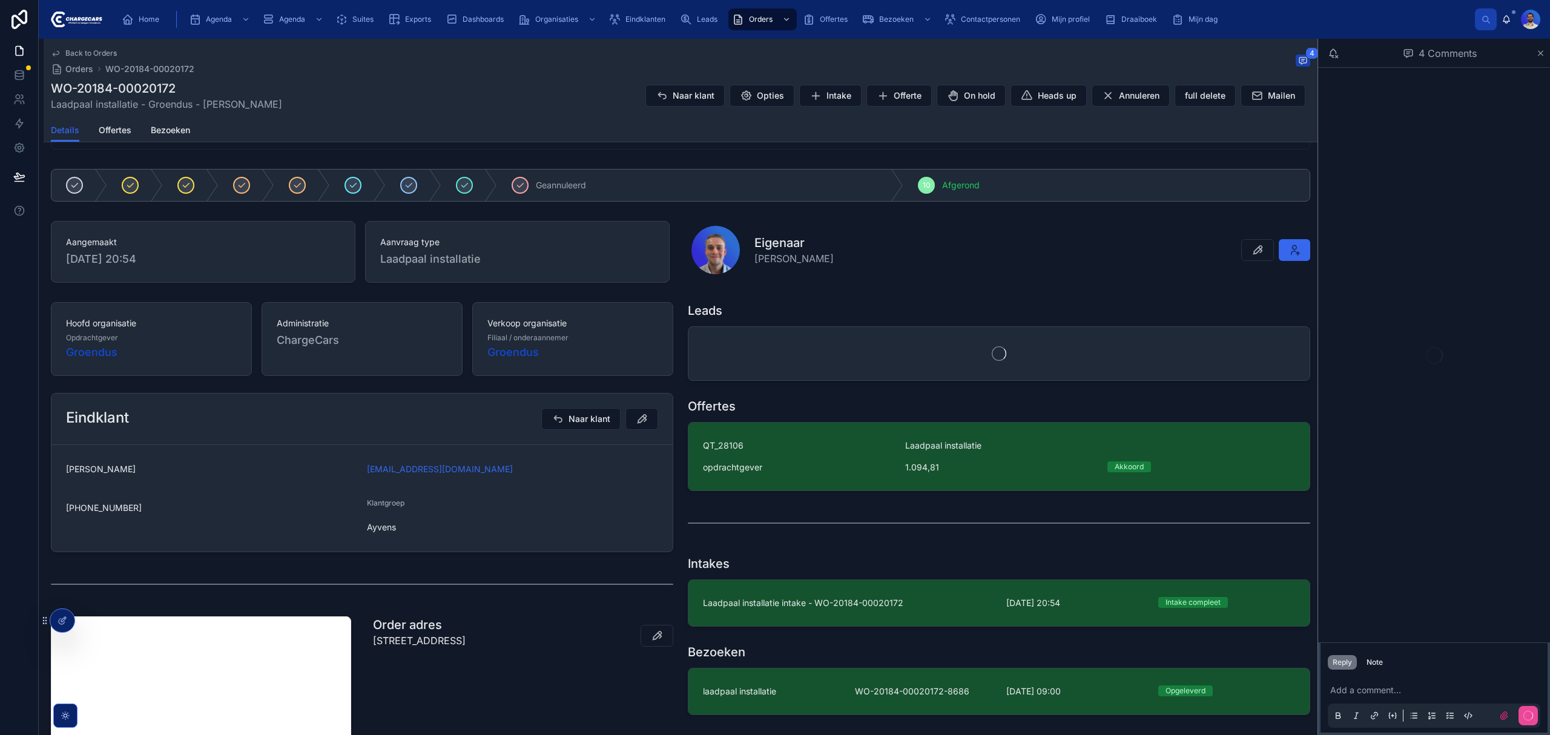
scroll to position [81, 0]
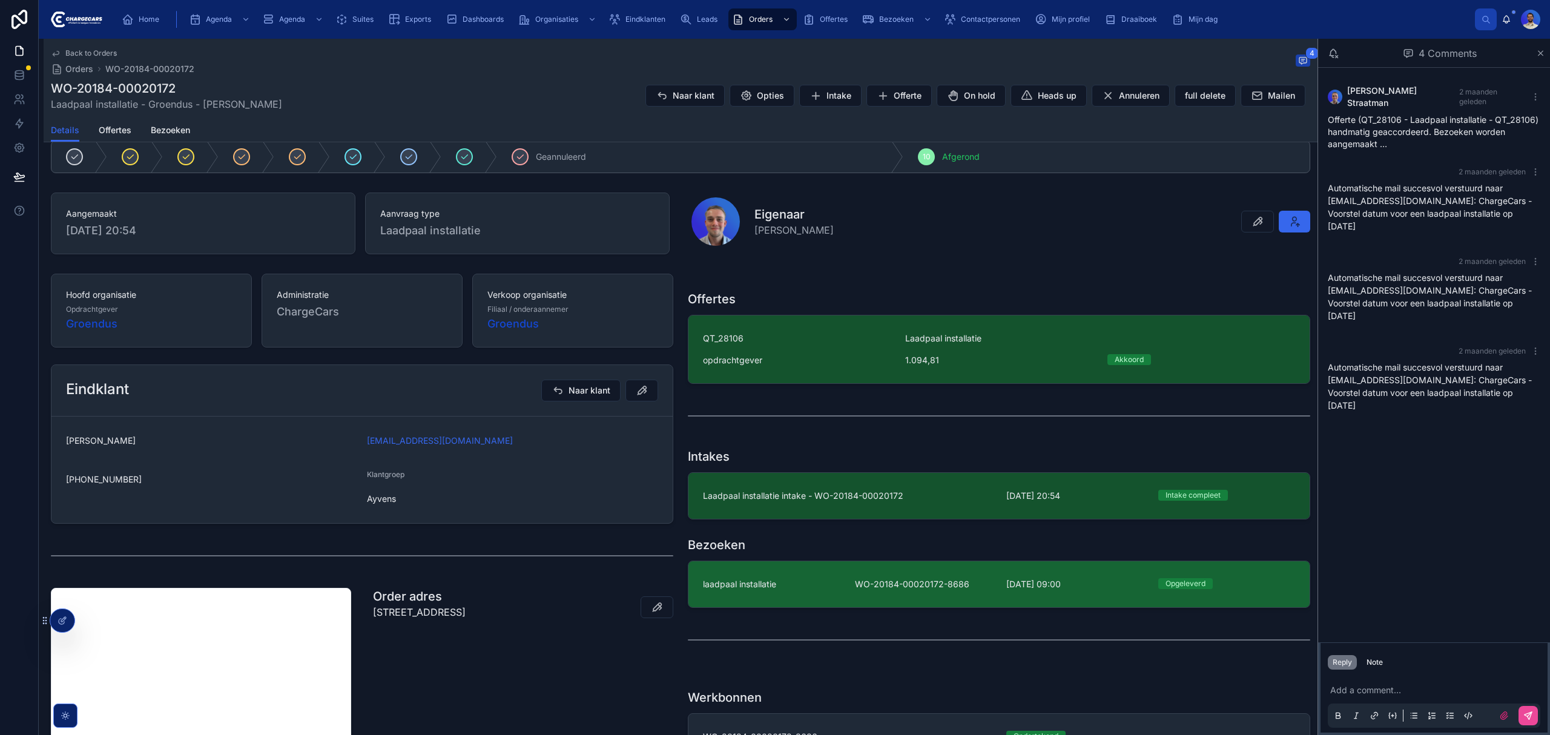
click at [782, 583] on div "laadpaal installatie" at bounding box center [771, 584] width 137 height 12
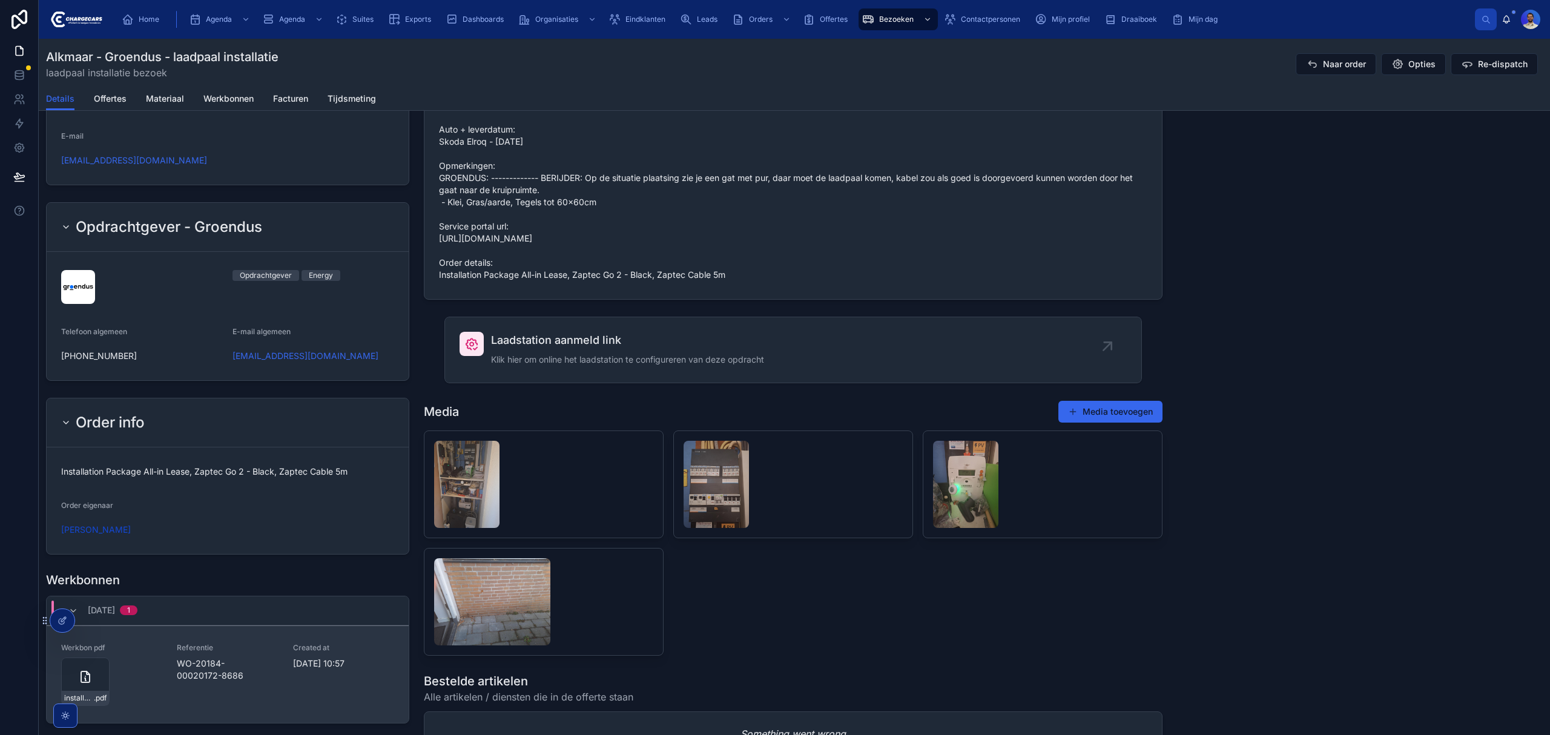
scroll to position [1050, 0]
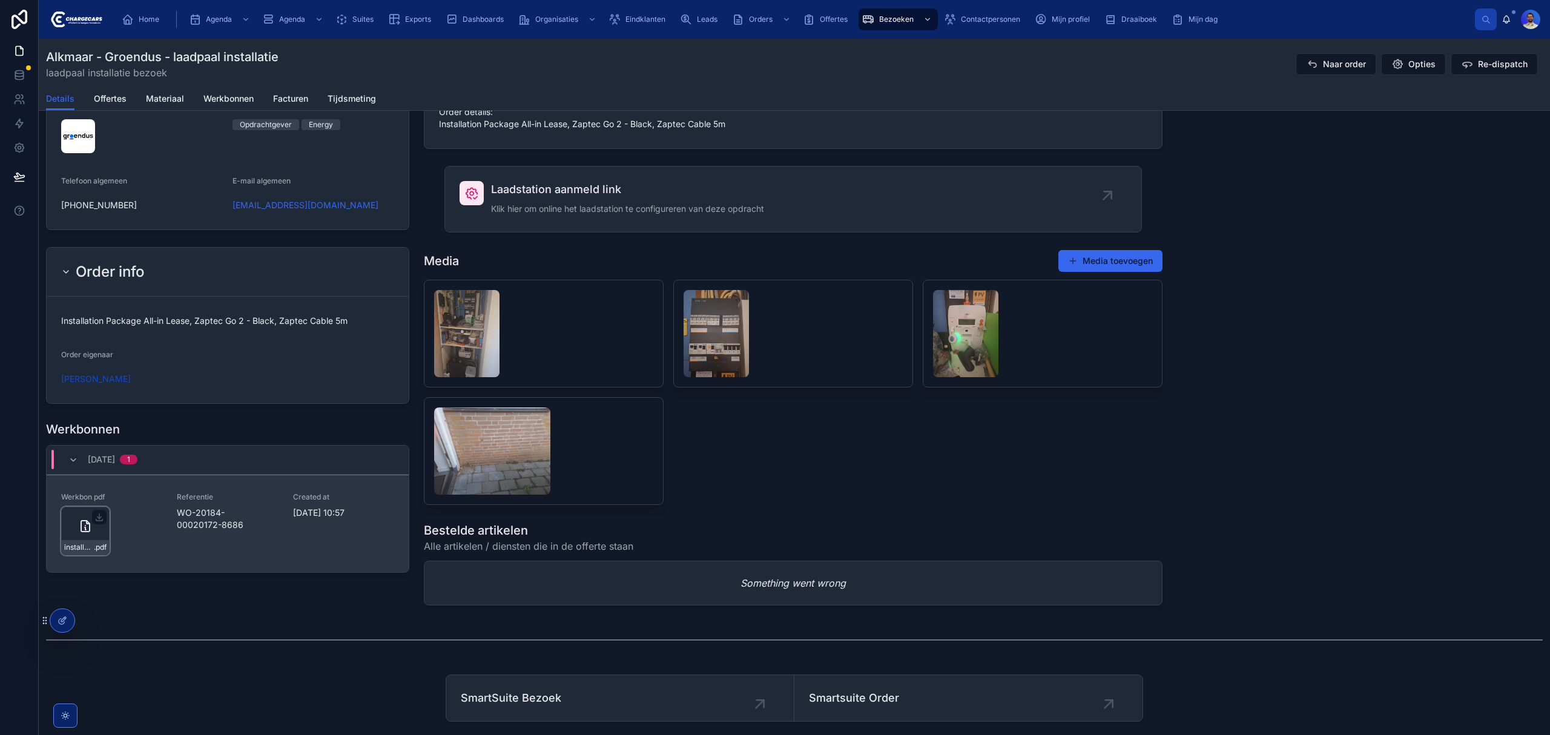
click at [81, 555] on div "installatie-werkbon_wo-20184-00020172-8686_undefined-thijs-van-gimst_86c55t16u …" at bounding box center [85, 547] width 47 height 15
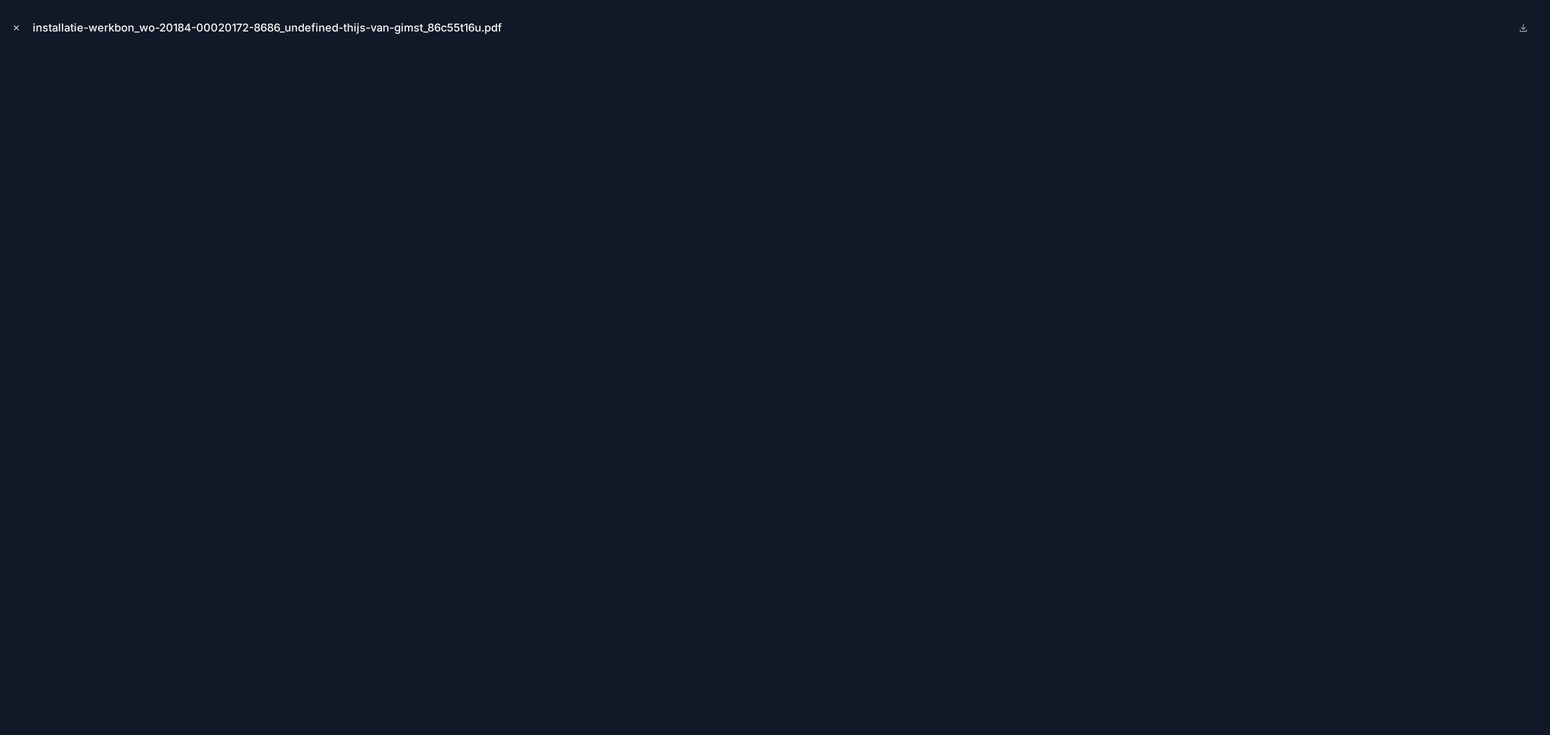
click at [17, 22] on button "Close modal" at bounding box center [16, 27] width 13 height 13
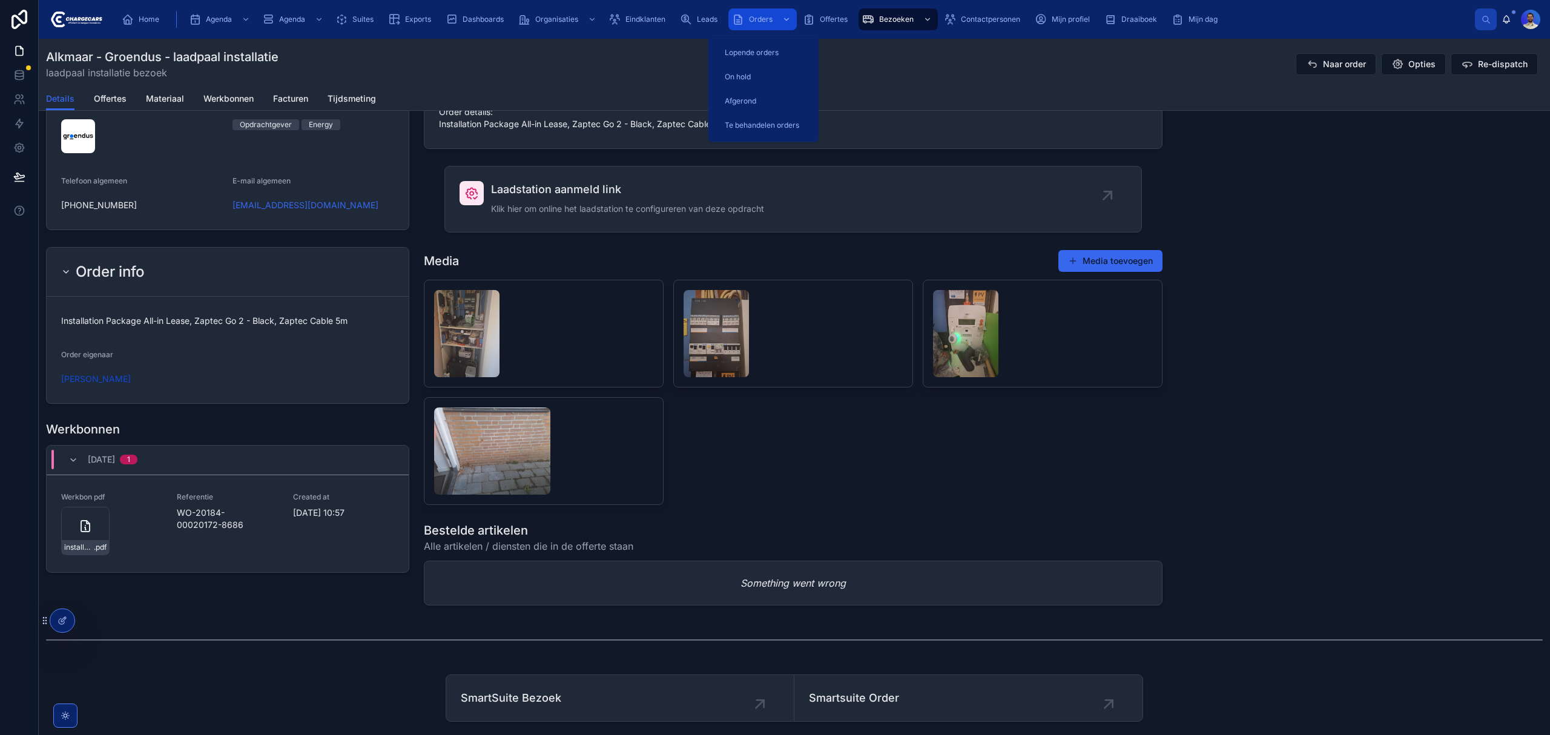
click at [763, 18] on span "Orders" at bounding box center [761, 20] width 24 height 10
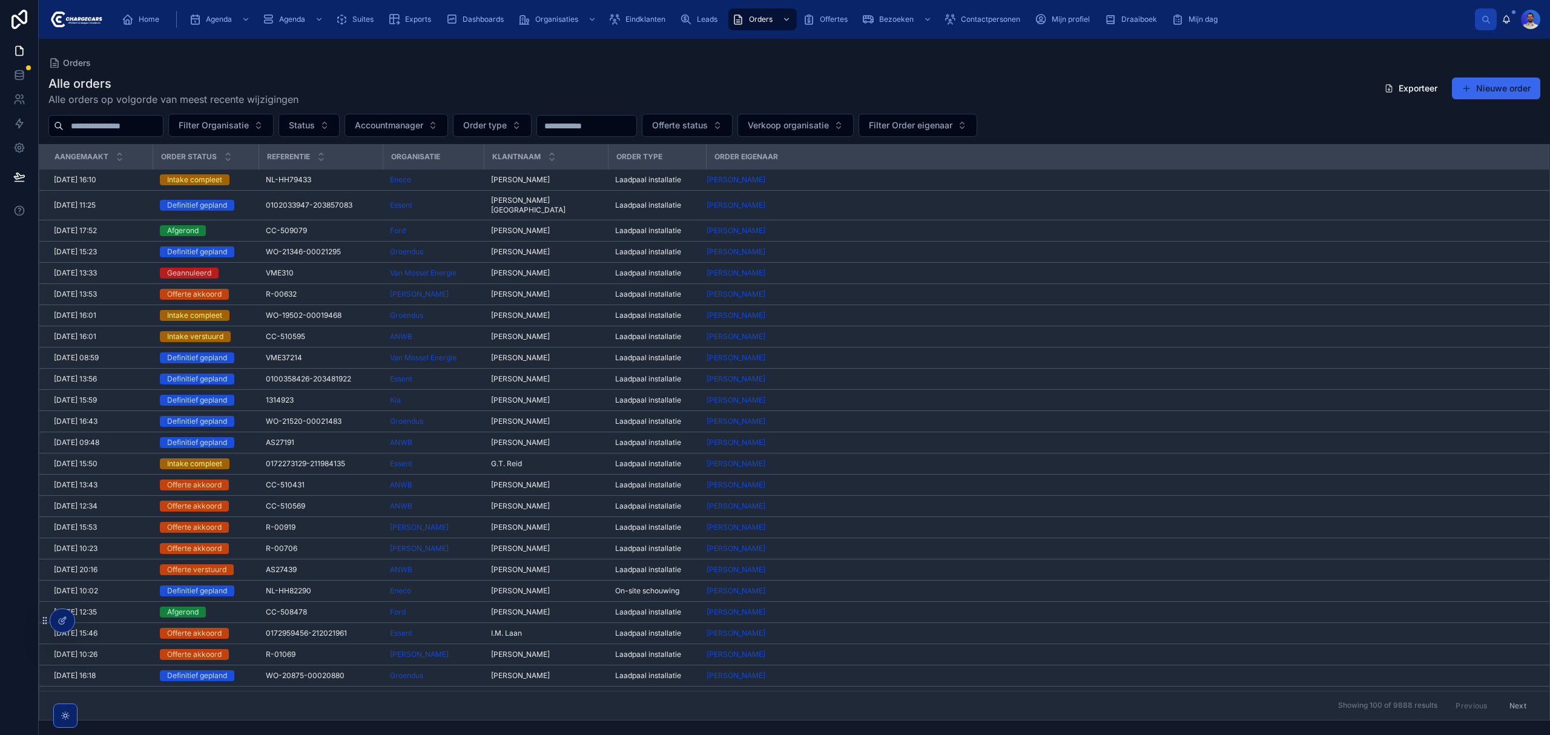
click at [144, 120] on input "text" at bounding box center [113, 125] width 99 height 17
type input "*****"
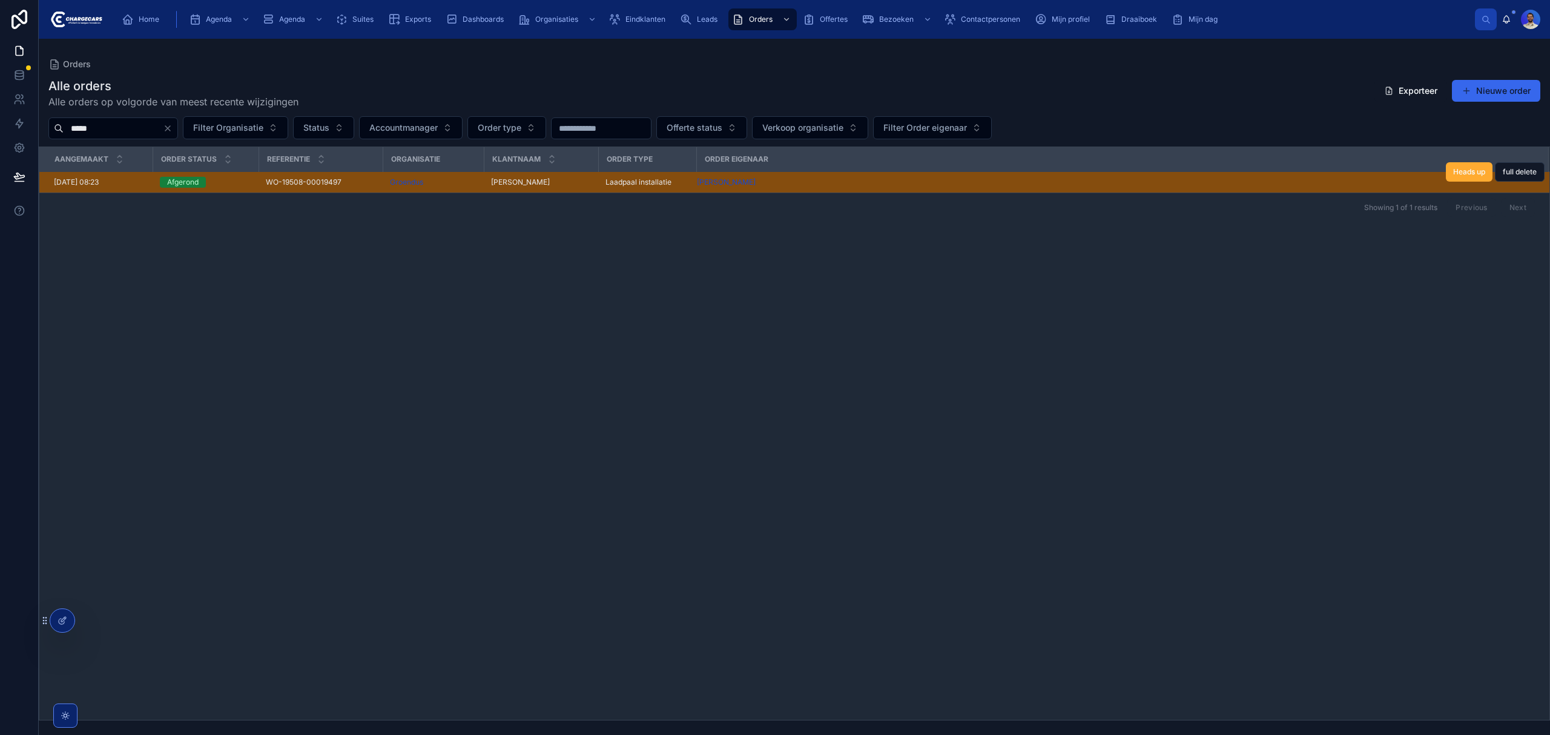
click at [457, 180] on div "Groendus" at bounding box center [433, 182] width 87 height 10
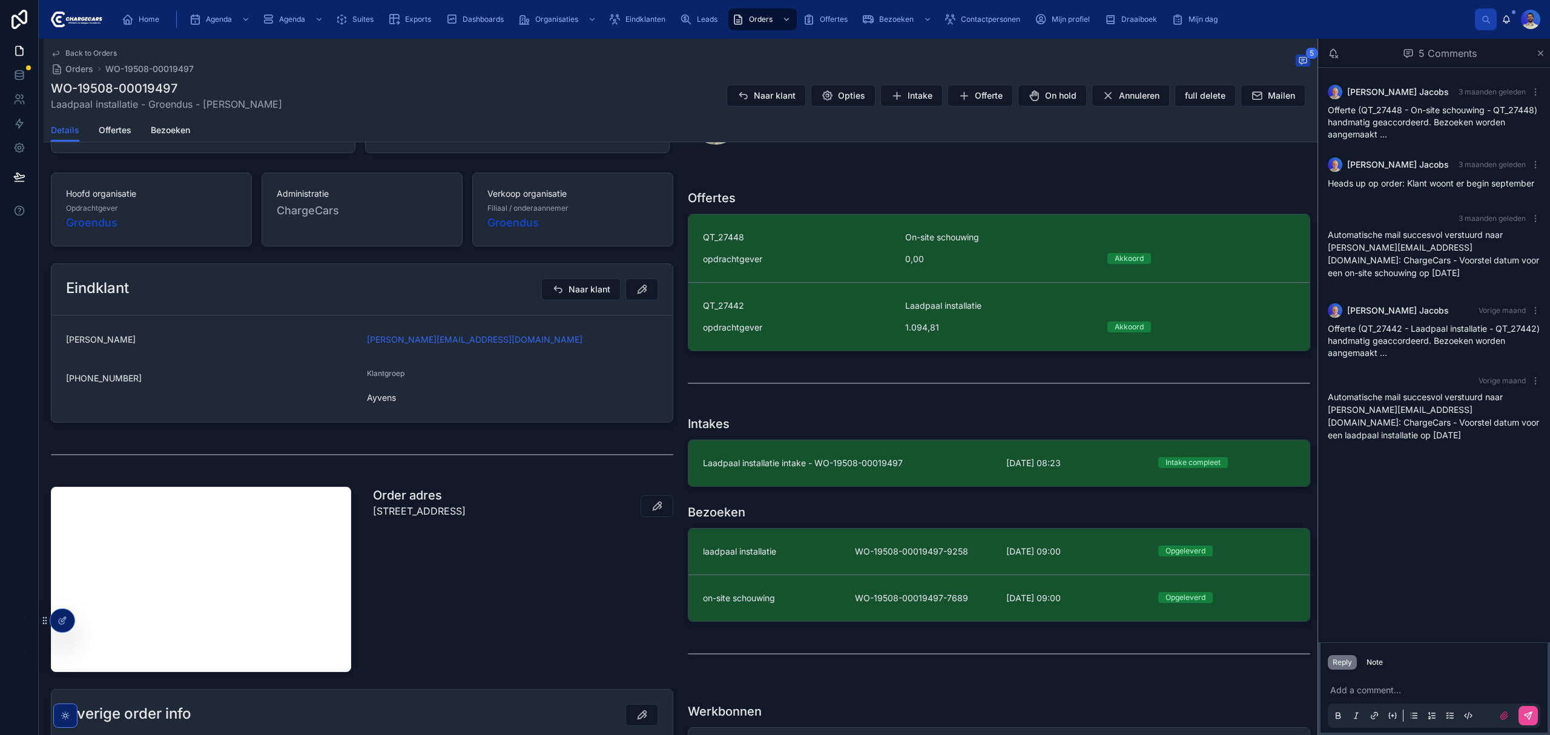
scroll to position [323, 0]
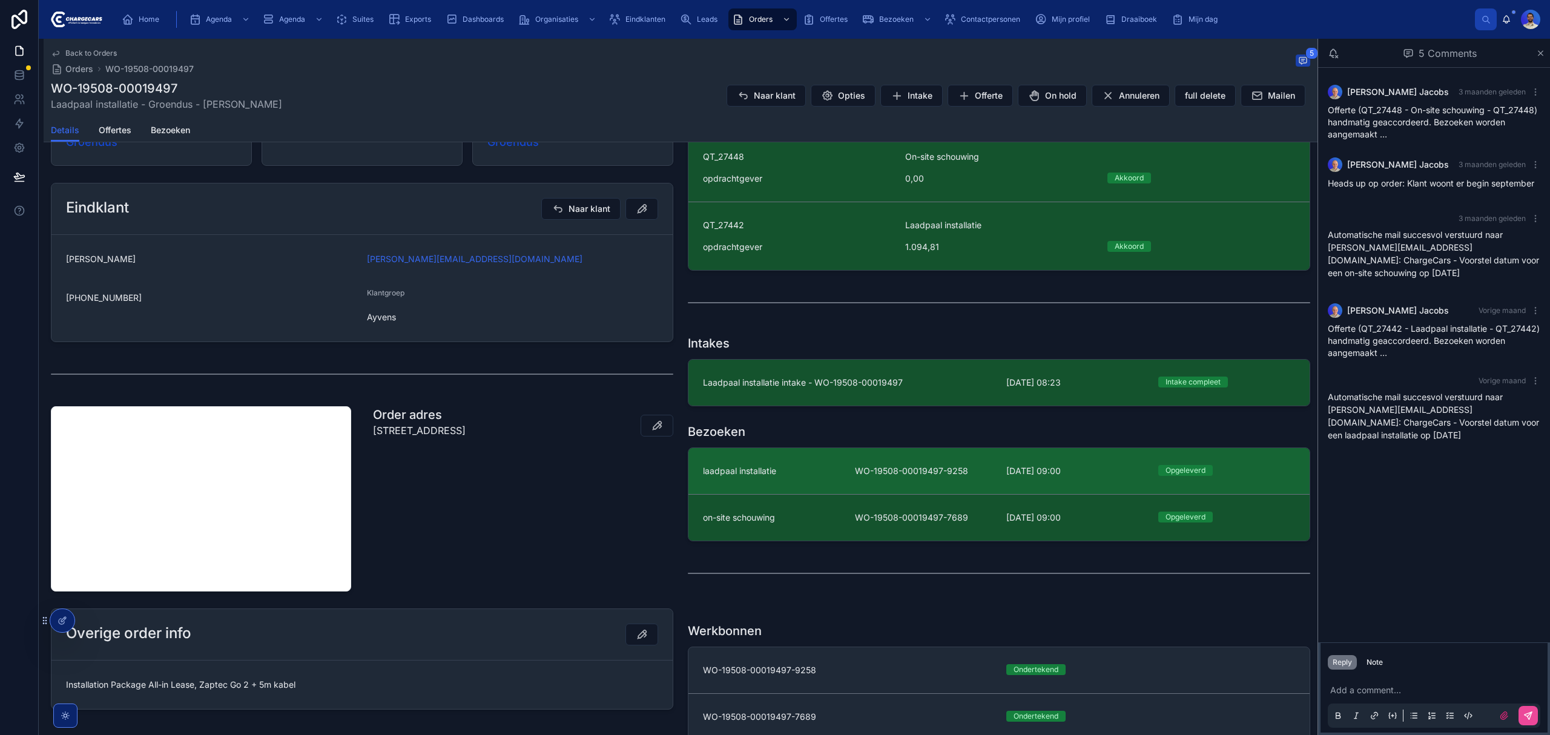
click at [797, 475] on div "laadpaal installatie" at bounding box center [771, 471] width 137 height 12
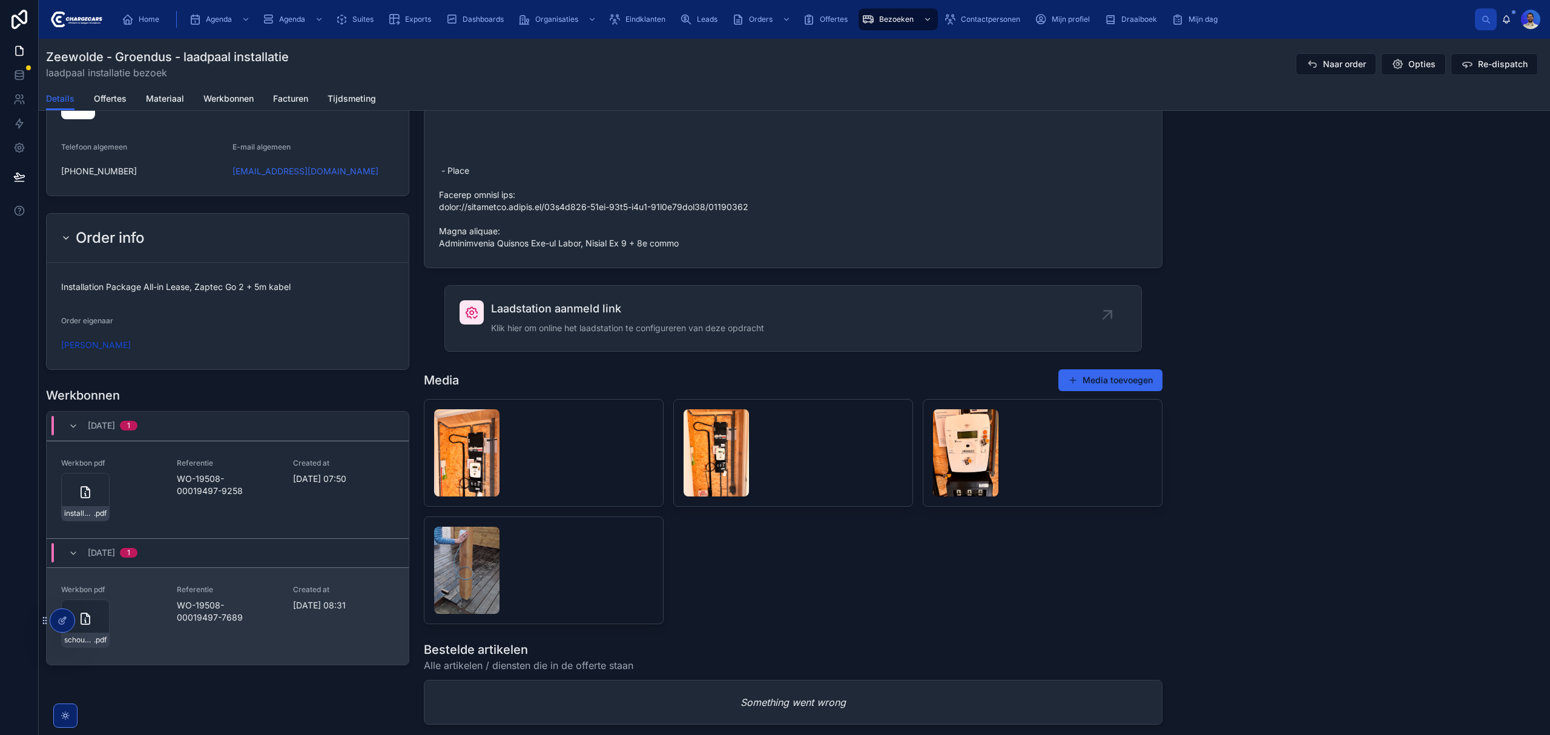
scroll to position [1335, 0]
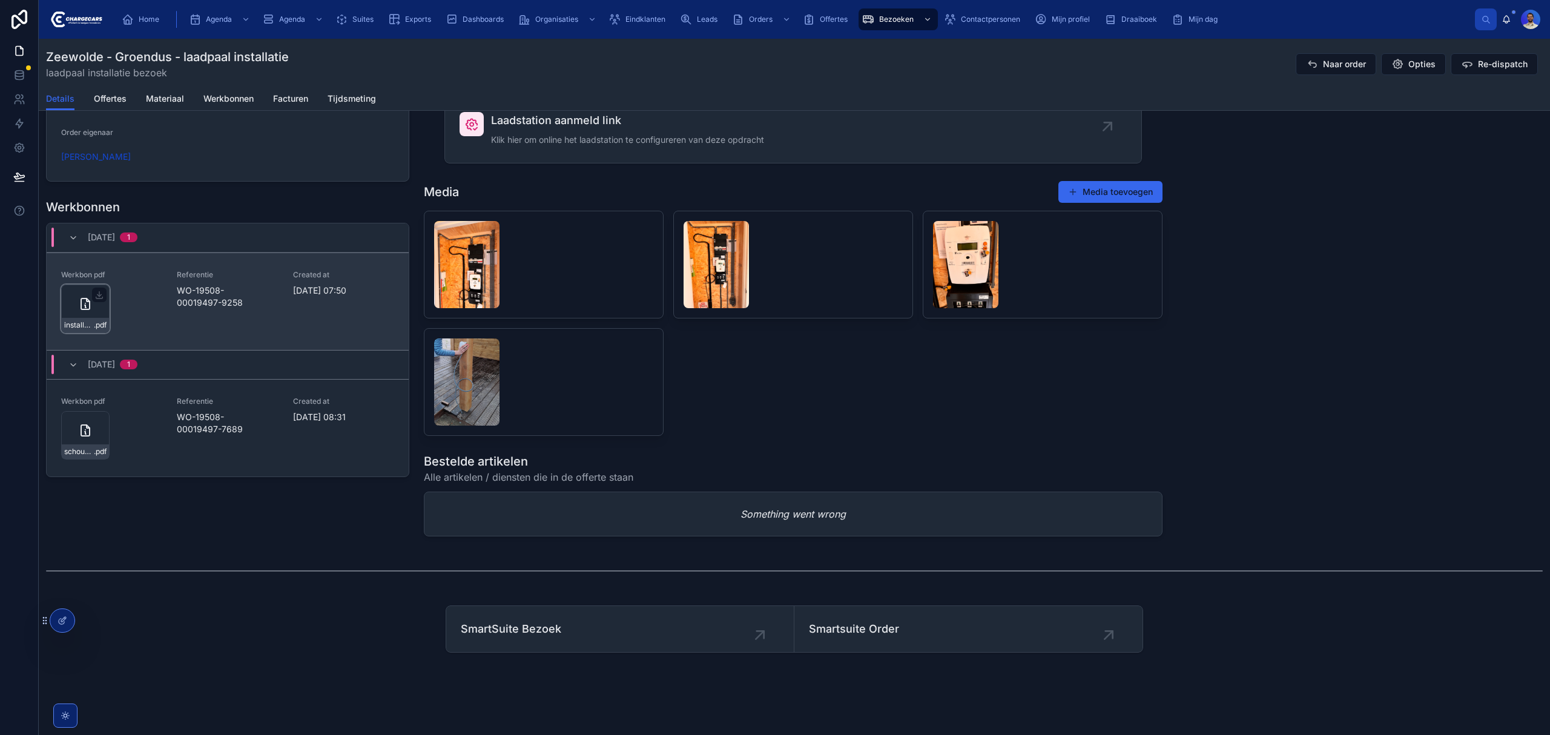
click at [85, 318] on div "installatie-werkbon_wo-19508-00019497-9258_undefined-linda-bouius_86c5ddxq7 .pdf" at bounding box center [85, 325] width 47 height 15
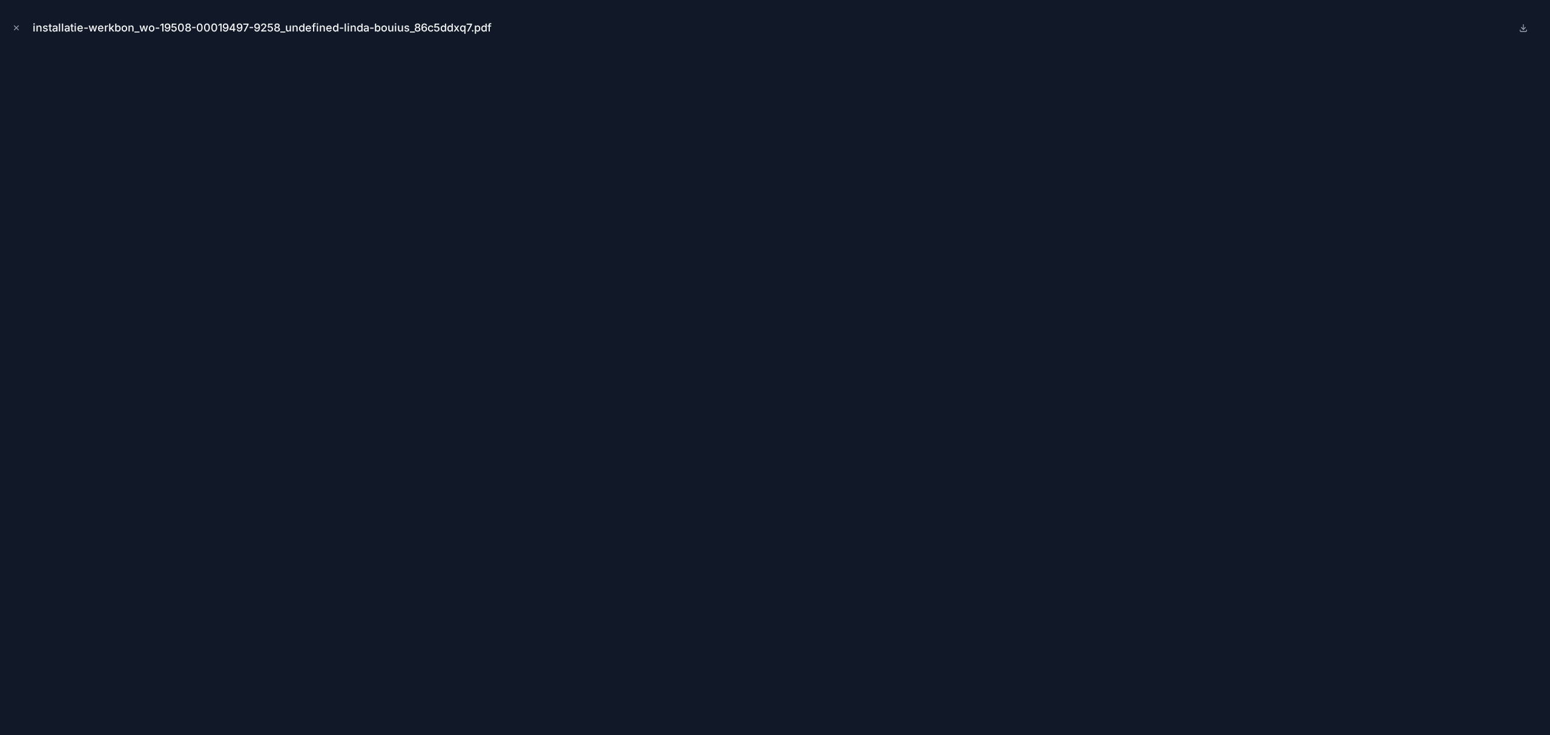
click at [4, 15] on div "installatie-werkbon_wo-19508-00019497-9258_undefined-linda-bouius_86c5ddxq7.pdf" at bounding box center [775, 367] width 1550 height 735
click at [8, 20] on div "installatie-werkbon_wo-19508-00019497-9258_undefined-linda-bouius_86c5ddxq7.pdf" at bounding box center [775, 367] width 1550 height 735
click at [10, 24] on button "Close modal" at bounding box center [16, 27] width 13 height 13
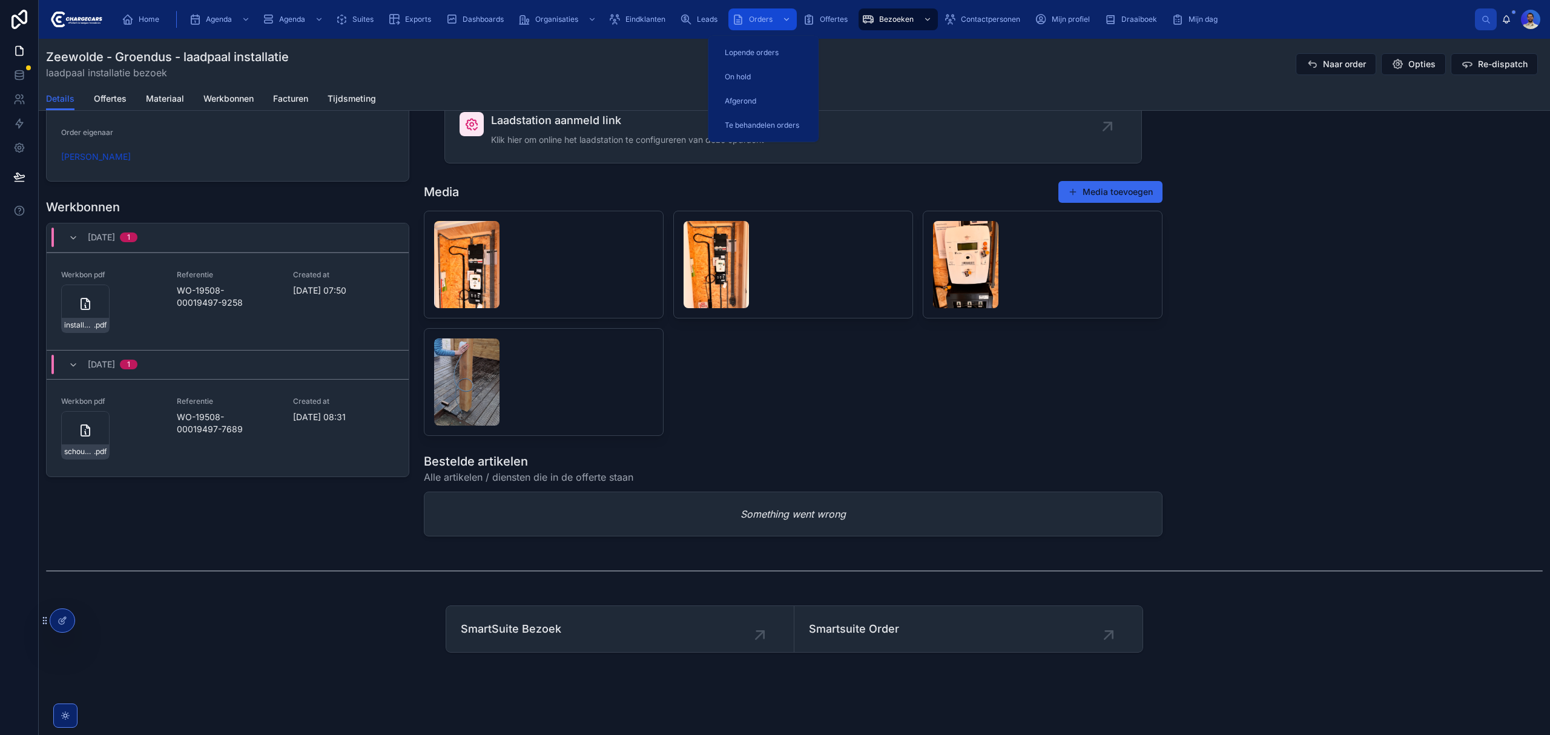
click at [759, 21] on span "Orders" at bounding box center [761, 20] width 24 height 10
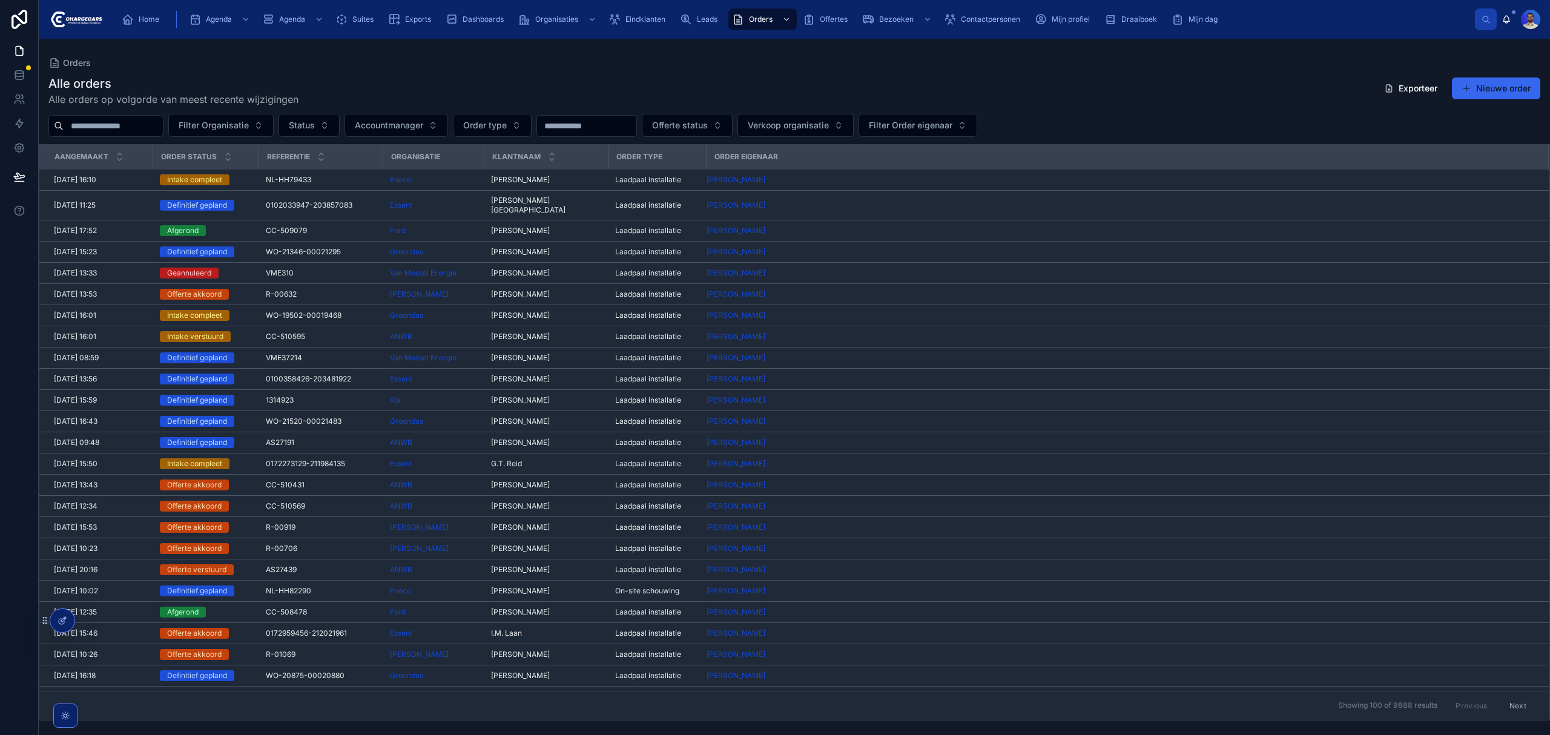
click at [145, 133] on input "text" at bounding box center [113, 125] width 99 height 17
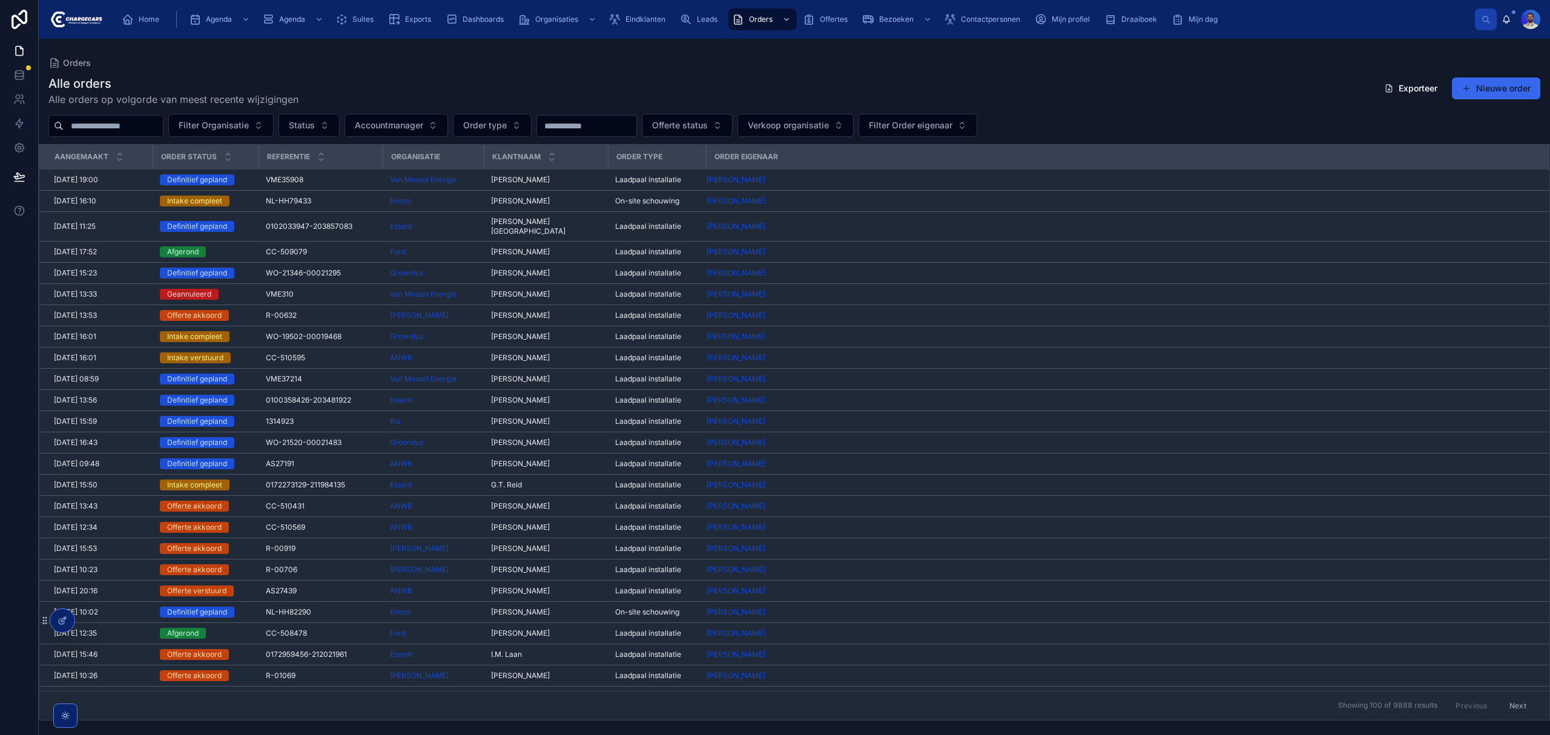
click at [71, 109] on div "Alle orders Alle orders op volgorde van meest recente wijzigingen Exporteer Nie…" at bounding box center [795, 394] width 1512 height 653
click at [96, 124] on input "text" at bounding box center [113, 125] width 99 height 17
paste input "********"
type input "********"
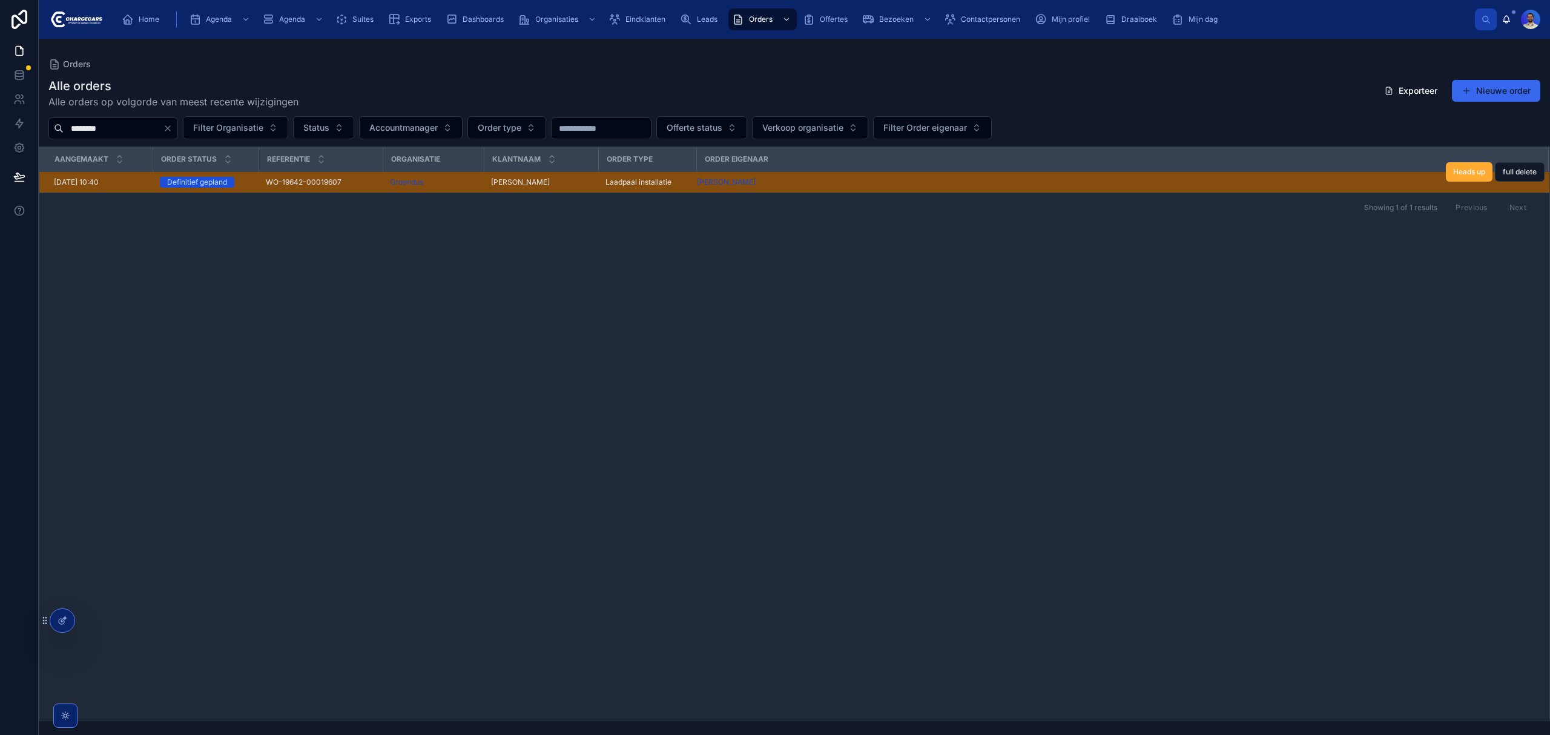
click at [345, 180] on div "WO-19642-00019607 WO-19642-00019607" at bounding box center [321, 182] width 110 height 10
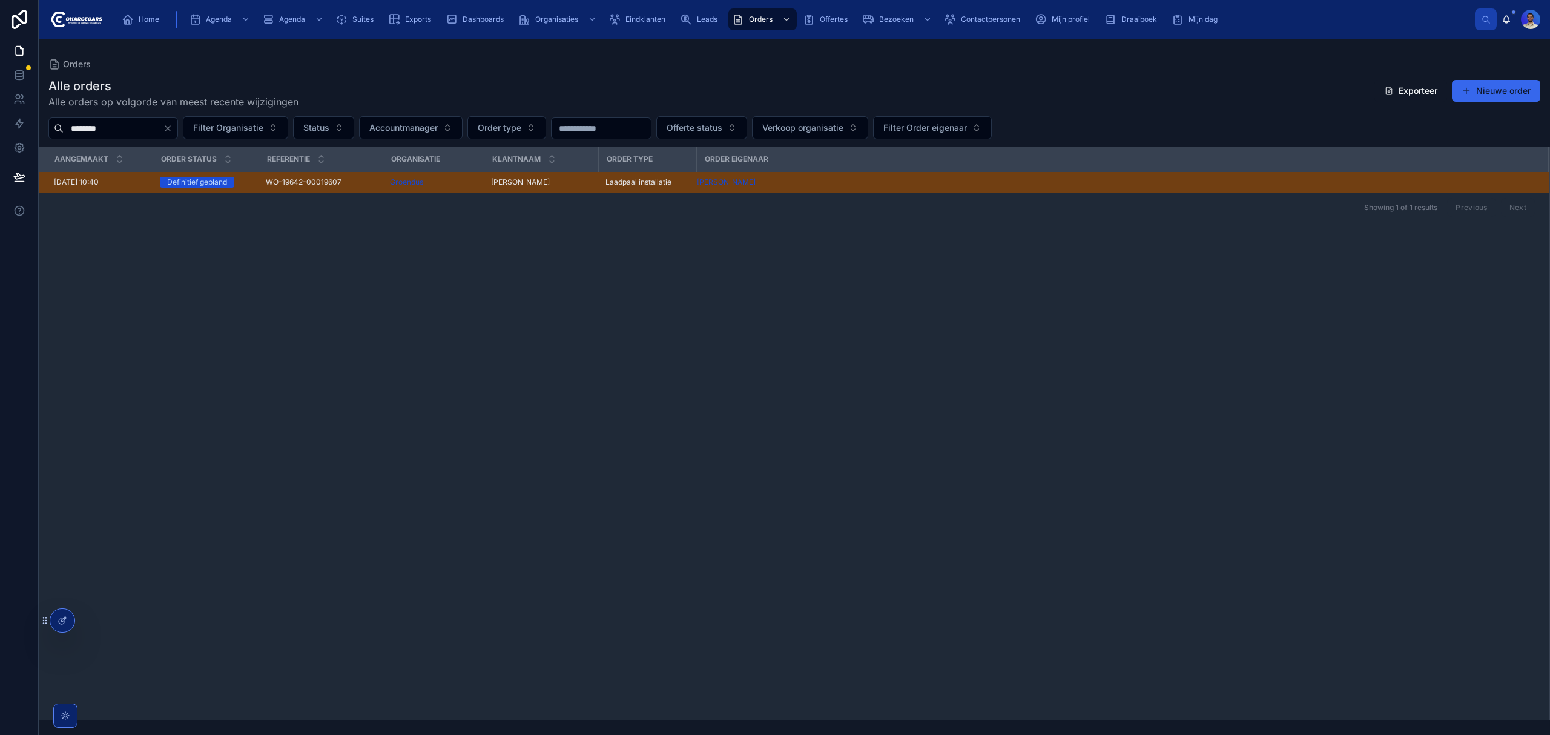
drag, startPoint x: 514, startPoint y: 384, endPoint x: 514, endPoint y: 376, distance: 7.9
click at [514, 376] on div "aangemaakt Order status Referentie Organisatie Klantnaam Order type Order eigen…" at bounding box center [794, 433] width 1510 height 573
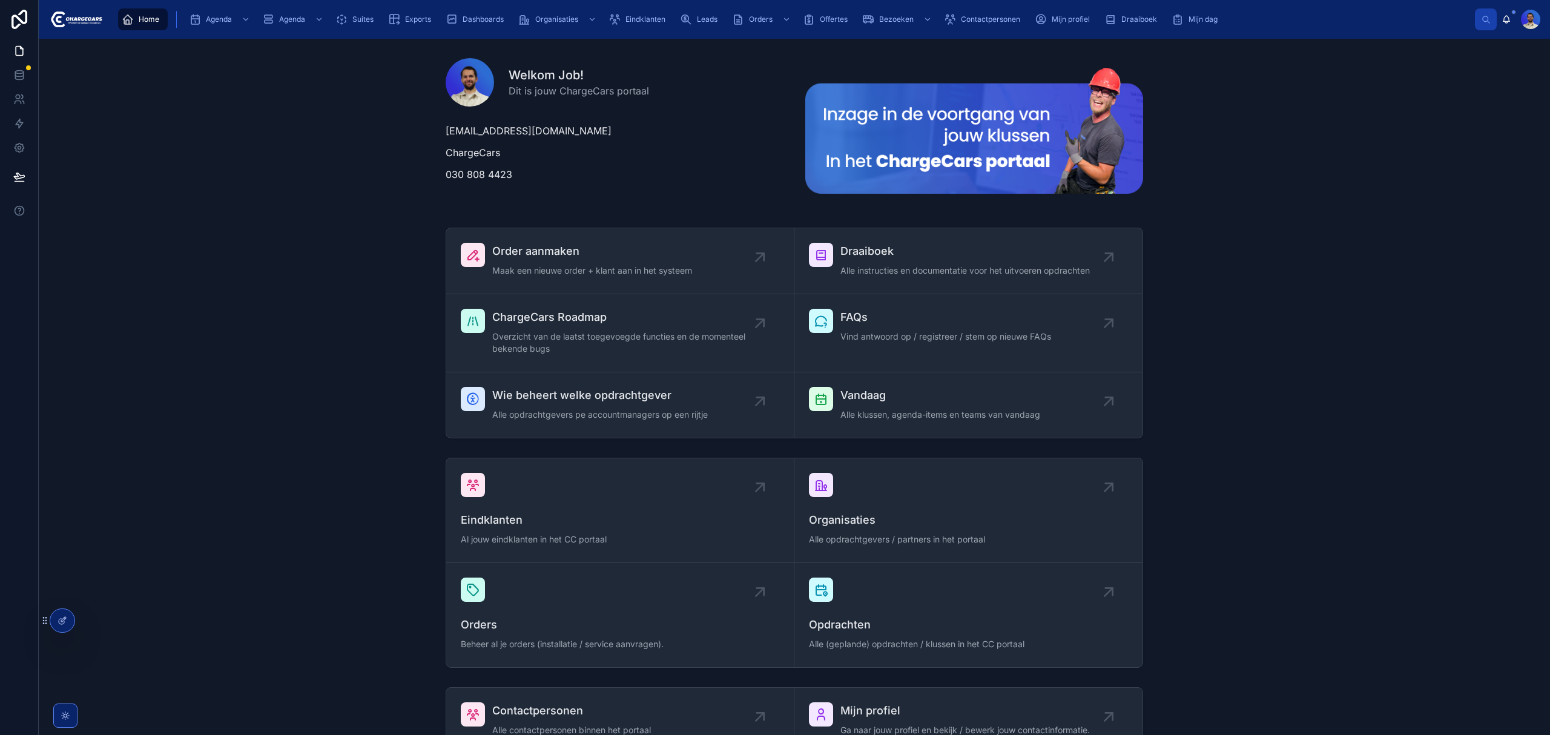
click at [187, 254] on div "Order aanmaken Maak een nieuwe order + klant aan in het systeem Draaiboek Alle …" at bounding box center [794, 333] width 1492 height 220
click at [1301, 403] on div "Order aanmaken Maak een nieuwe order + klant aan in het systeem Draaiboek Alle …" at bounding box center [794, 333] width 1492 height 220
click at [761, 22] on span "Orders" at bounding box center [761, 20] width 24 height 10
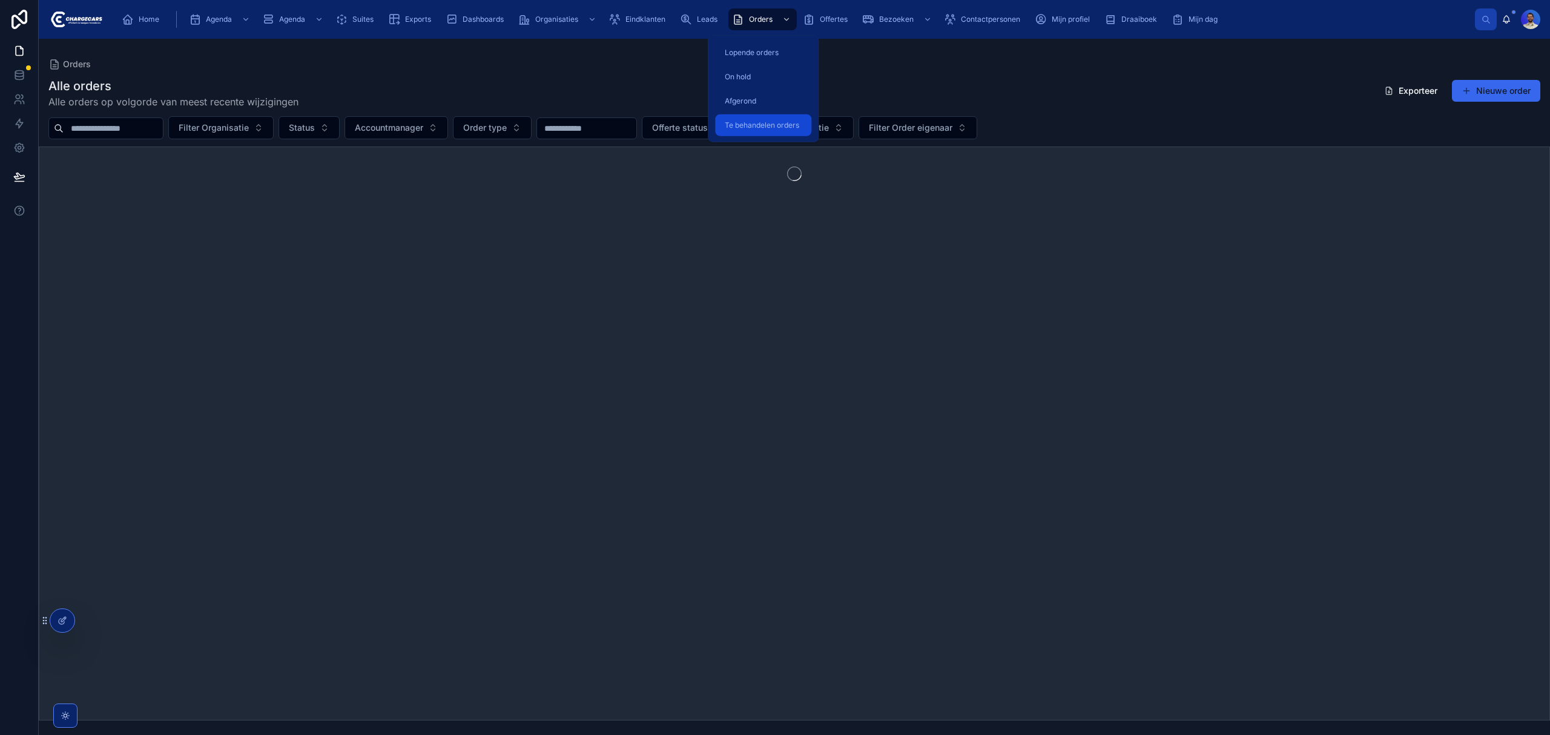
click at [769, 129] on span "Te behandelen orders" at bounding box center [762, 126] width 74 height 10
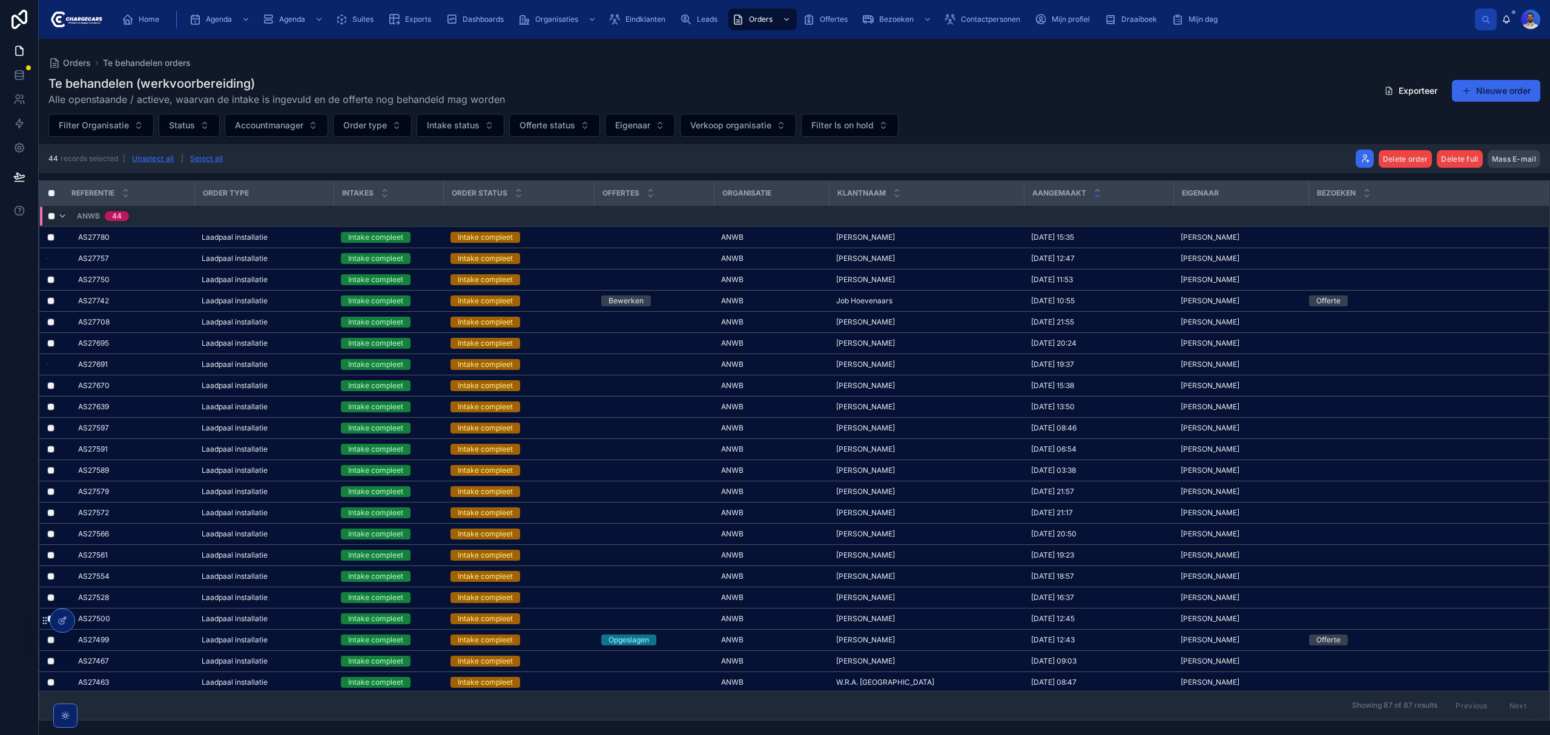
click at [61, 180] on div "Te behandelen (werkvoorbereiding) Alle openstaande / actieve, waarvan de intake…" at bounding box center [795, 394] width 1512 height 653
click at [64, 214] on div "ANWB 44" at bounding box center [93, 216] width 71 height 19
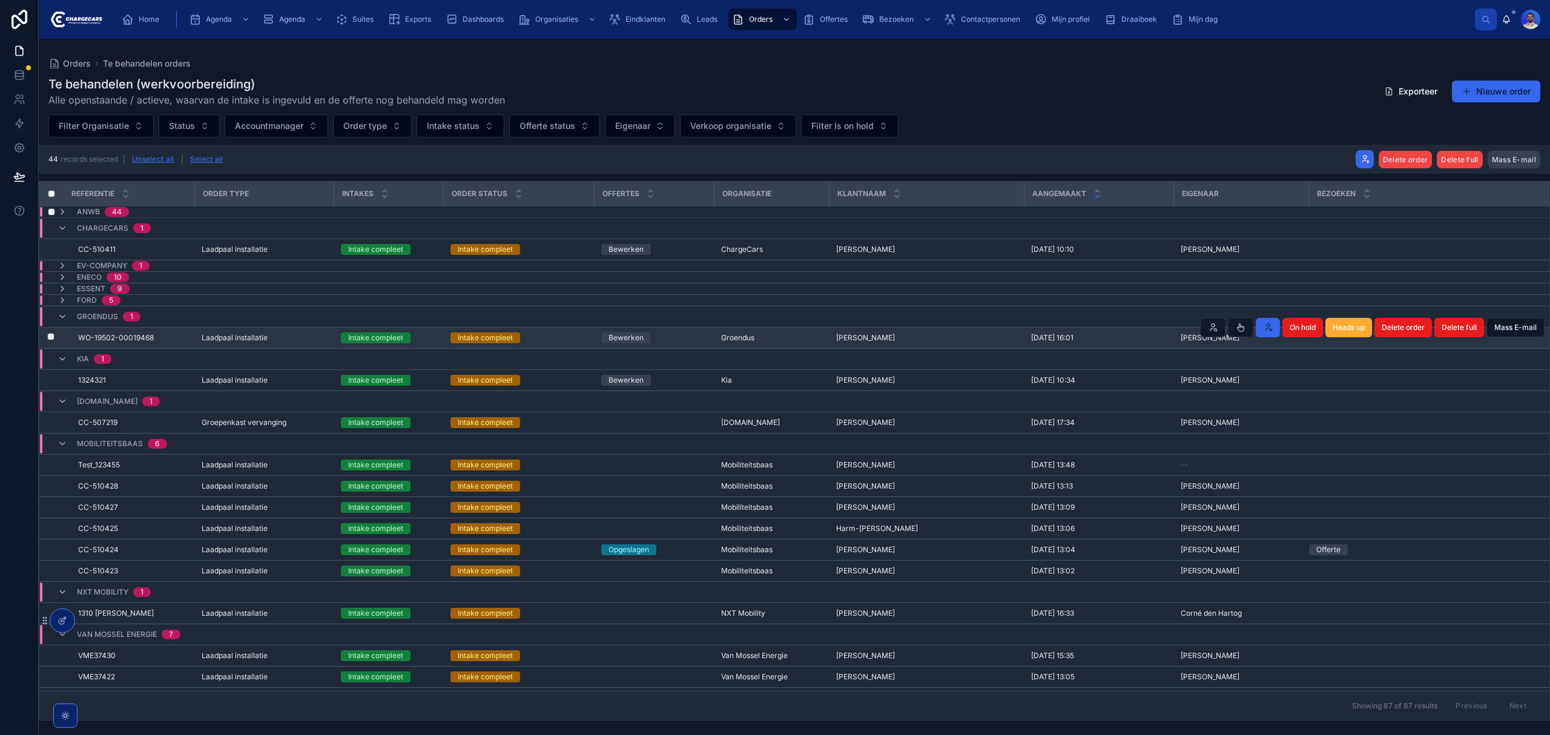
click at [303, 342] on div "Laadpaal installatie" at bounding box center [264, 338] width 125 height 10
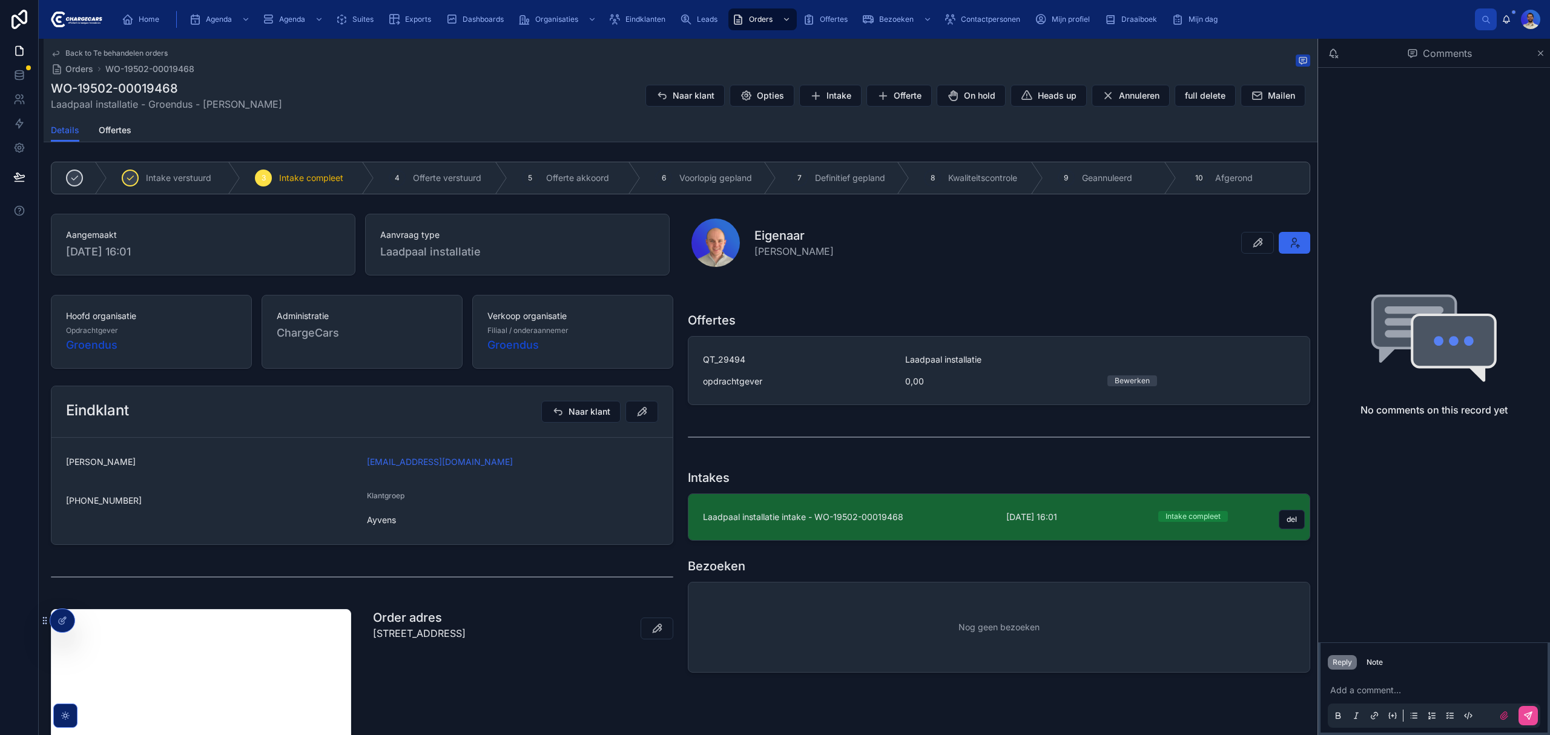
click at [885, 517] on span "Laadpaal installatie intake - WO-19502-00019468" at bounding box center [847, 517] width 289 height 12
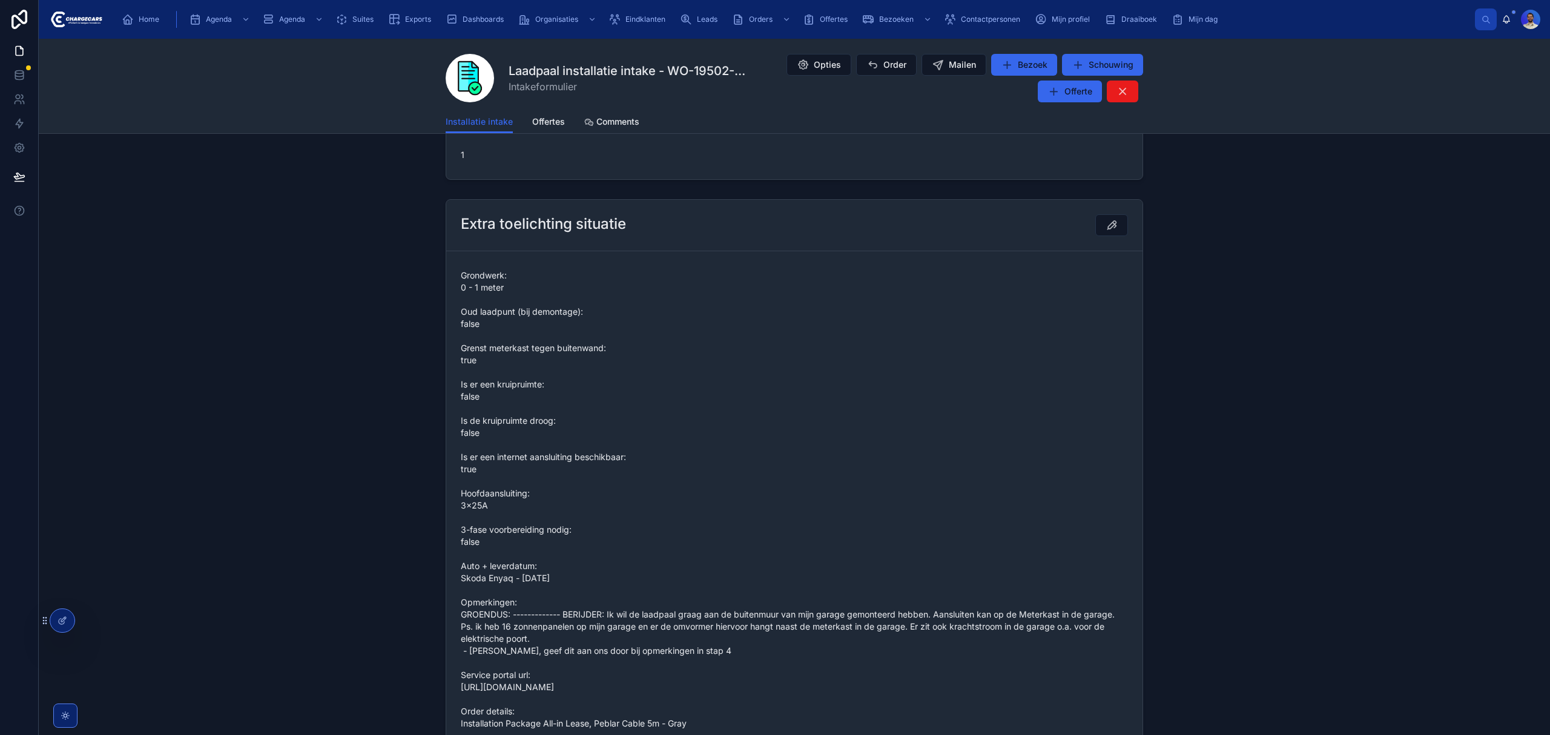
scroll to position [1050, 0]
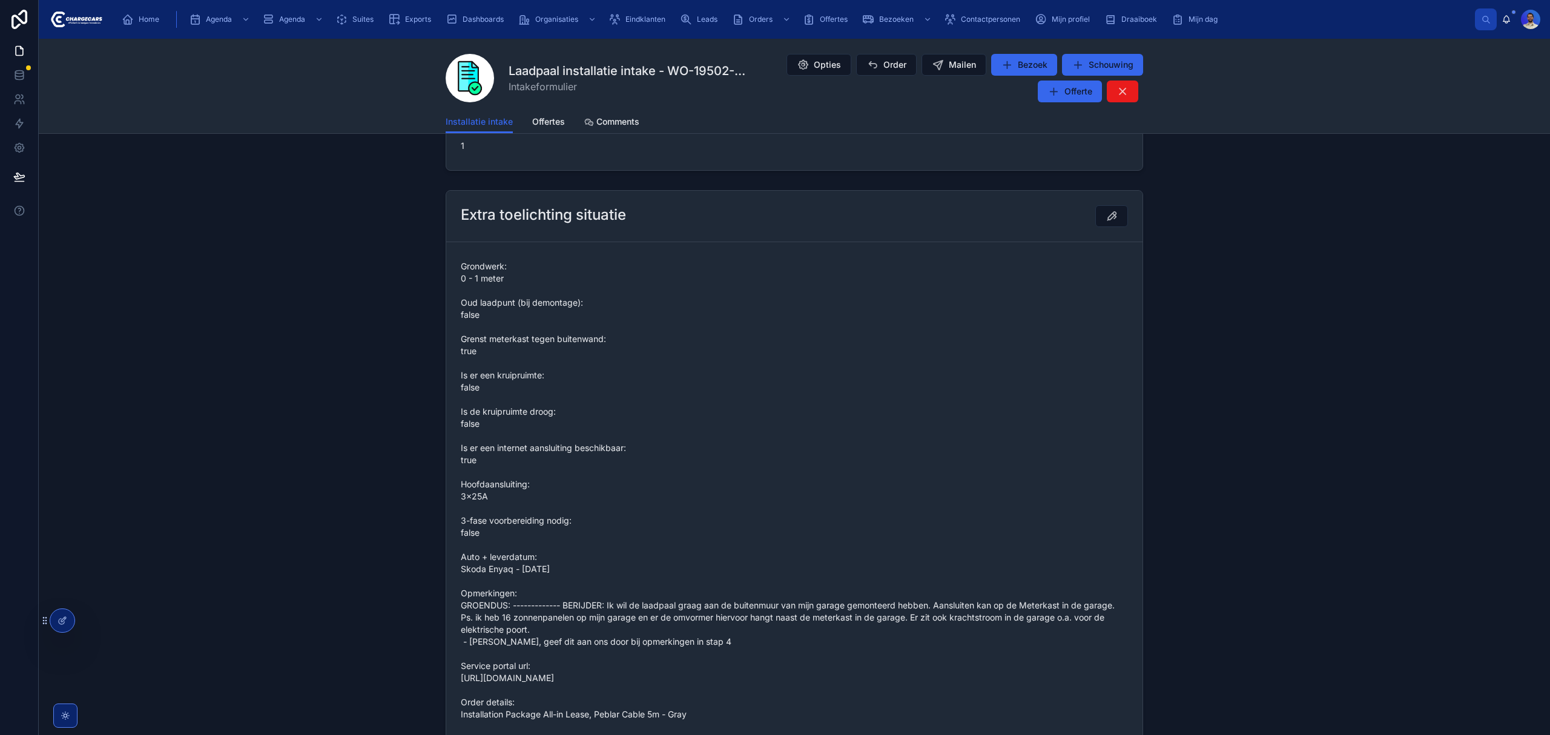
click at [495, 390] on span "Grondwerk: 0 - 1 meter Oud laadpunt (bij demontage): false Grenst meterkast teg…" at bounding box center [794, 490] width 667 height 460
click at [485, 400] on span "Grondwerk: 0 - 1 meter Oud laadpunt (bij demontage): false Grenst meterkast teg…" at bounding box center [794, 490] width 667 height 460
click at [480, 422] on span "Grondwerk: 0 - 1 meter Oud laadpunt (bij demontage): false Grenst meterkast teg…" at bounding box center [794, 490] width 667 height 460
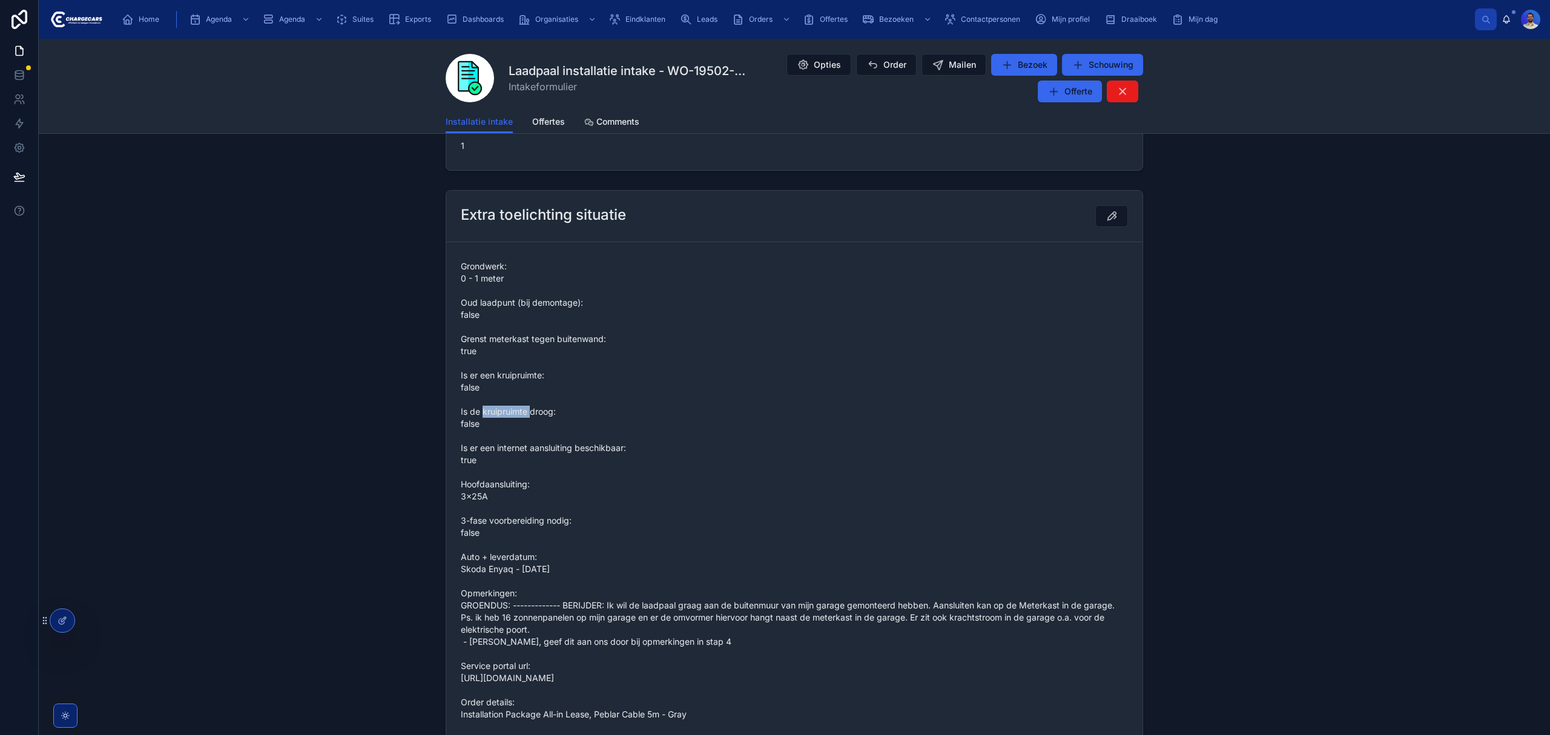
click at [480, 422] on span "Grondwerk: 0 - 1 meter Oud laadpunt (bij demontage): false Grenst meterkast teg…" at bounding box center [794, 490] width 667 height 460
click at [469, 535] on span "Grondwerk: 0 - 1 meter Oud laadpunt (bij demontage): false Grenst meterkast teg…" at bounding box center [794, 490] width 667 height 460
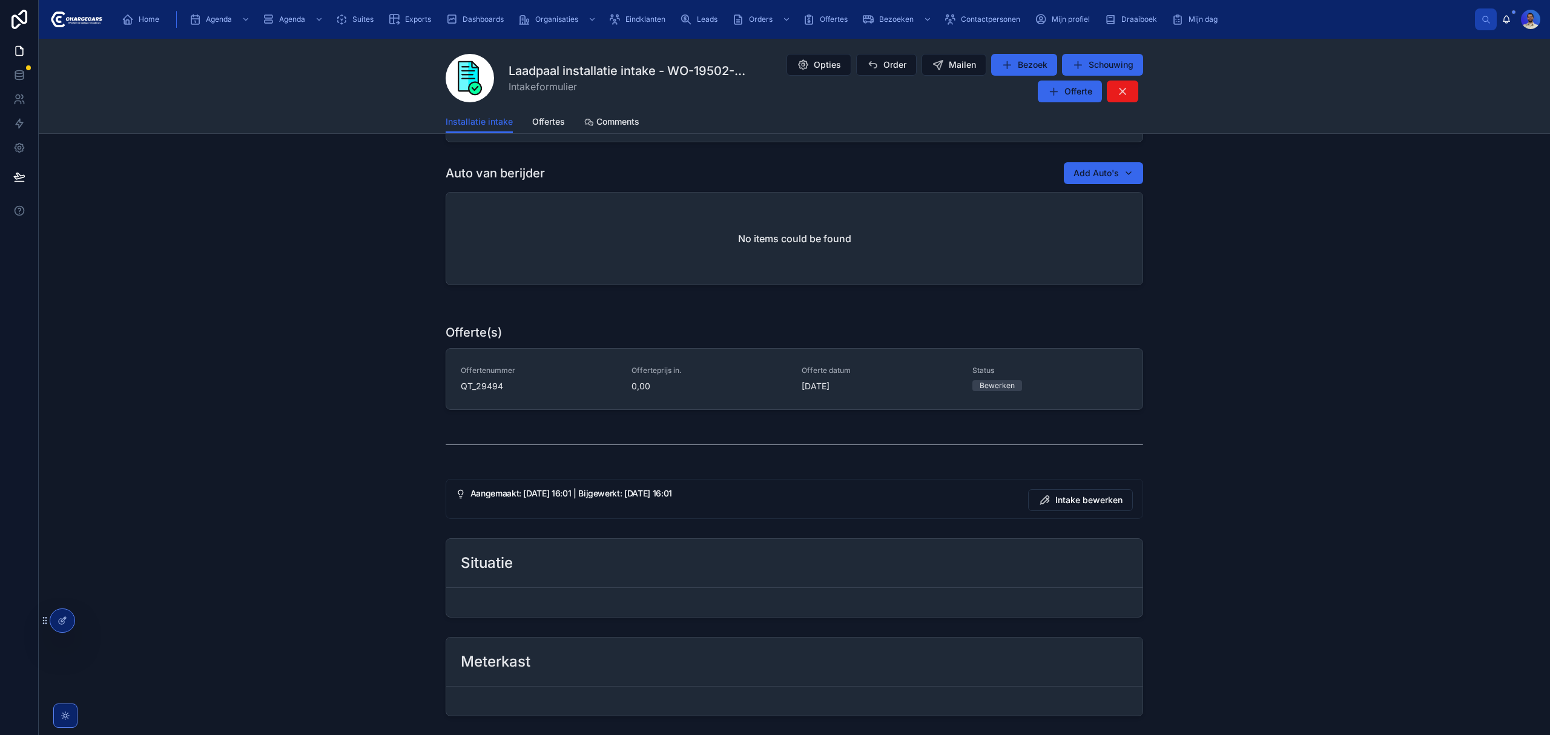
scroll to position [0, 0]
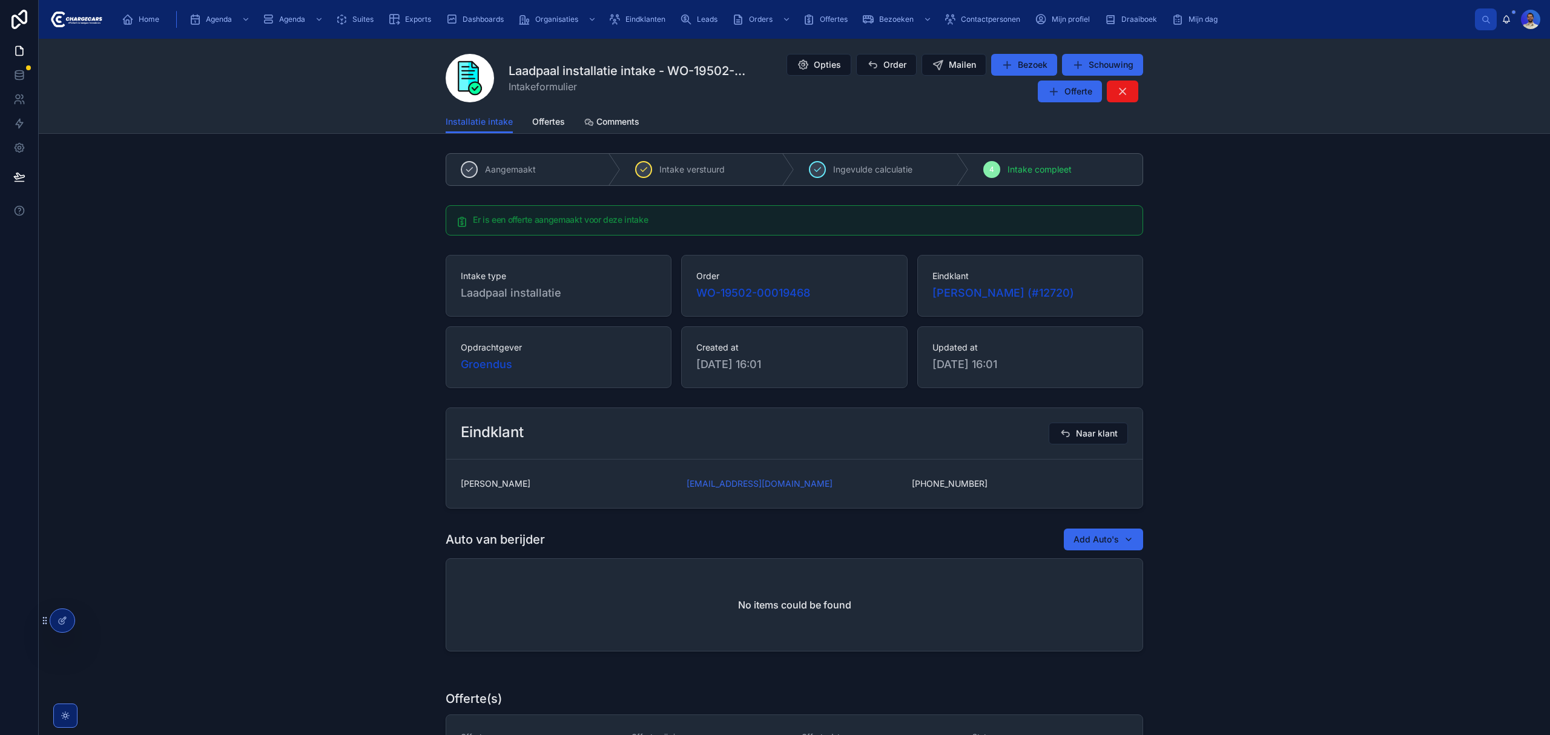
click at [704, 53] on div "Laadpaal installatie intake - WO-19502-00019468 Intakeformulier Opties Order Ma…" at bounding box center [795, 78] width 698 height 50
click at [698, 69] on h1 "Laadpaal installatie intake - WO-19502-00019468" at bounding box center [627, 70] width 237 height 17
copy h1 "19502"
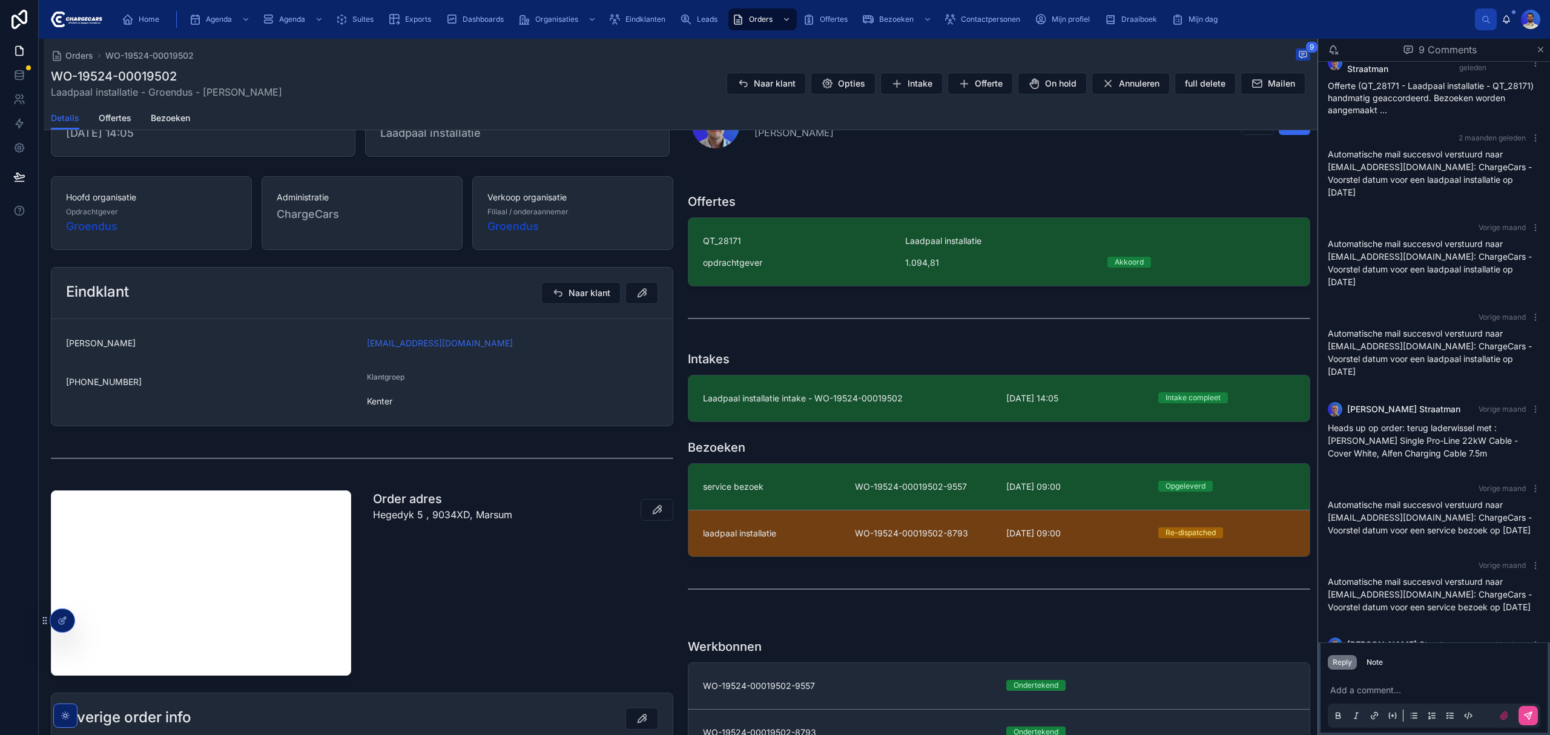
scroll to position [371, 0]
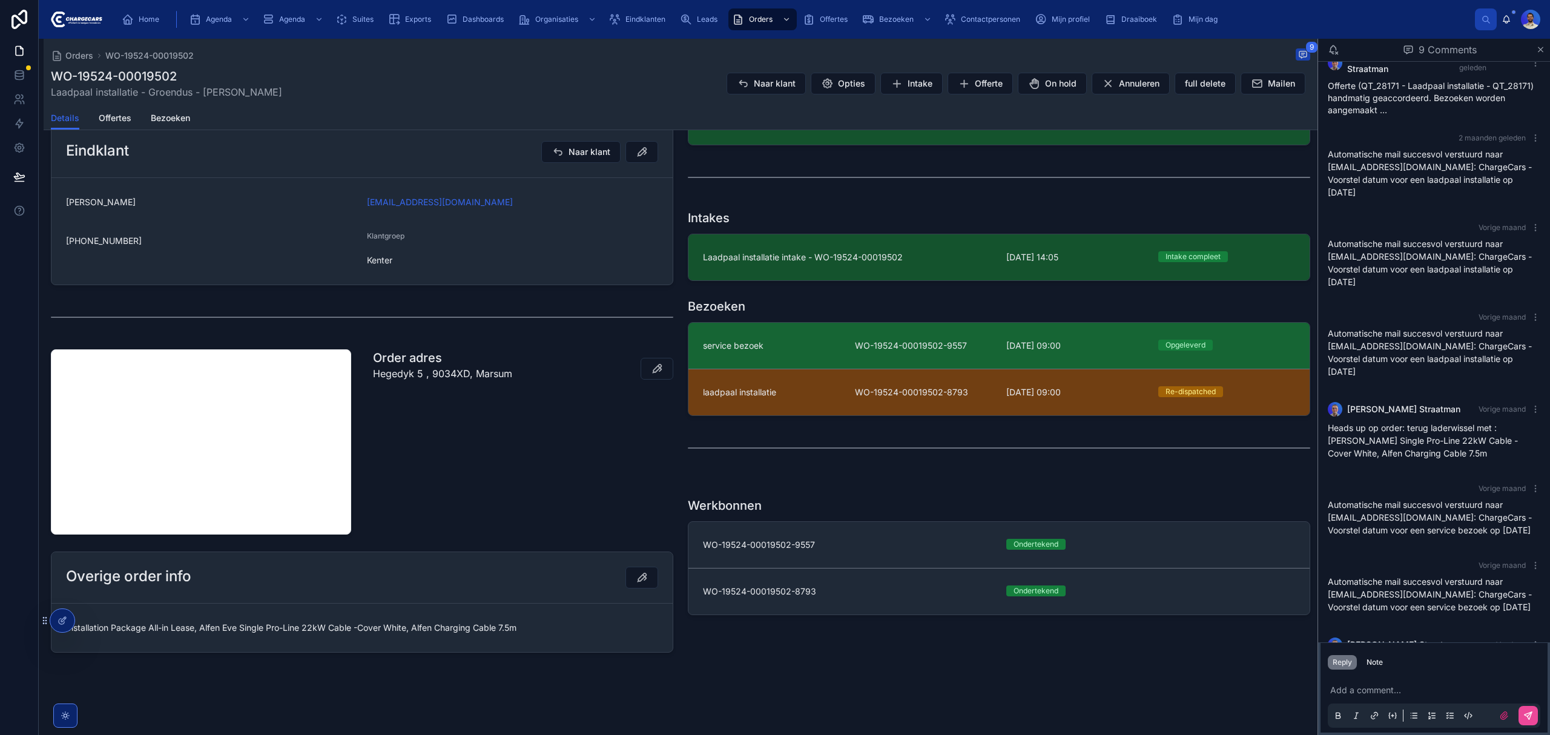
click at [851, 332] on link "service bezoek WO-19524-00019502-9557 2-10-2025 09:00 Opgeleverd" at bounding box center [999, 346] width 621 height 46
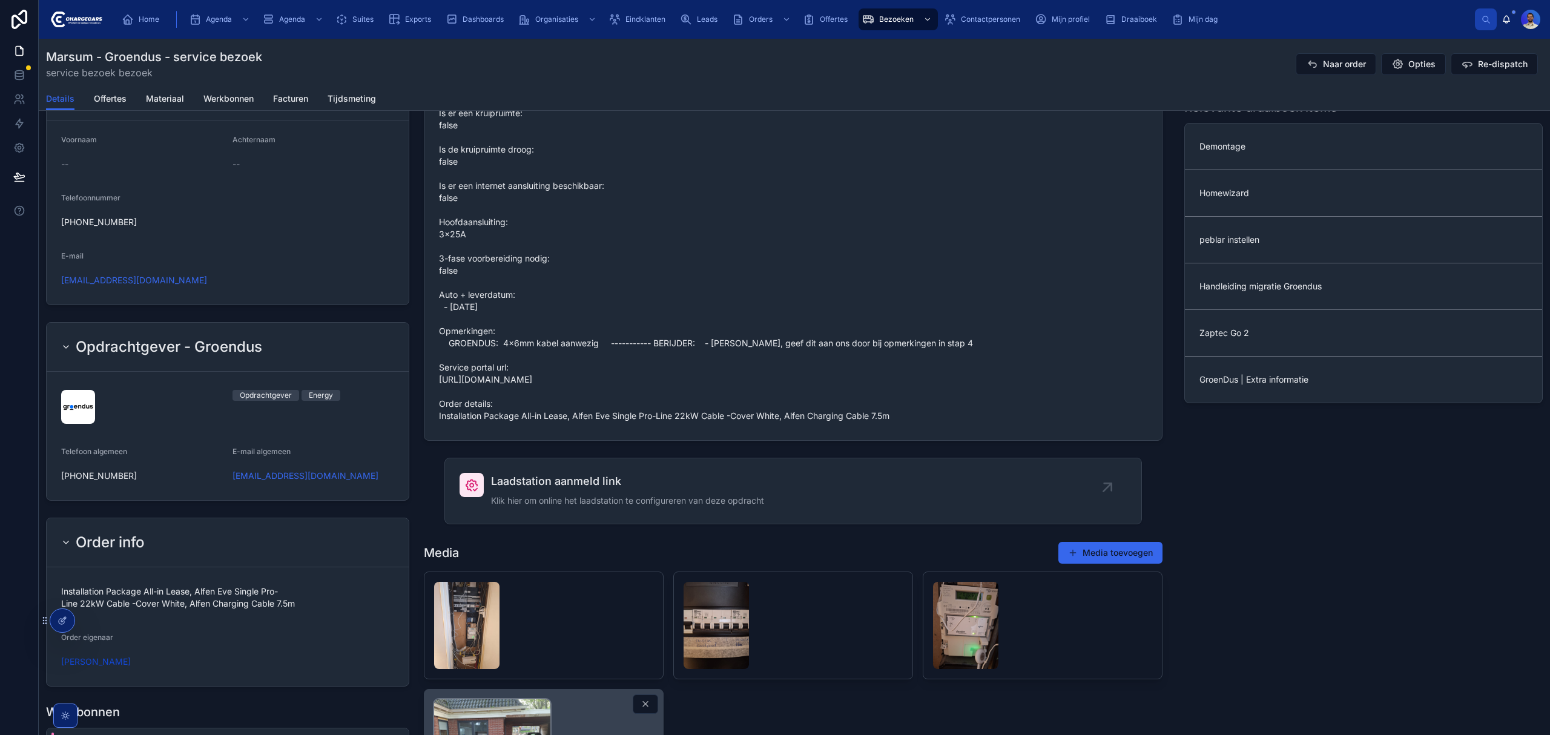
scroll to position [1211, 0]
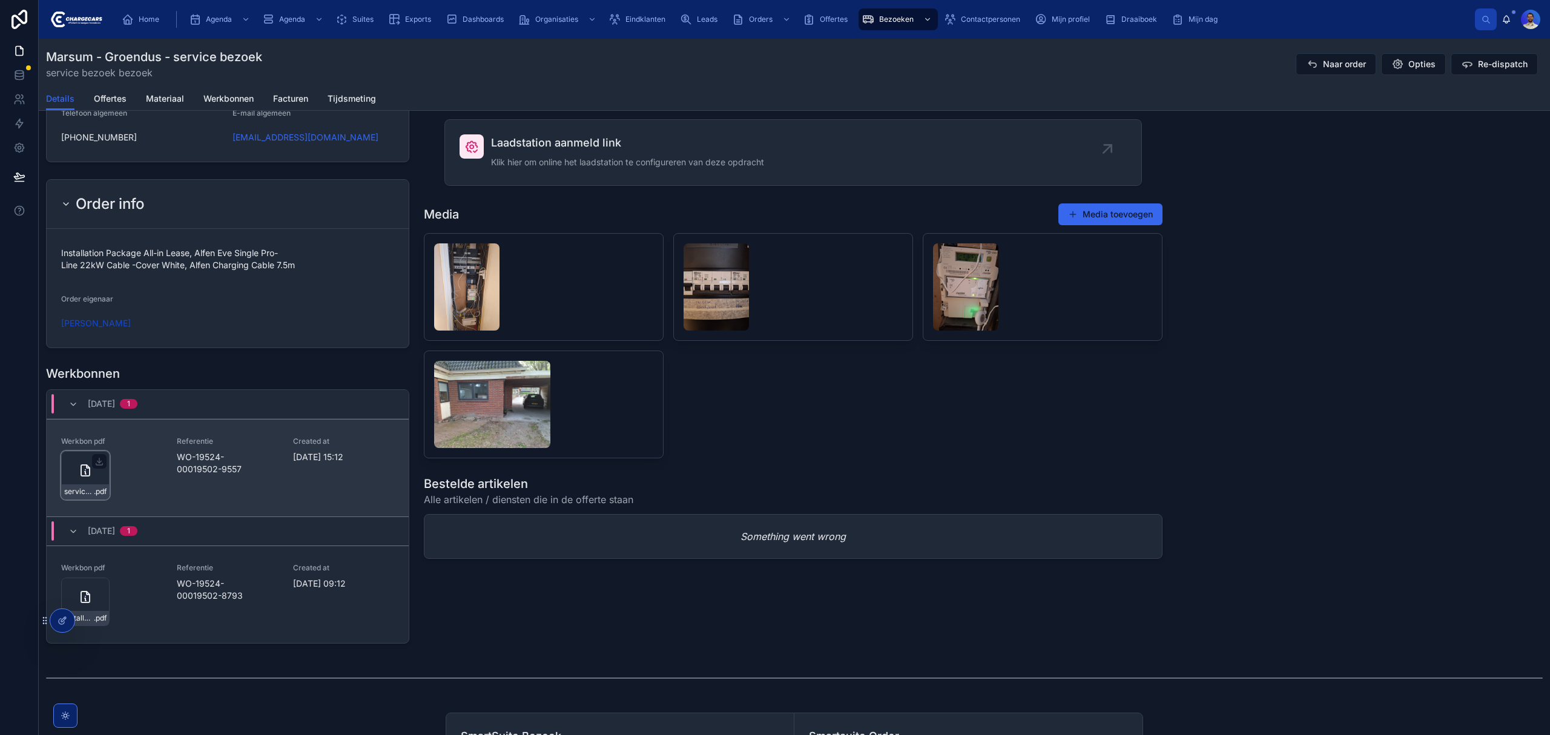
click at [81, 490] on div "service-werkbon_wo-19524-00019502-9557_undefined-bas-boonstra_86c5fbur1 .pdf" at bounding box center [85, 492] width 47 height 15
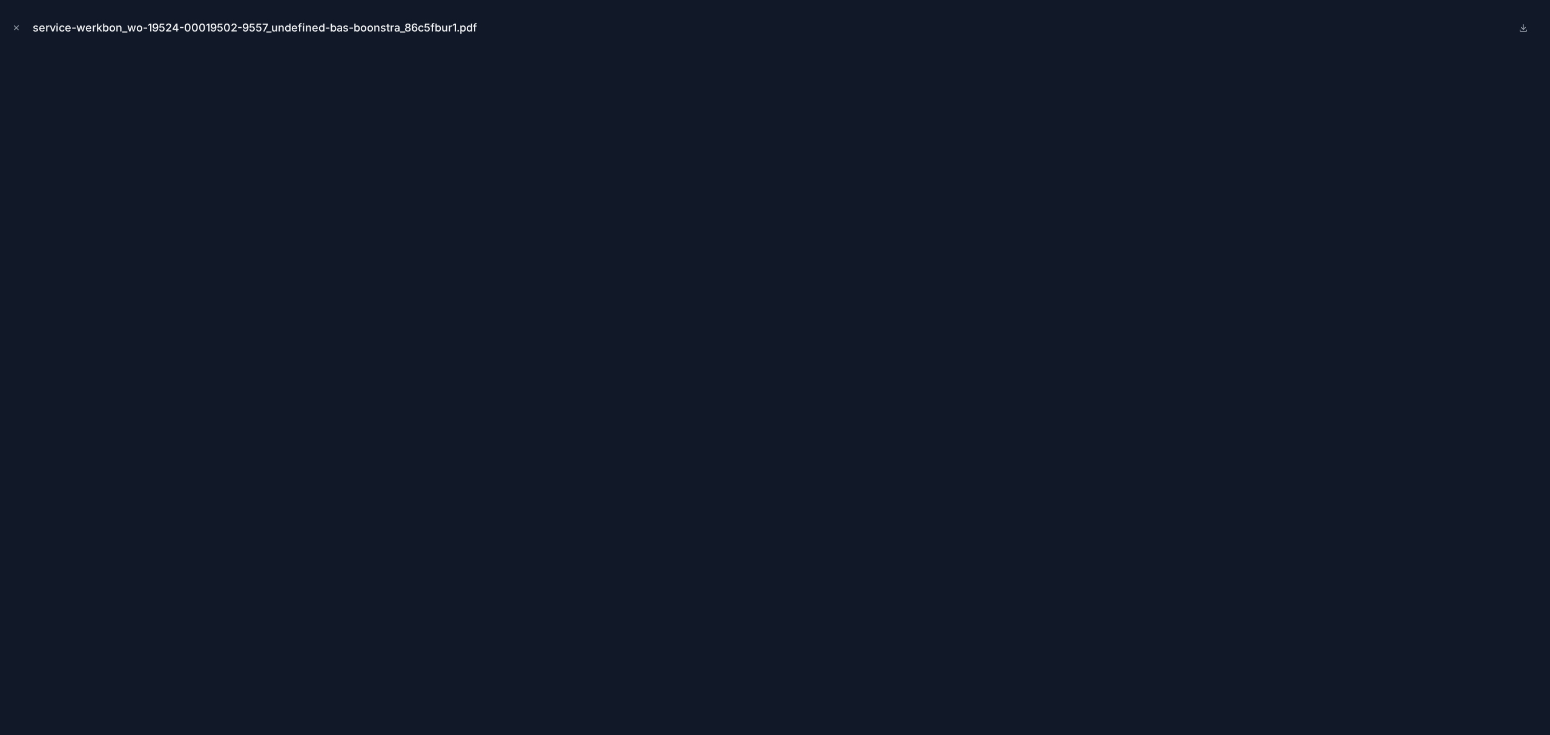
scroll to position [119, 0]
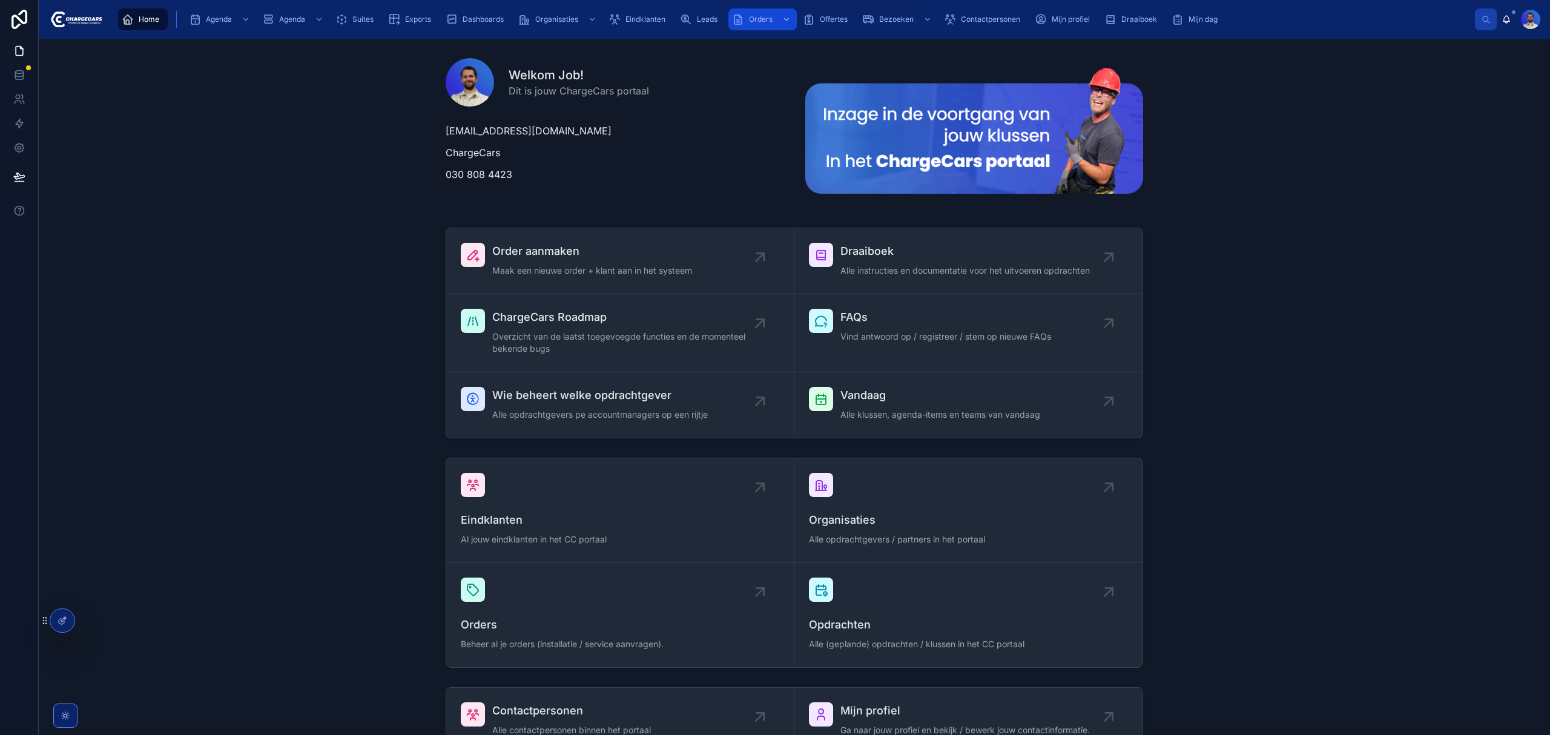
click at [761, 18] on span "Orders" at bounding box center [761, 20] width 24 height 10
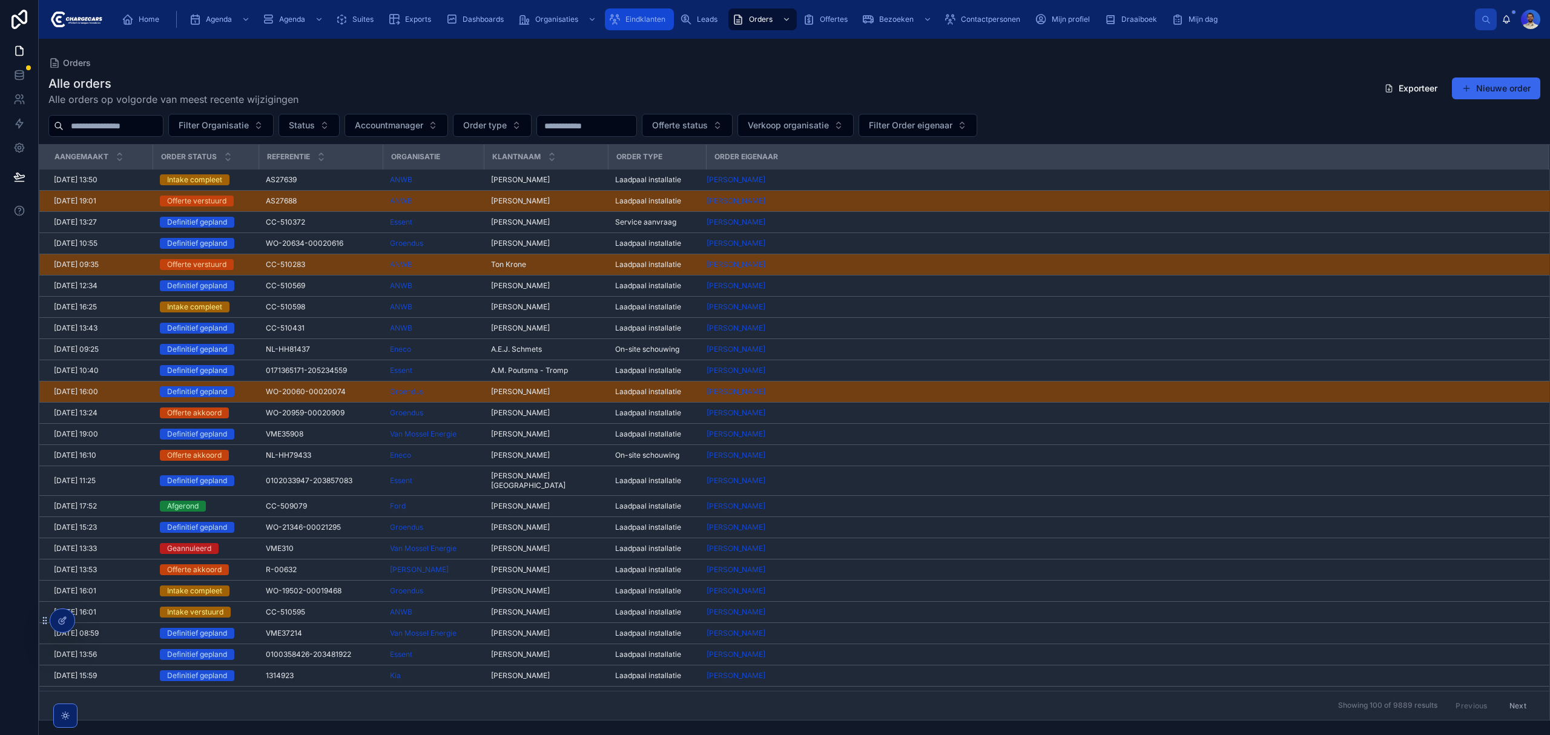
click at [640, 15] on span "Eindklanten" at bounding box center [646, 20] width 40 height 10
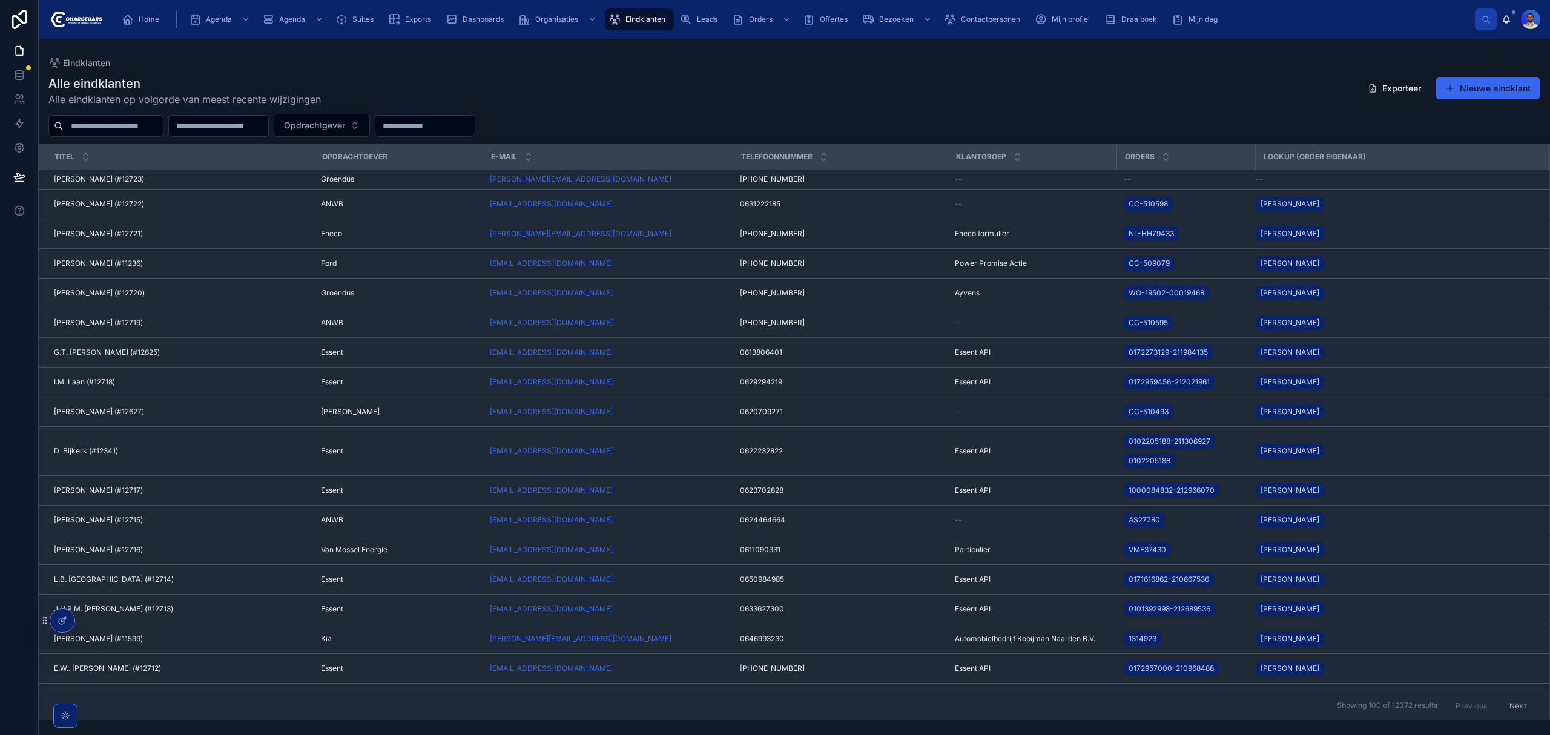
click at [127, 129] on input "text" at bounding box center [113, 125] width 99 height 17
type input "*******"
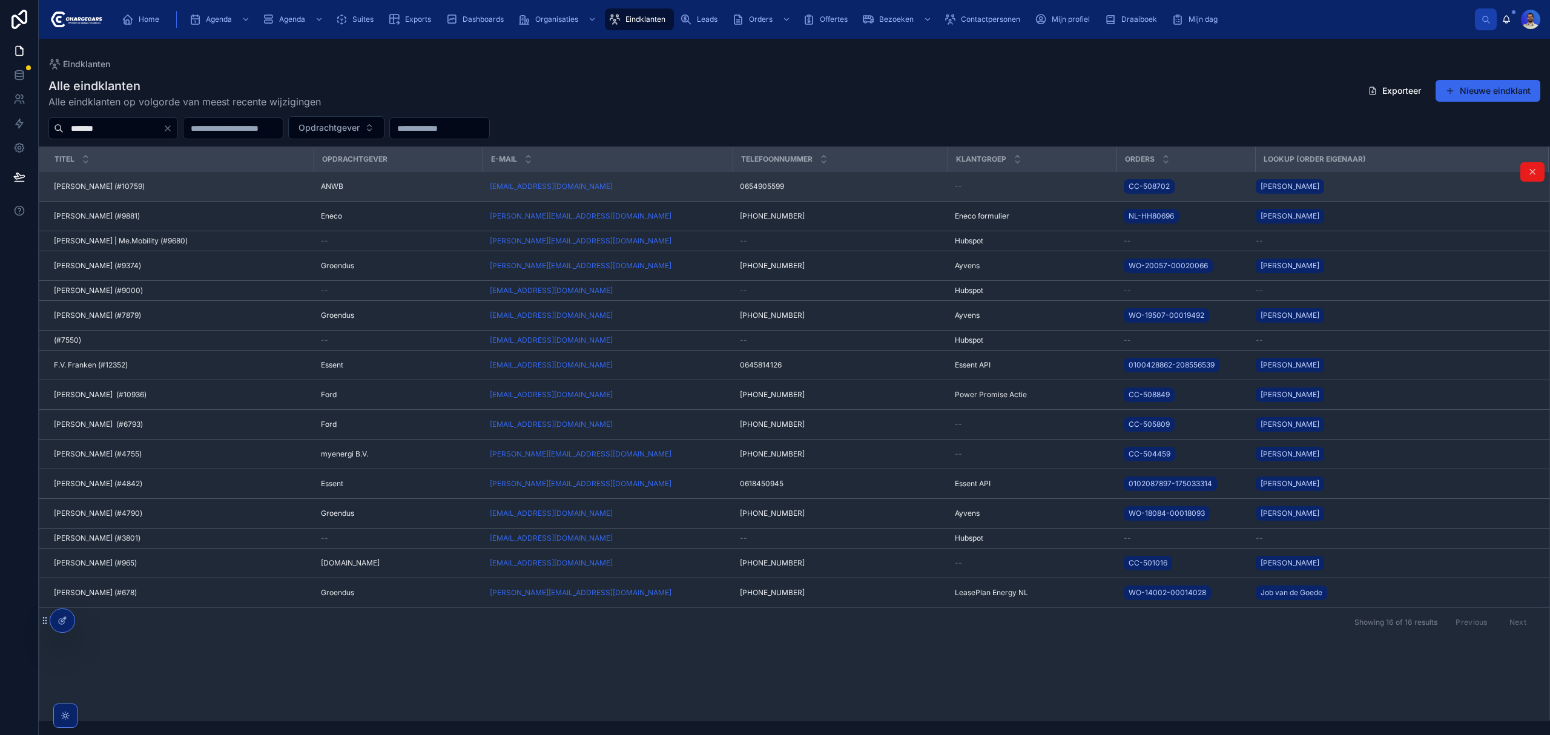
click at [116, 185] on span "[PERSON_NAME] (#10759)" at bounding box center [99, 187] width 91 height 10
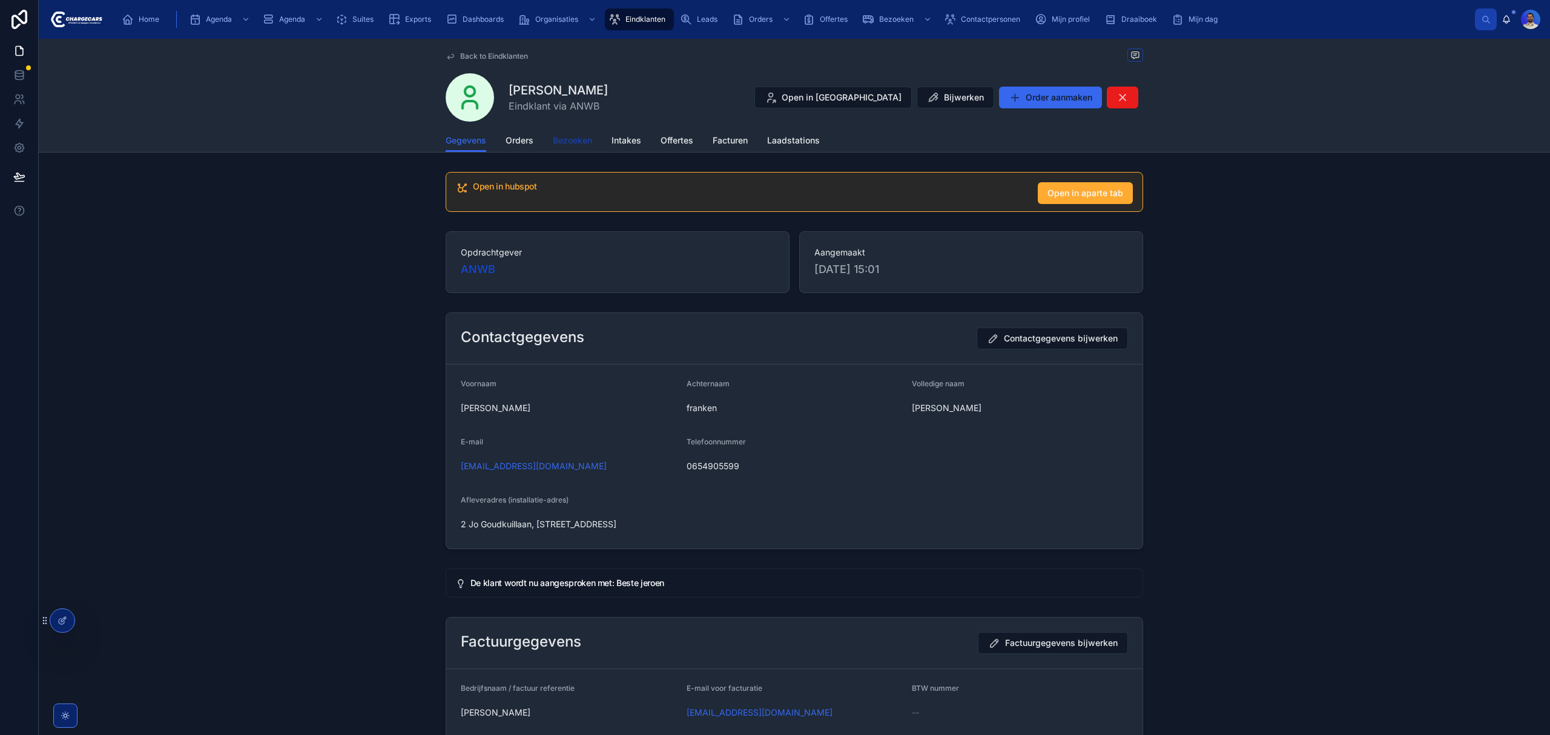
click at [570, 144] on span "Bezoeken" at bounding box center [572, 140] width 39 height 12
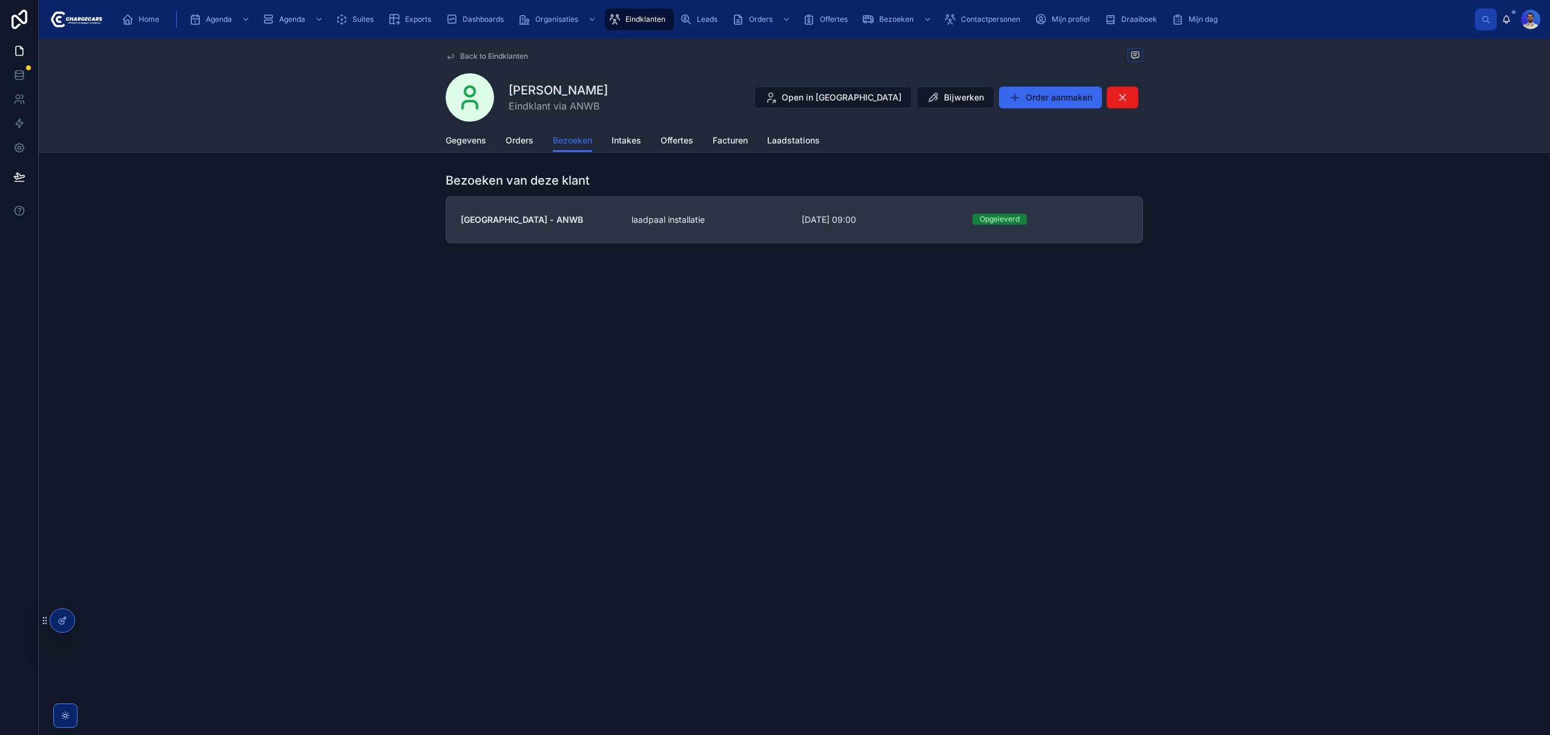
drag, startPoint x: 729, startPoint y: 242, endPoint x: 747, endPoint y: 234, distance: 19.5
click at [747, 234] on link "[GEOGRAPHIC_DATA] - ANWB laadpaal installatie [DATE] 09:00 [GEOGRAPHIC_DATA]" at bounding box center [794, 220] width 696 height 46
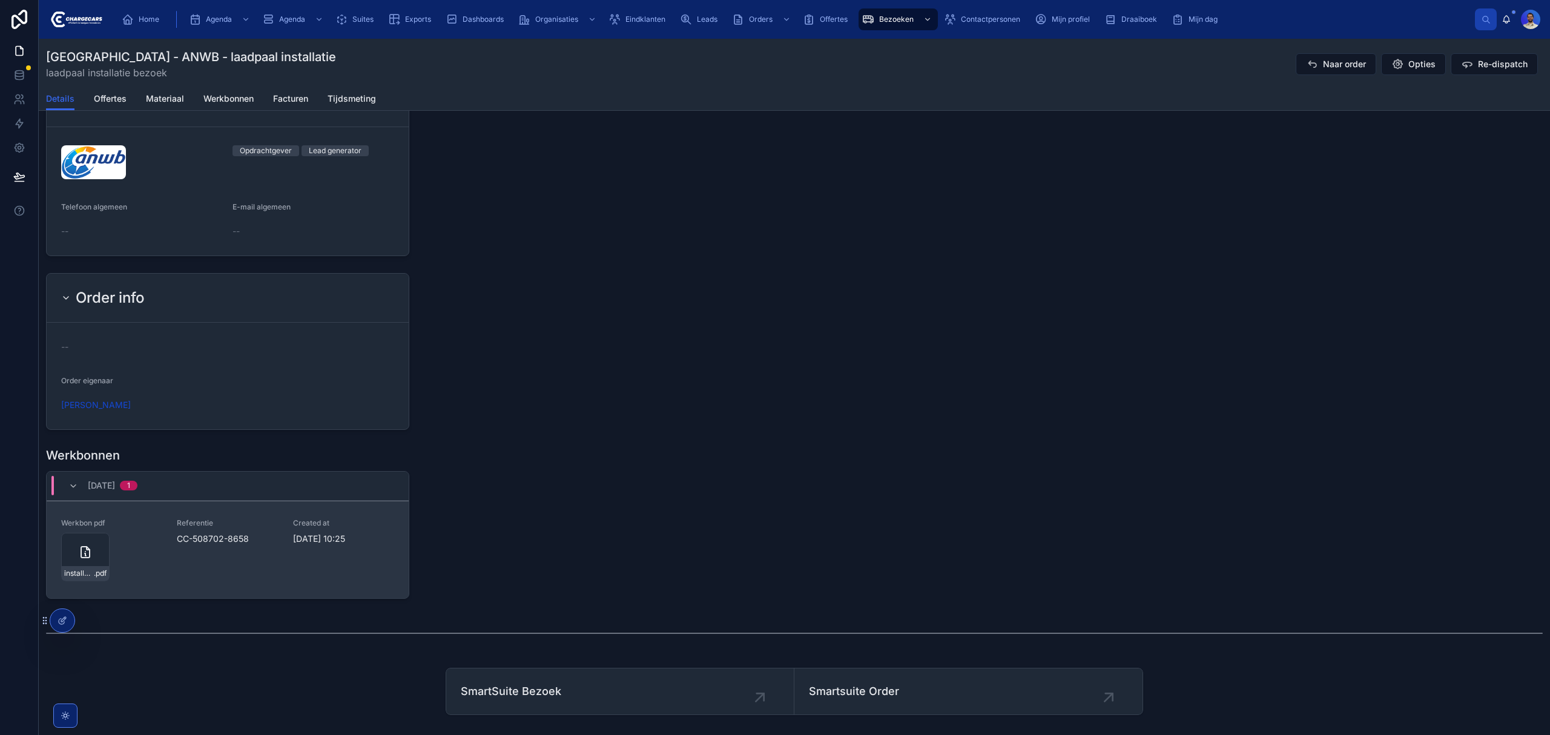
scroll to position [1093, 0]
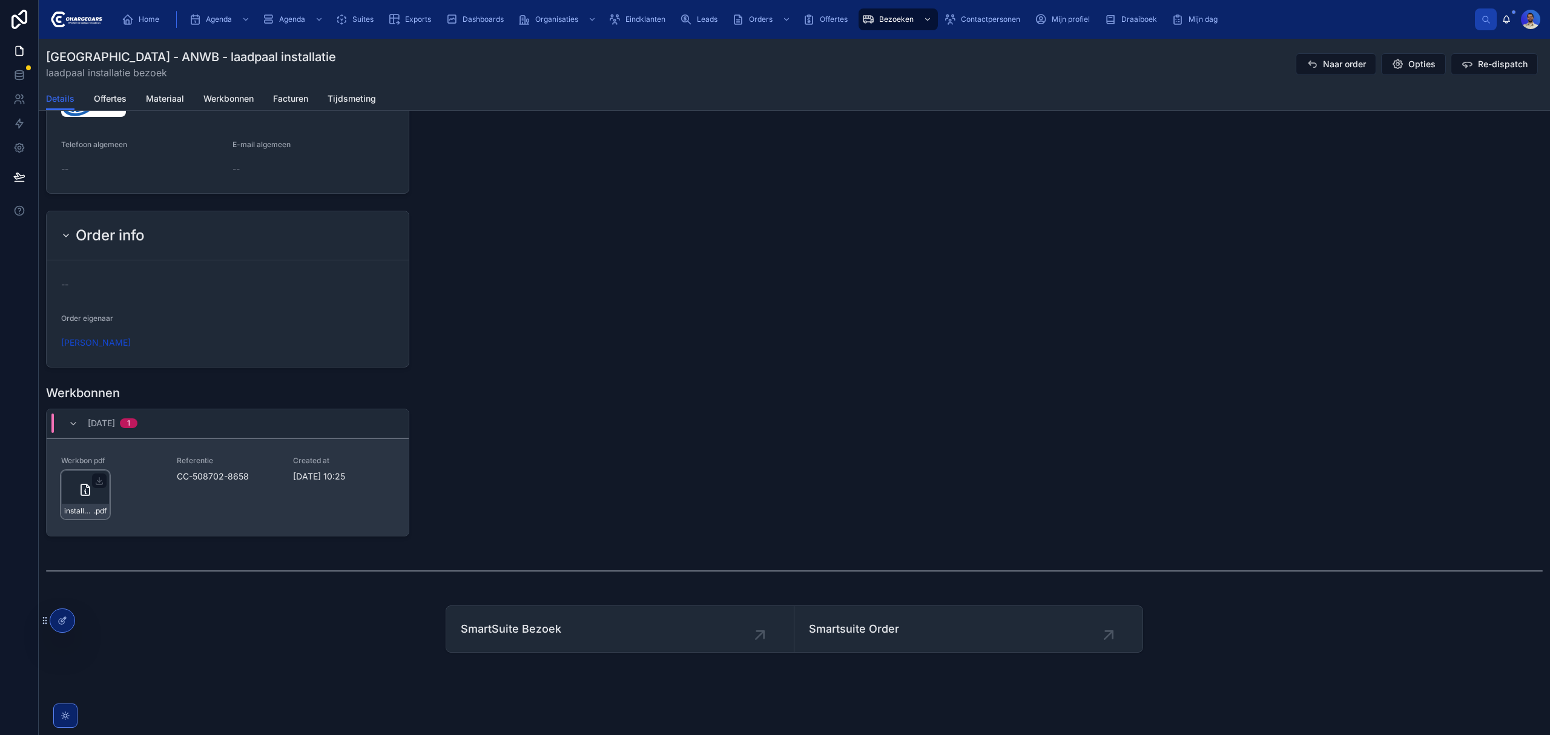
click at [105, 501] on div "installatie-werkbon_cc-508702-8658_undefined-jeroen-franken_86c57mu2y .pdf" at bounding box center [85, 495] width 48 height 48
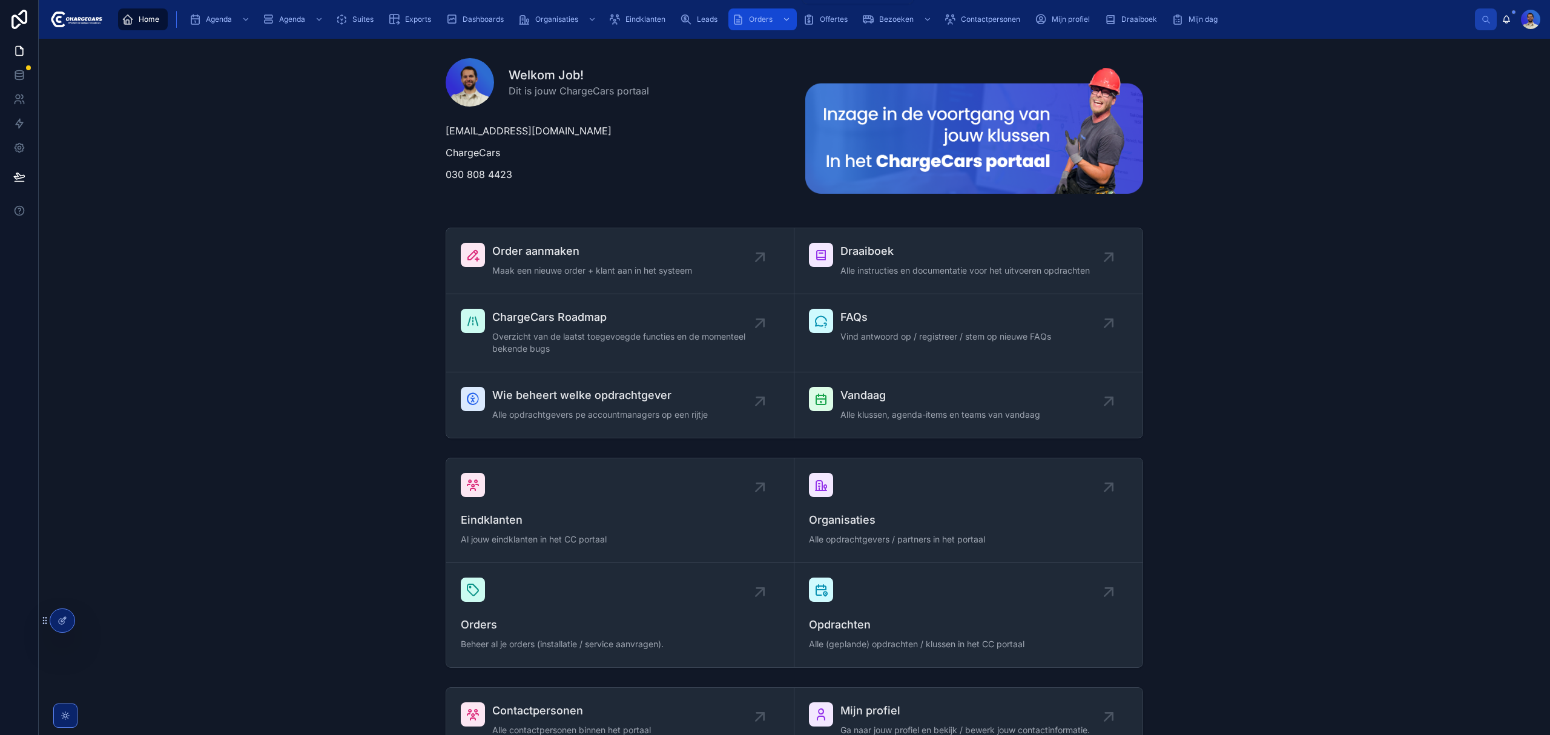
click at [767, 18] on span "Orders" at bounding box center [761, 20] width 24 height 10
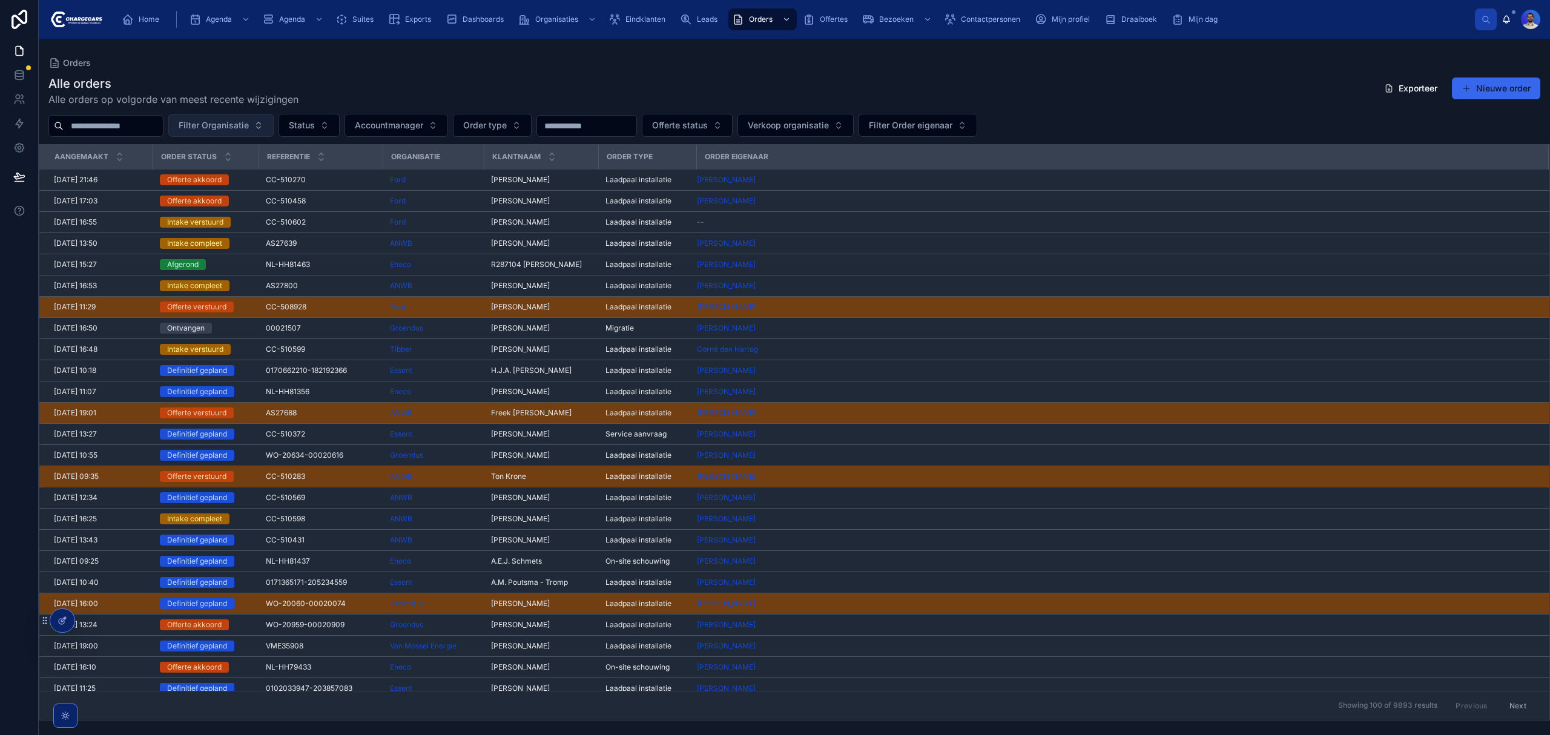
click at [249, 126] on span "Filter Organisatie" at bounding box center [214, 125] width 70 height 12
type input "****"
click at [190, 170] on span "Mobiliteitsbaas" at bounding box center [214, 175] width 60 height 12
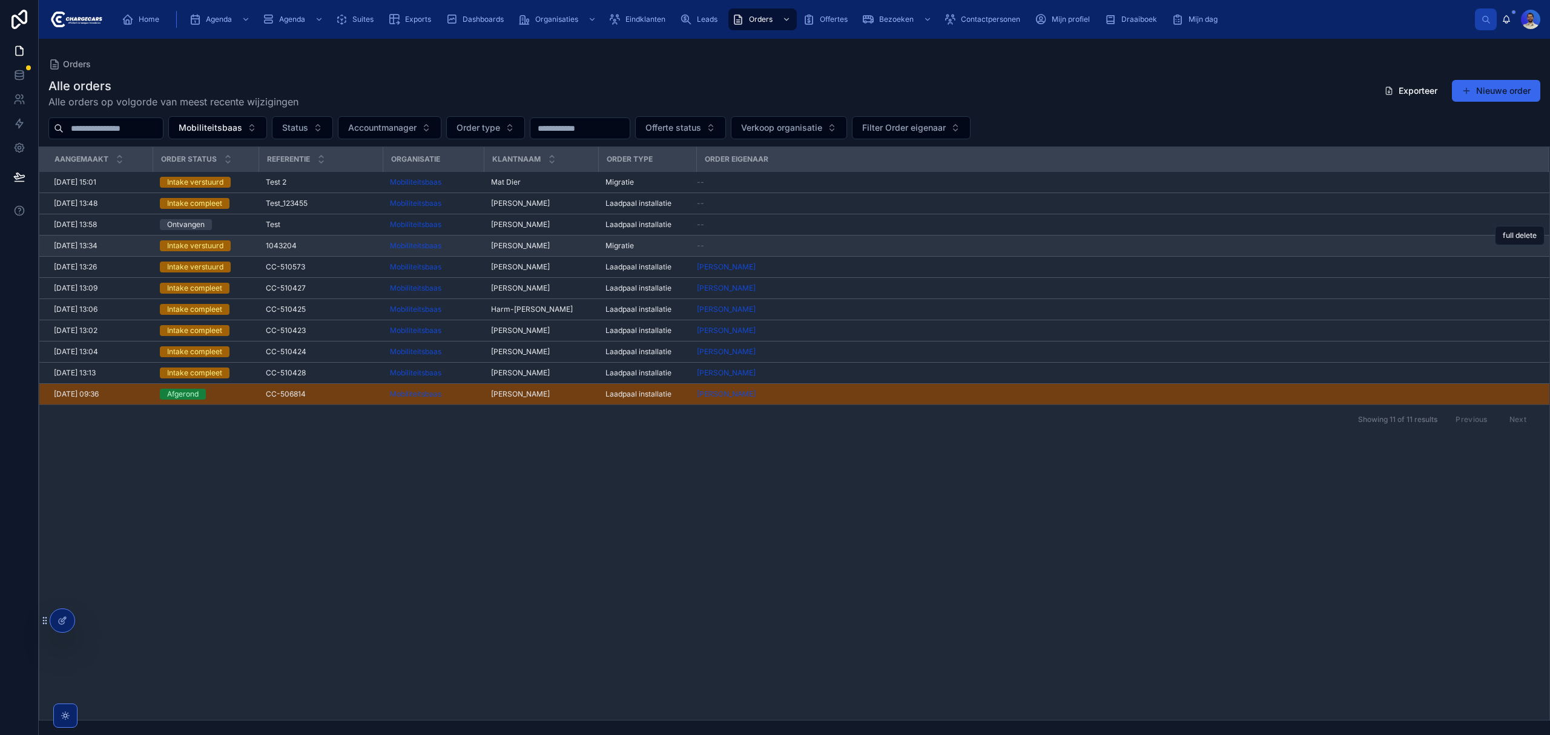
click at [302, 243] on div "1043204 1043204" at bounding box center [321, 246] width 110 height 10
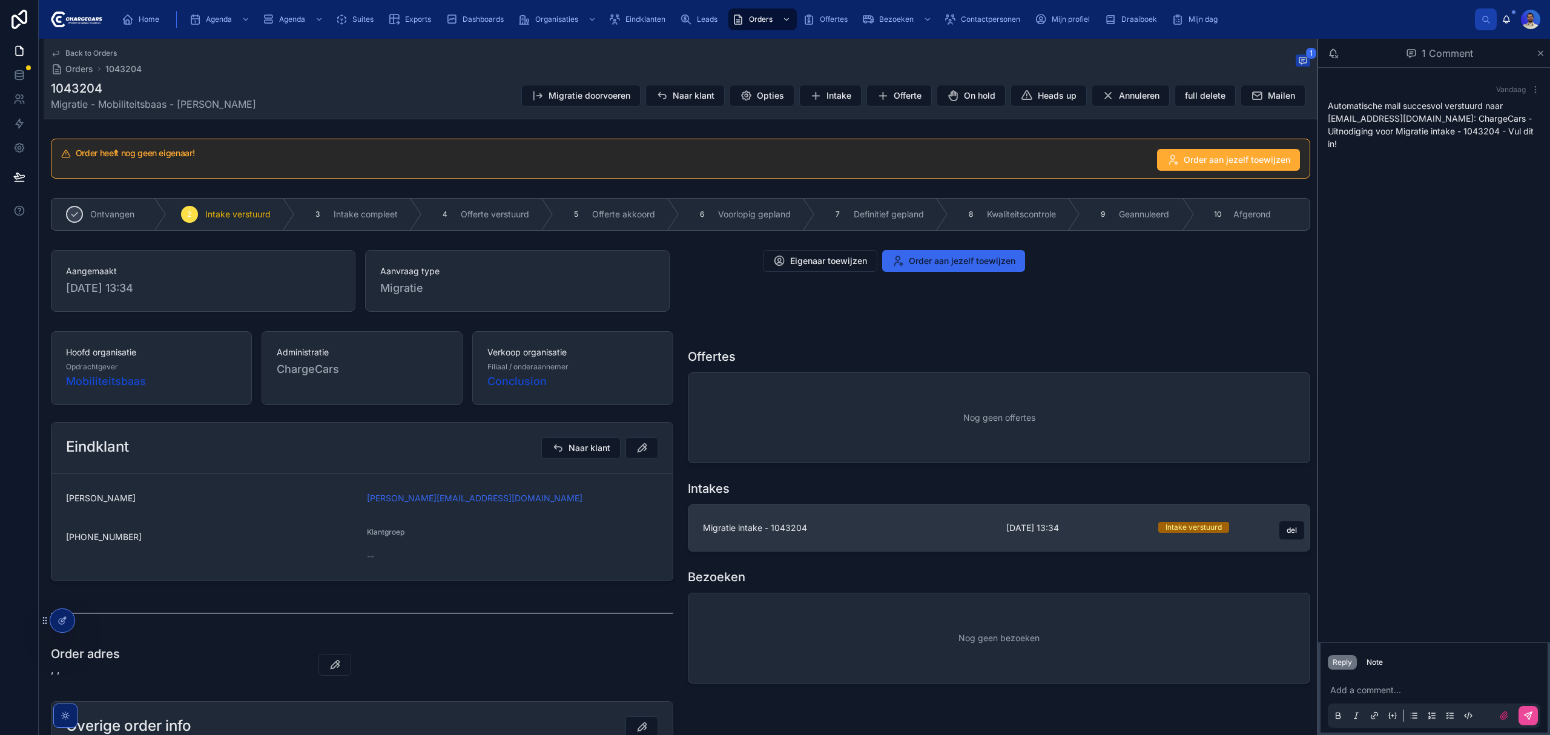
click at [838, 501] on span "Migratie intake - 1043204" at bounding box center [847, 528] width 289 height 12
